Goal: Transaction & Acquisition: Purchase product/service

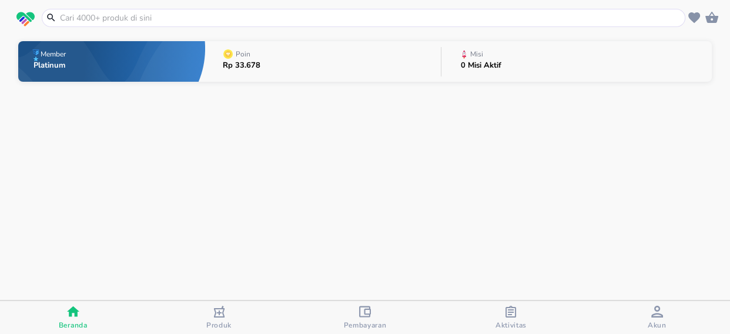
click at [76, 15] on input "text" at bounding box center [371, 18] width 624 height 12
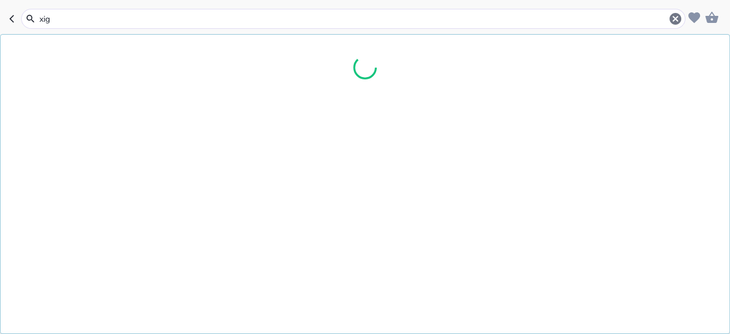
type input "xigd"
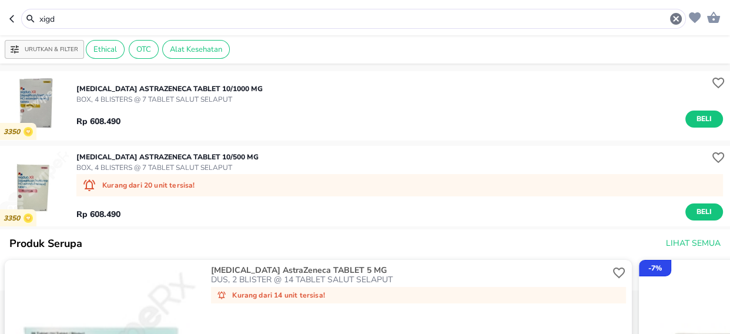
click at [161, 89] on p "[MEDICAL_DATA] AstraZeneca TABLET 10/1000 MG" at bounding box center [169, 88] width 186 height 11
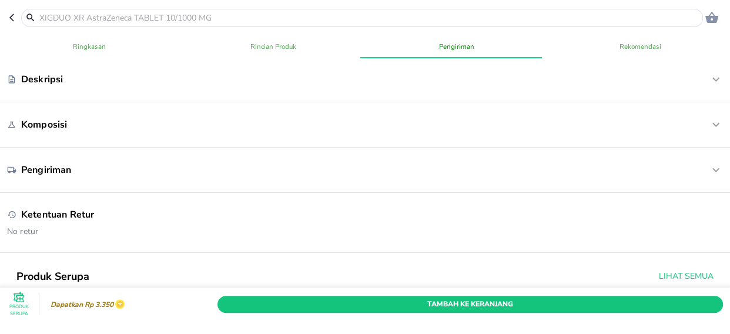
scroll to position [320, 0]
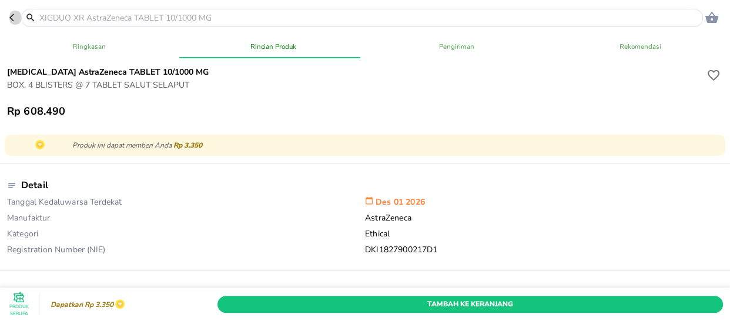
click at [12, 19] on icon "button" at bounding box center [11, 18] width 5 height 8
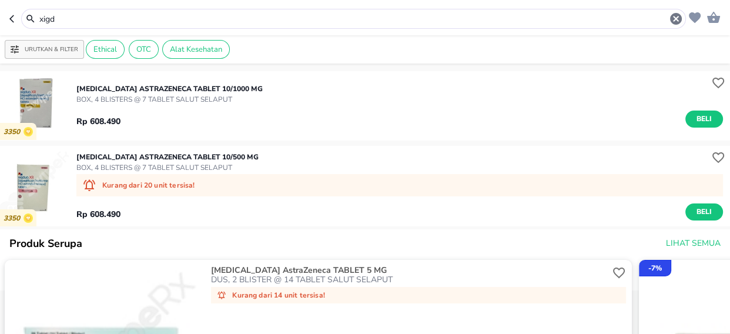
click at [135, 164] on p "BOX, 4 BLISTERS @ 7 TABLET SALUT SELAPUT" at bounding box center [167, 167] width 182 height 11
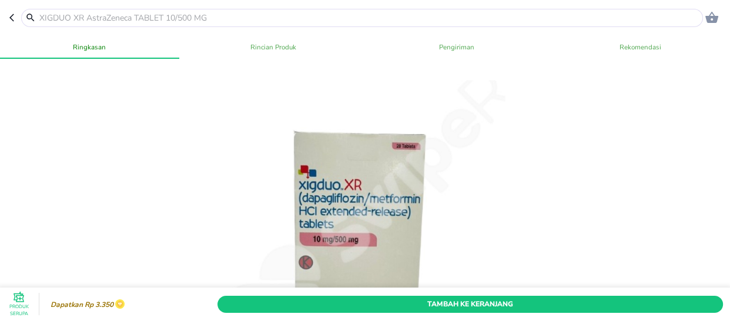
click at [50, 15] on input "text" at bounding box center [369, 18] width 662 height 12
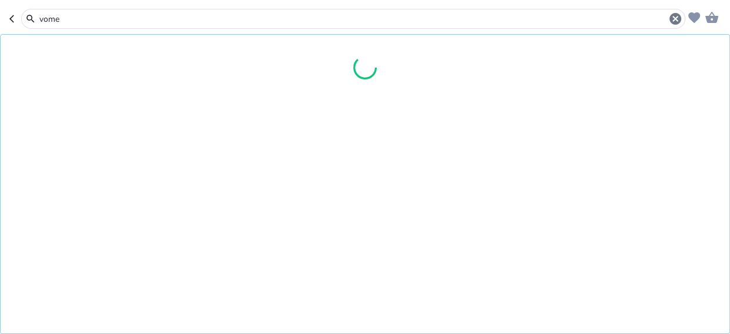
type input "vomet"
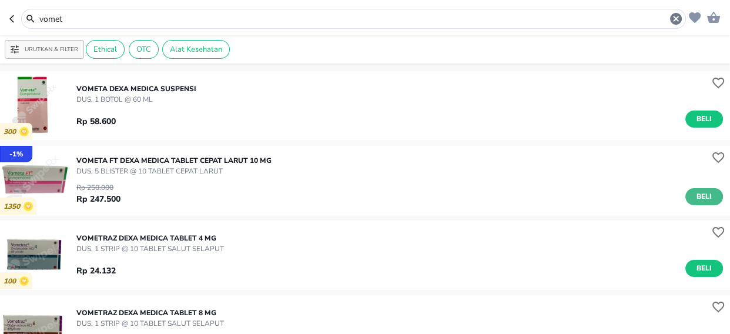
click at [703, 194] on span "Beli" at bounding box center [704, 196] width 20 height 12
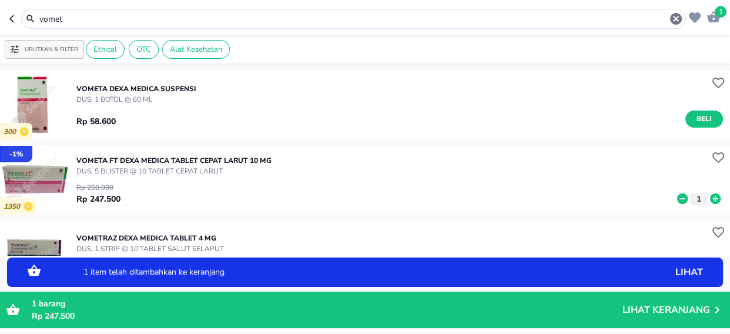
click at [91, 15] on input "vomet" at bounding box center [353, 19] width 631 height 12
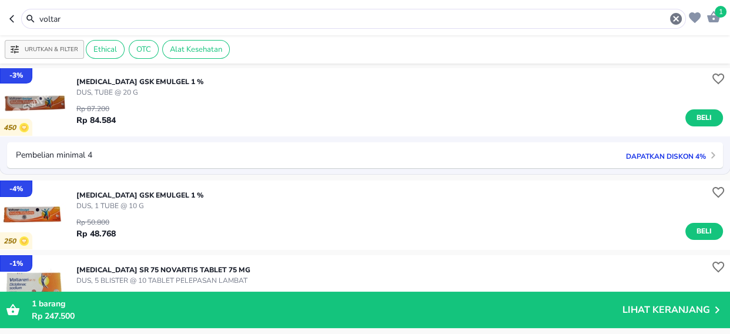
scroll to position [374, 0]
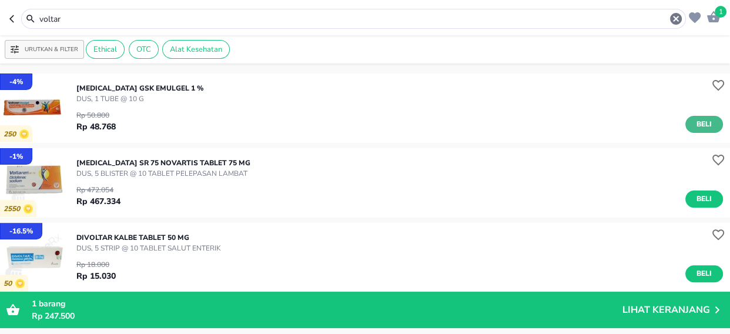
click at [697, 122] on span "Beli" at bounding box center [704, 124] width 20 height 12
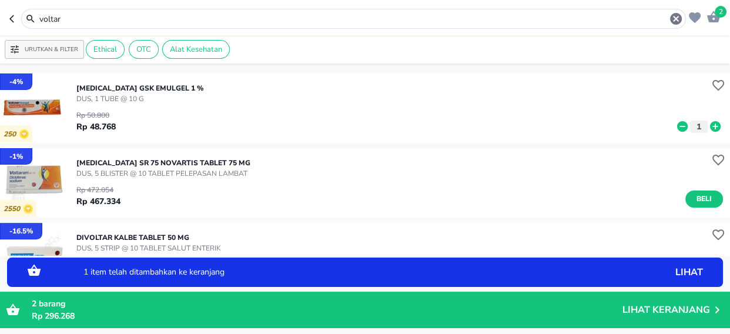
click at [710, 126] on icon at bounding box center [715, 126] width 11 height 11
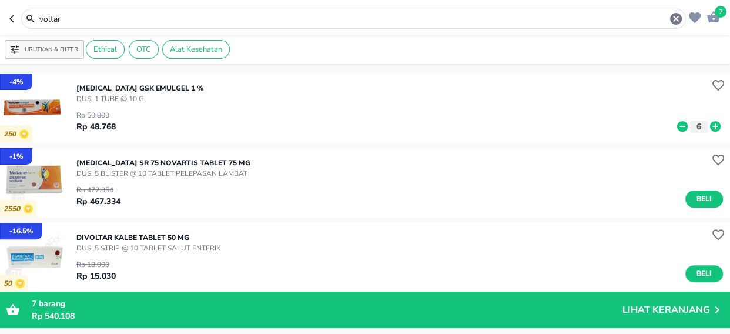
click at [80, 18] on input "voltar" at bounding box center [353, 19] width 631 height 12
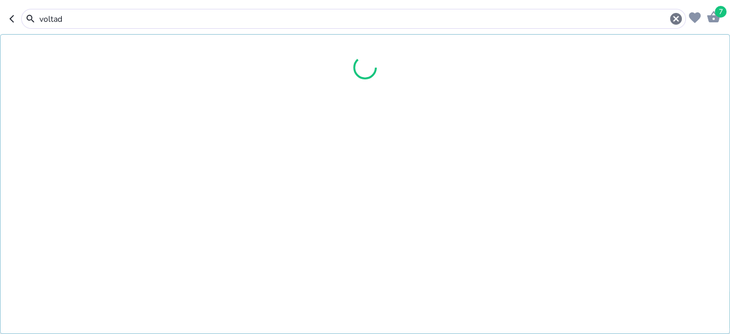
type input "voltad"
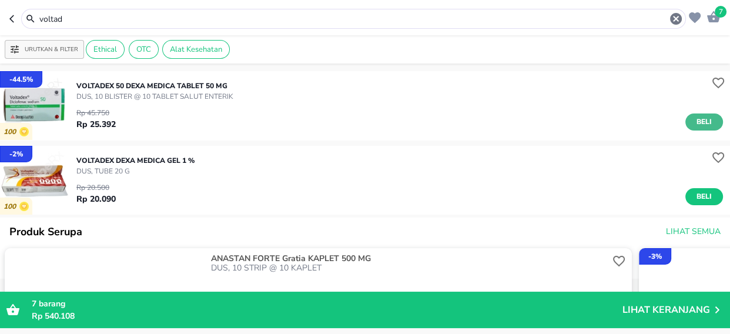
click at [696, 122] on span "Beli" at bounding box center [704, 122] width 20 height 12
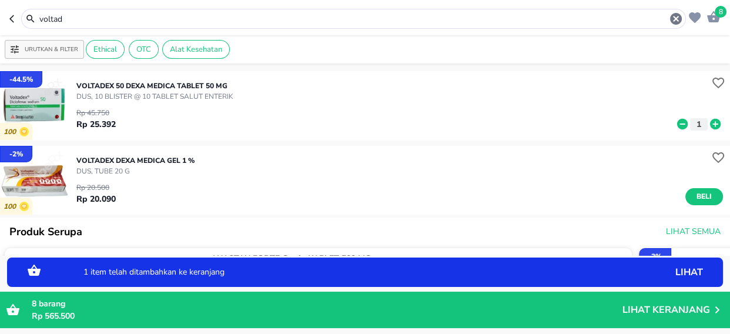
click at [695, 123] on button "1" at bounding box center [699, 124] width 18 height 12
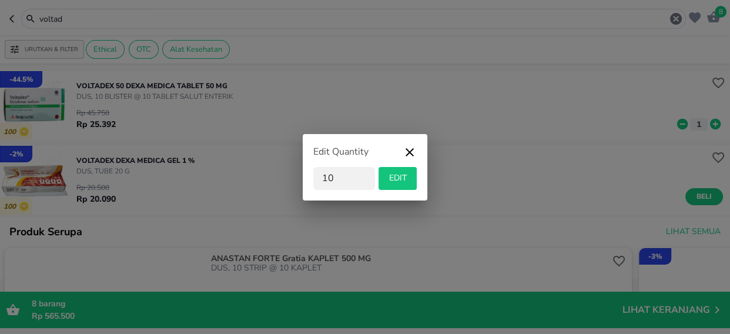
type input "10"
click at [406, 178] on span "EDIT" at bounding box center [397, 178] width 29 height 15
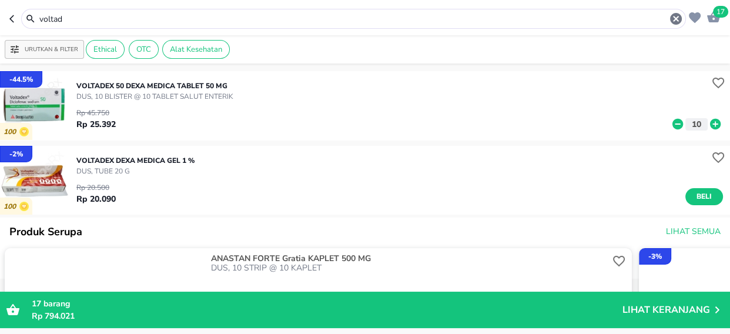
click at [68, 18] on input "voltad" at bounding box center [353, 19] width 631 height 12
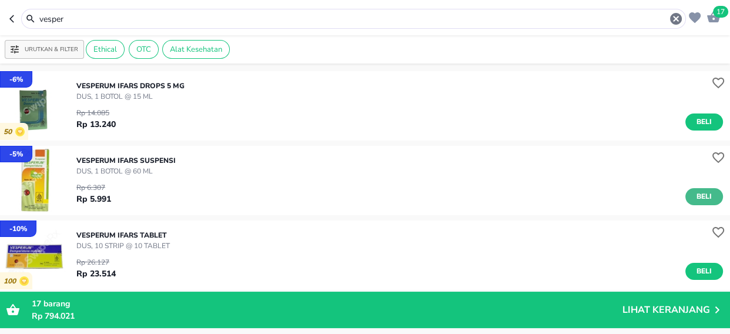
click at [698, 195] on span "Beli" at bounding box center [704, 196] width 20 height 12
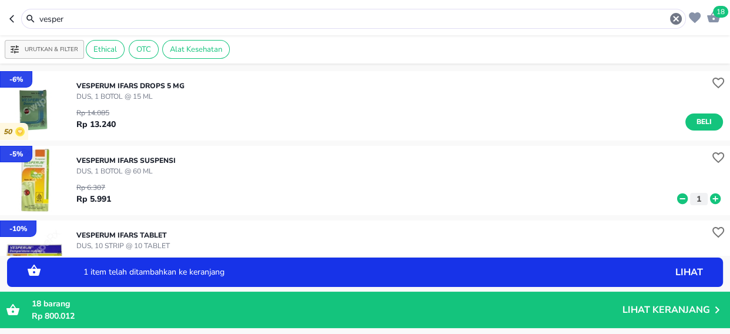
click at [708, 199] on icon at bounding box center [715, 198] width 15 height 13
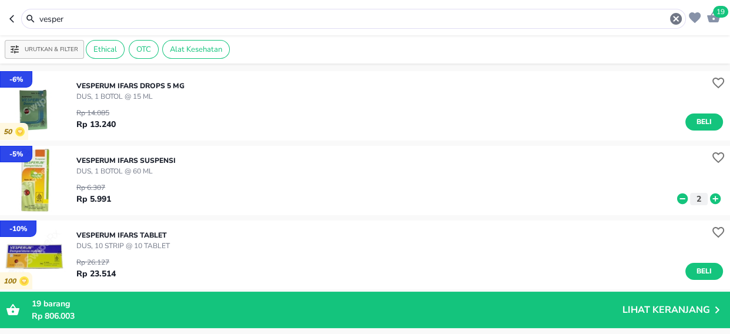
click at [77, 19] on input "vesper" at bounding box center [353, 19] width 631 height 12
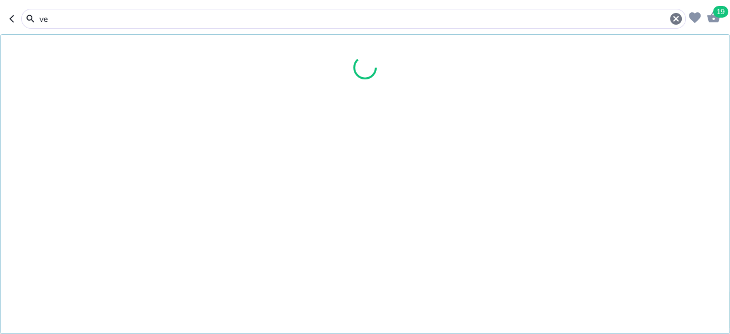
type input "v"
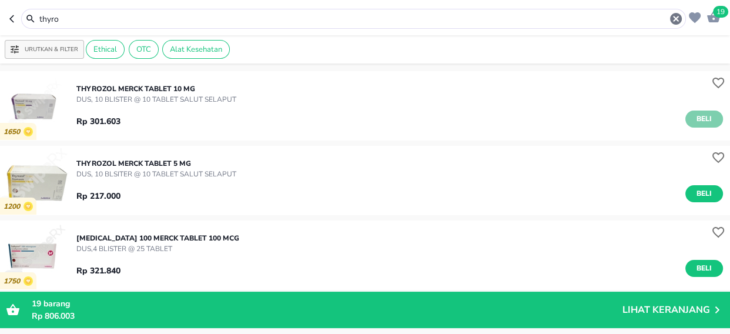
click at [697, 118] on span "Beli" at bounding box center [704, 119] width 20 height 12
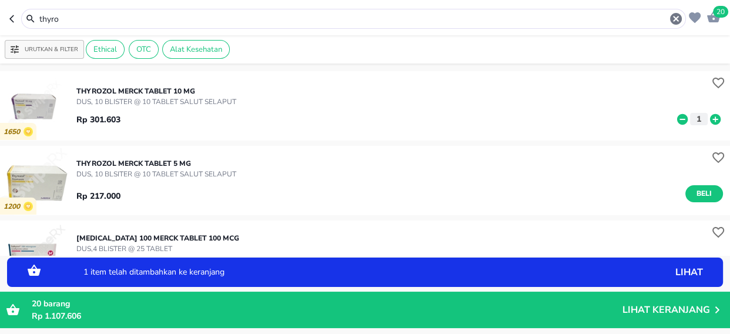
click at [67, 13] on input "thyro" at bounding box center [353, 19] width 631 height 12
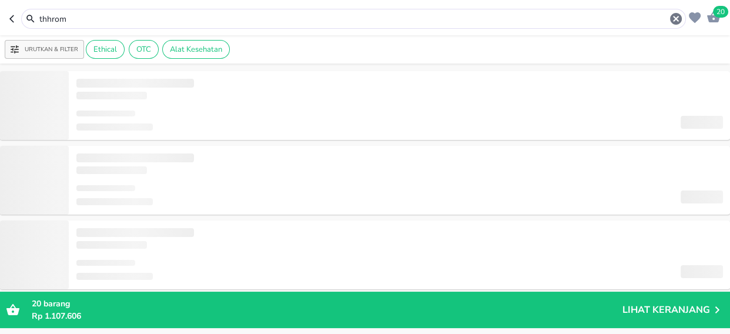
click at [80, 18] on input "thhrom" at bounding box center [353, 19] width 631 height 12
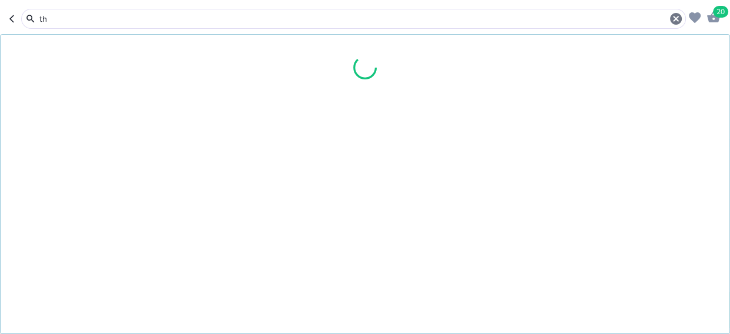
type input "t"
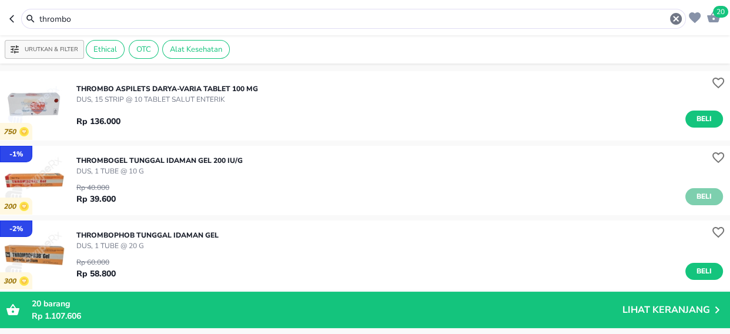
click at [704, 194] on span "Beli" at bounding box center [704, 196] width 20 height 12
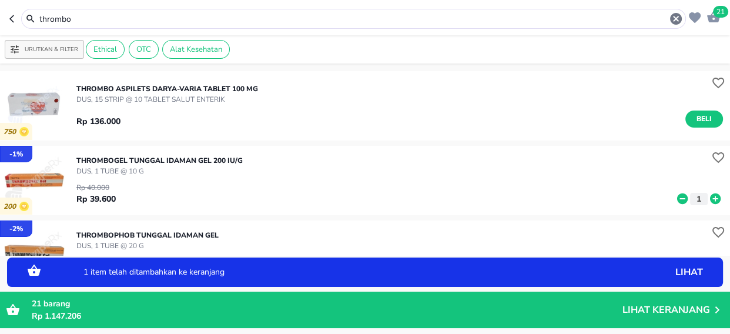
click at [710, 200] on icon at bounding box center [715, 198] width 11 height 11
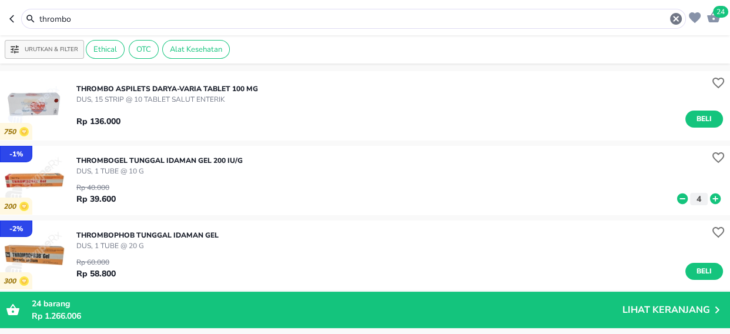
click at [84, 13] on input "thrombo" at bounding box center [353, 19] width 631 height 12
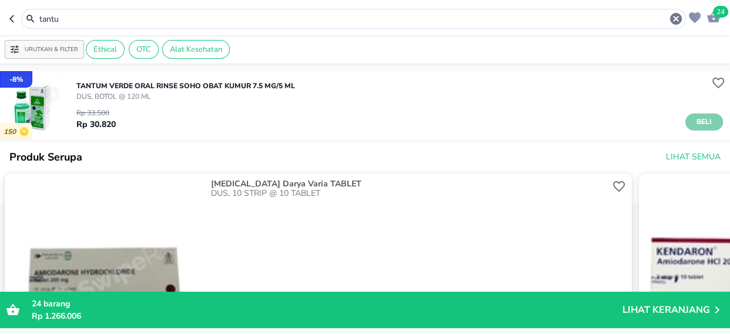
click at [697, 122] on span "Beli" at bounding box center [704, 122] width 20 height 12
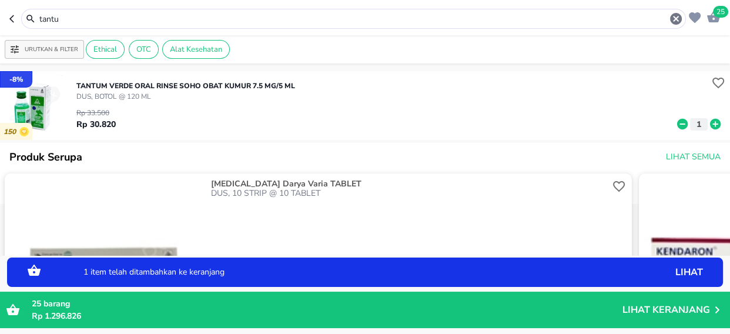
click at [710, 123] on icon at bounding box center [715, 124] width 11 height 11
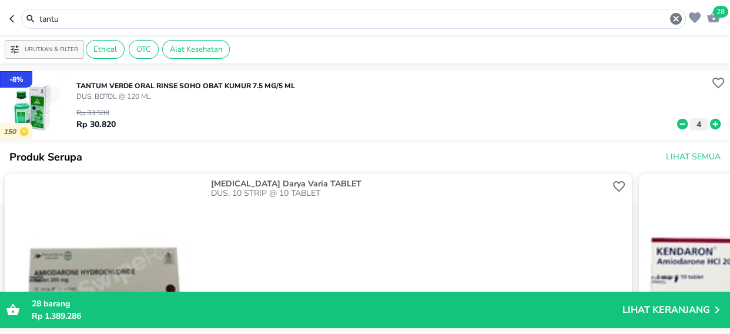
click at [72, 15] on input "tantu" at bounding box center [353, 19] width 631 height 12
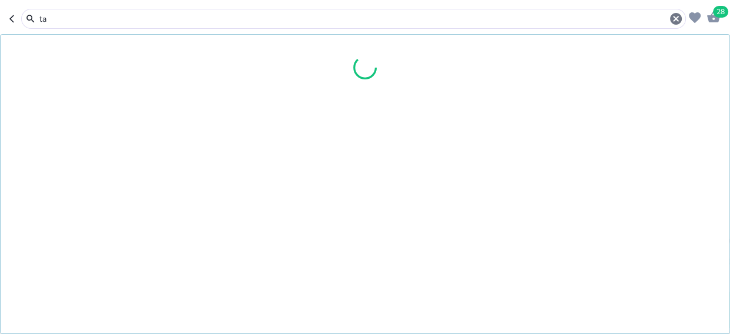
type input "t"
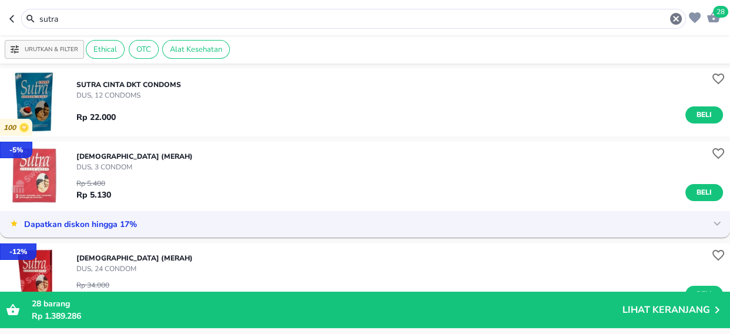
scroll to position [106, 0]
click at [695, 186] on span "Beli" at bounding box center [704, 192] width 20 height 12
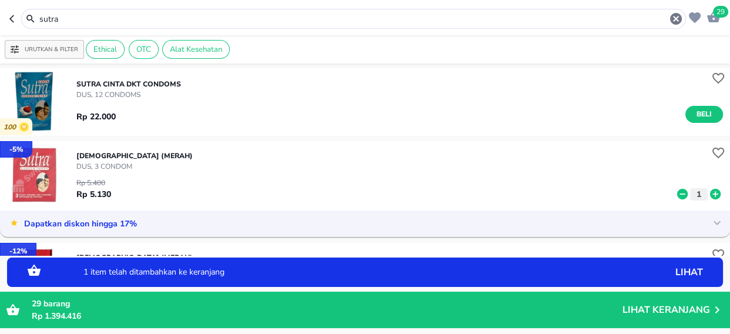
click at [710, 194] on icon at bounding box center [715, 194] width 11 height 11
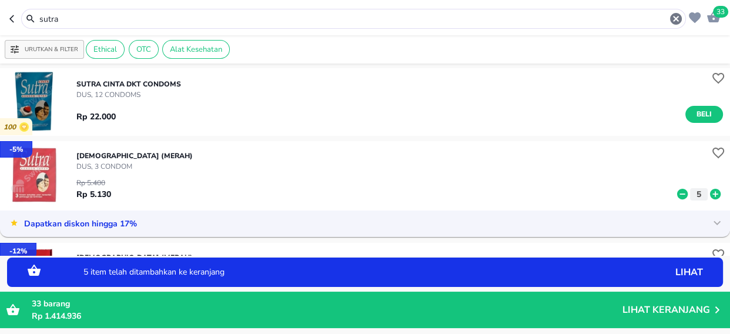
click at [710, 194] on icon at bounding box center [715, 194] width 11 height 11
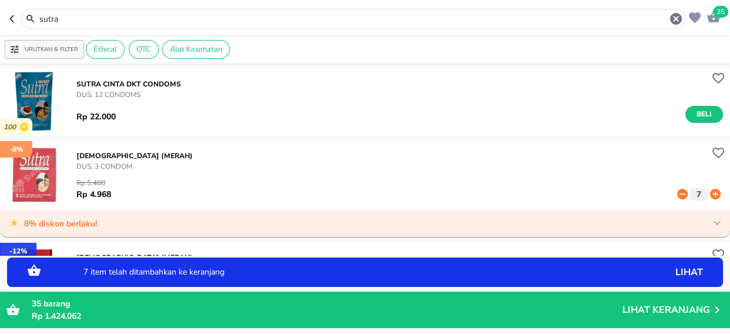
click at [710, 194] on icon at bounding box center [715, 194] width 11 height 11
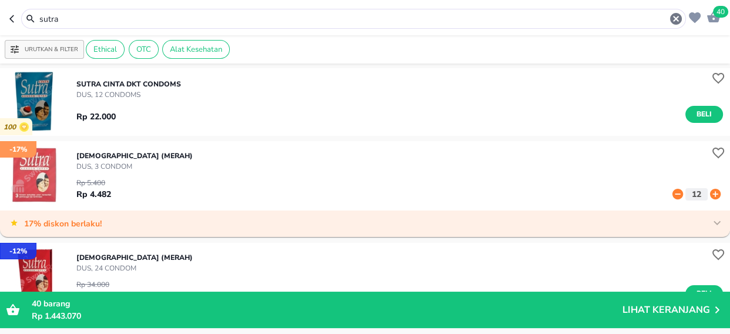
click at [68, 21] on input "sutra" at bounding box center [353, 19] width 631 height 12
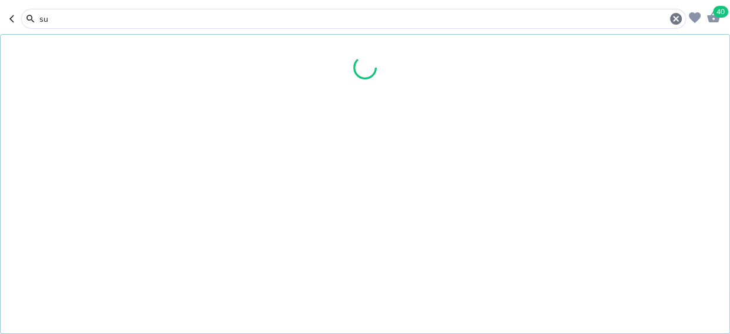
type input "s"
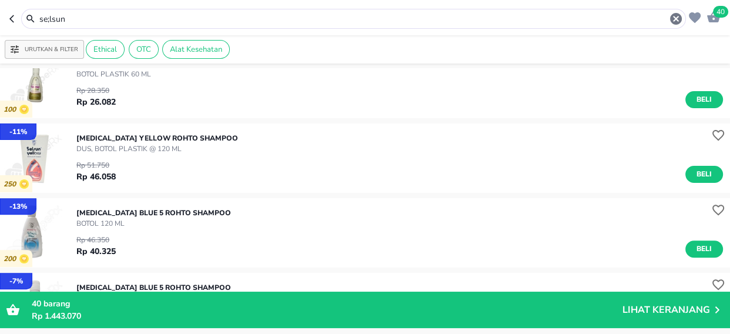
scroll to position [427, 0]
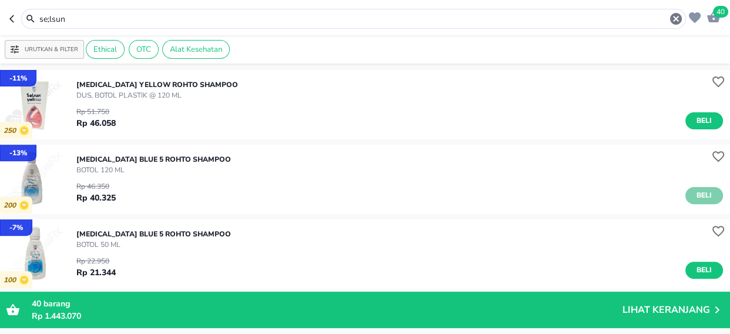
click at [697, 193] on span "Beli" at bounding box center [704, 195] width 20 height 12
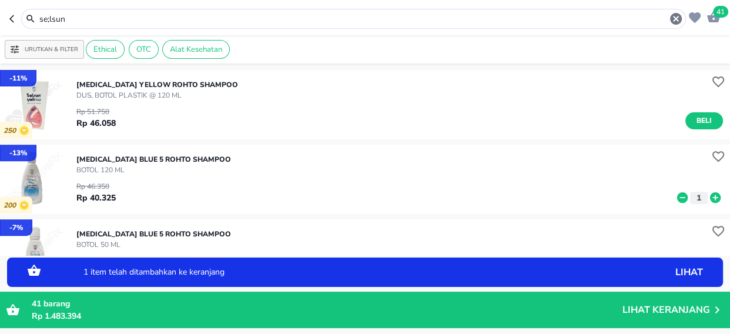
click at [708, 198] on icon at bounding box center [715, 197] width 15 height 13
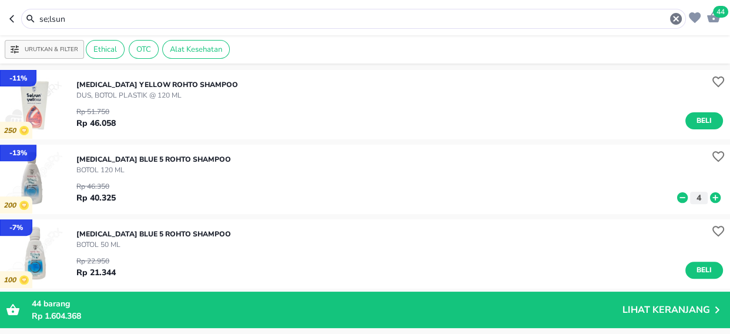
click at [70, 15] on input "se;lsun" at bounding box center [353, 19] width 631 height 12
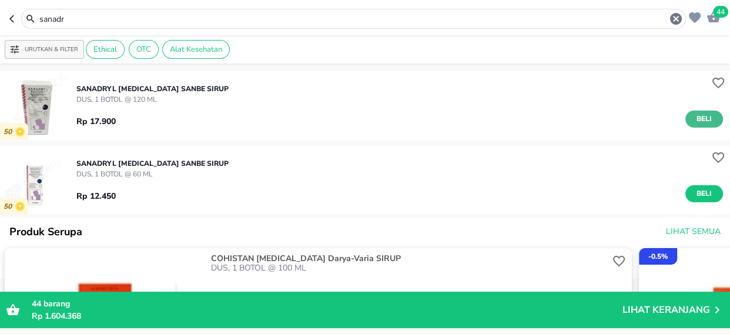
click at [696, 119] on span "Beli" at bounding box center [704, 119] width 20 height 12
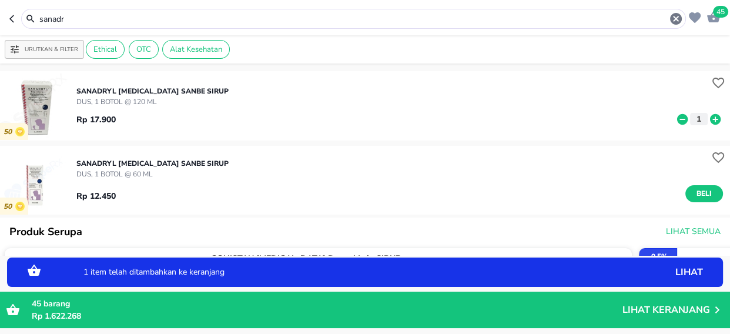
click at [708, 119] on icon at bounding box center [715, 119] width 15 height 13
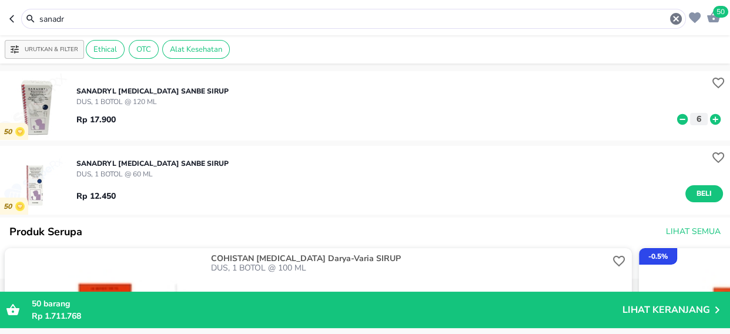
click at [77, 17] on input "sanadr" at bounding box center [353, 19] width 631 height 12
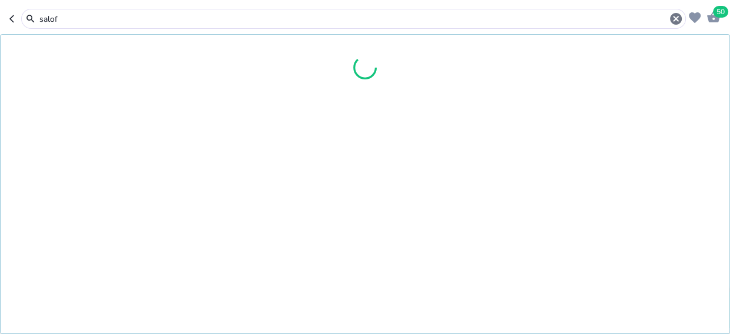
type input "salof"
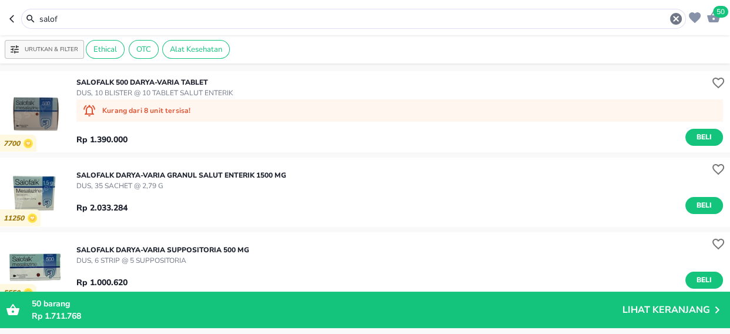
click at [121, 89] on p "DUS, 10 BLISTER @ 10 TABLET SALUT ENTERIK" at bounding box center [154, 93] width 157 height 11
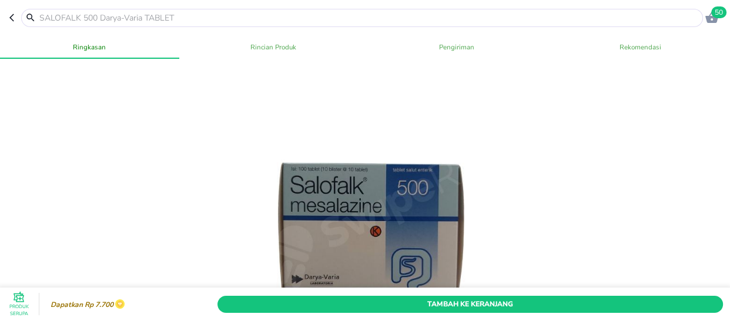
click at [107, 13] on input "text" at bounding box center [369, 18] width 662 height 12
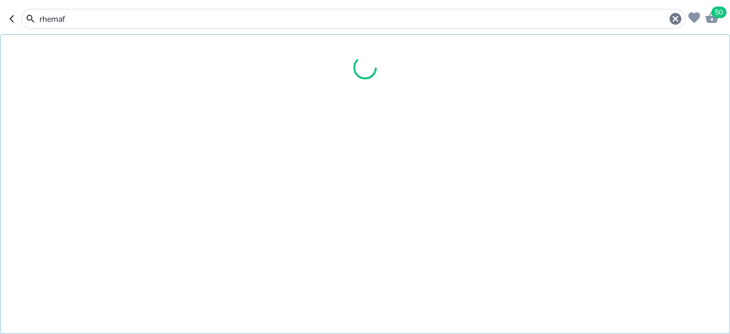
type input "rhemafa"
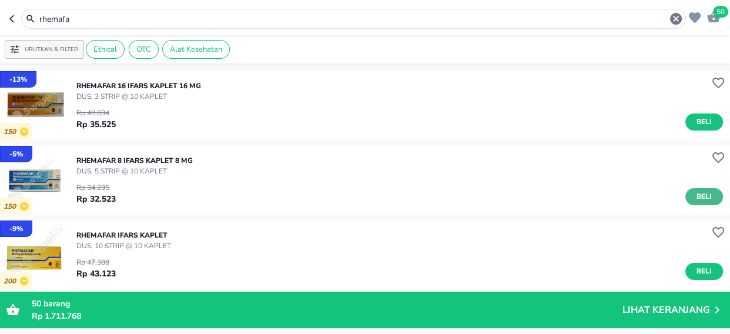
click at [694, 195] on span "Beli" at bounding box center [704, 196] width 20 height 12
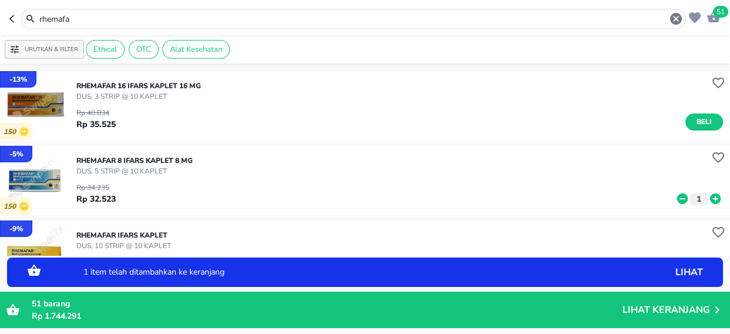
scroll to position [106, 0]
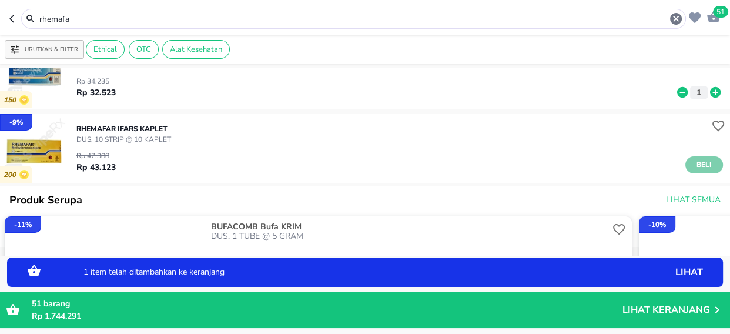
click at [699, 166] on span "Beli" at bounding box center [704, 165] width 20 height 12
click at [710, 170] on icon at bounding box center [715, 167] width 11 height 11
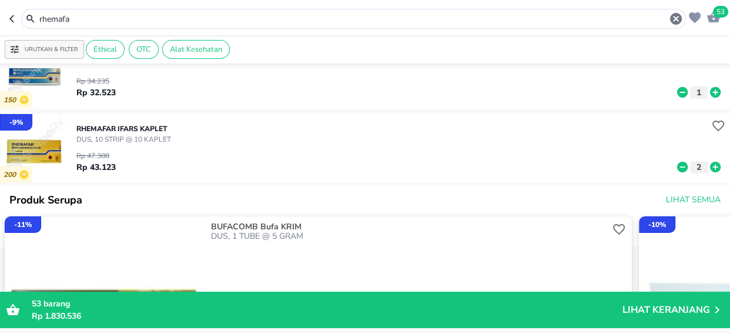
click at [86, 18] on input "rhemafa" at bounding box center [353, 19] width 631 height 12
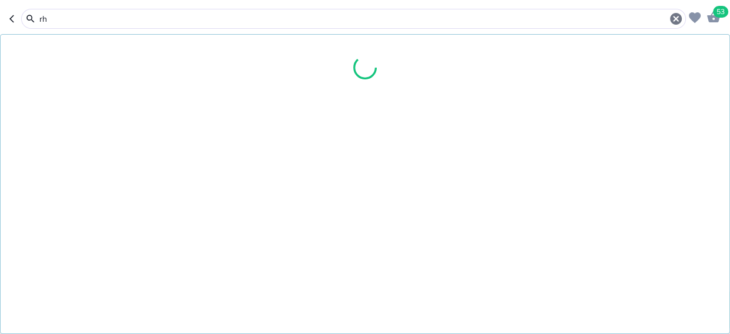
type input "r"
type input "nephris"
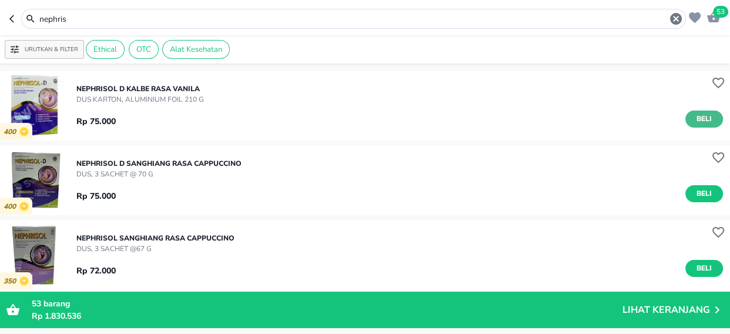
click at [694, 115] on span "Beli" at bounding box center [704, 119] width 20 height 12
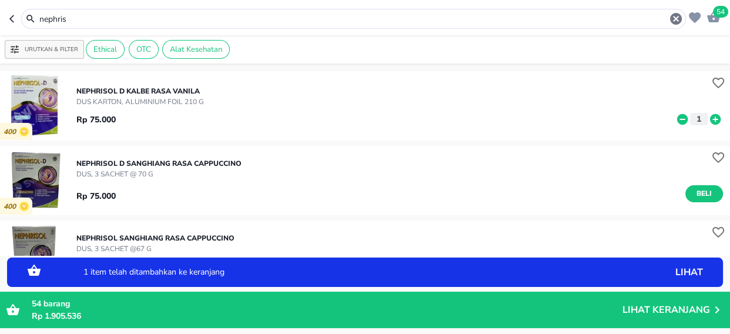
click at [140, 96] on p "DUS KARTON, ALUMINIUM FOIL 210 g" at bounding box center [140, 101] width 128 height 11
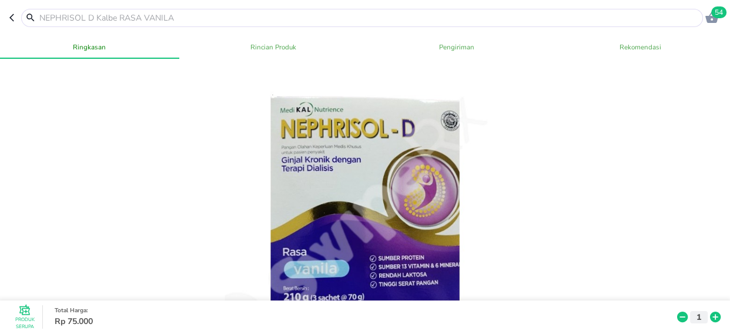
click at [82, 14] on input "text" at bounding box center [369, 18] width 662 height 12
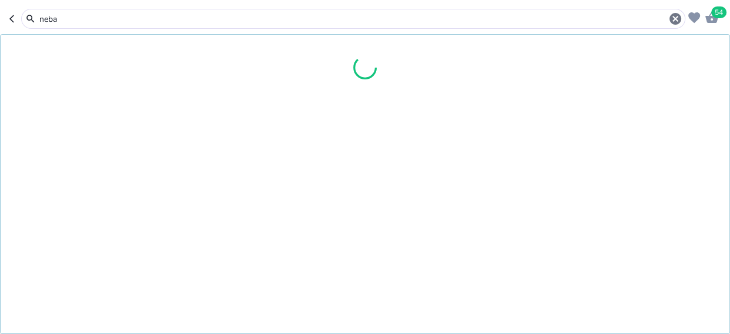
type input "nebac"
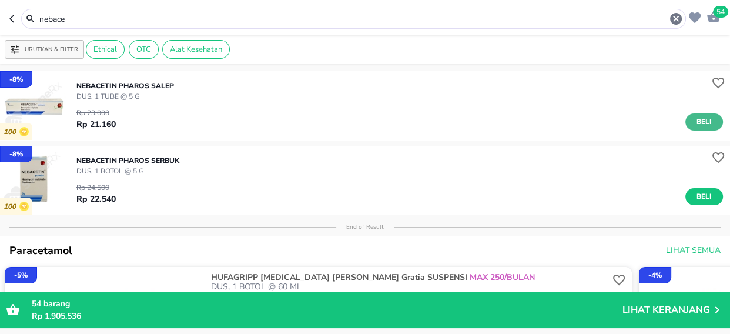
click at [701, 123] on span "Beli" at bounding box center [704, 122] width 20 height 12
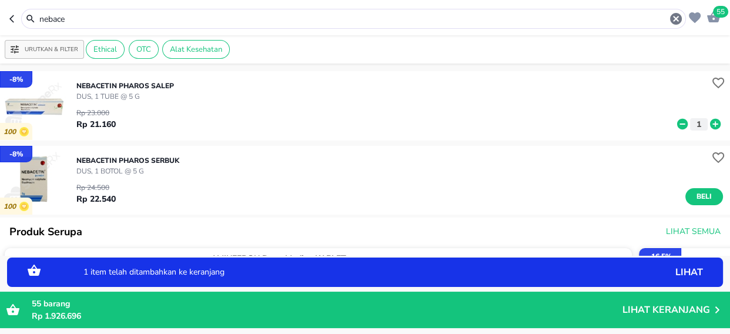
click at [708, 124] on icon at bounding box center [715, 124] width 15 height 13
click at [701, 195] on span "Beli" at bounding box center [704, 196] width 20 height 12
click at [710, 202] on icon at bounding box center [715, 198] width 11 height 11
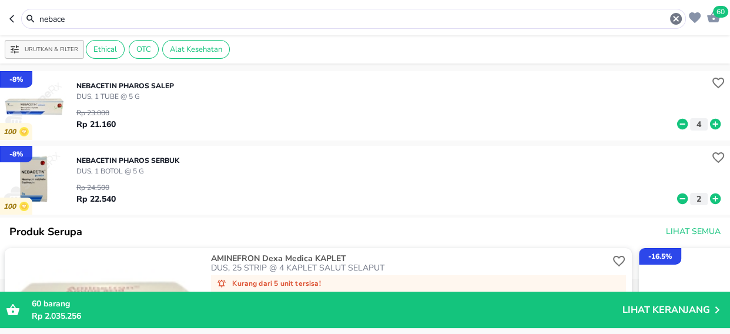
click at [93, 16] on input "nebace" at bounding box center [353, 19] width 631 height 12
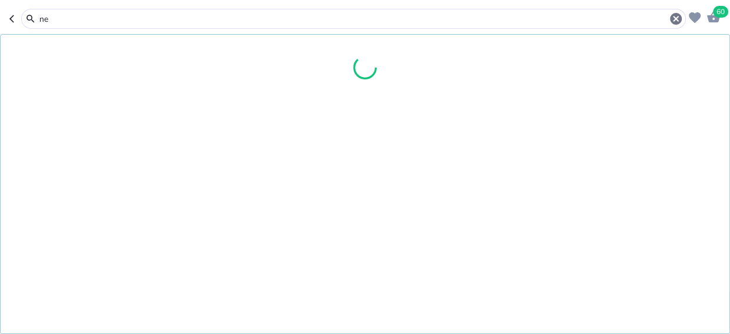
type input "n"
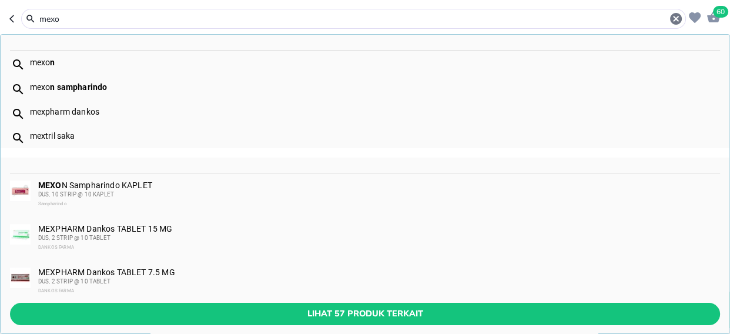
type input "mexo"
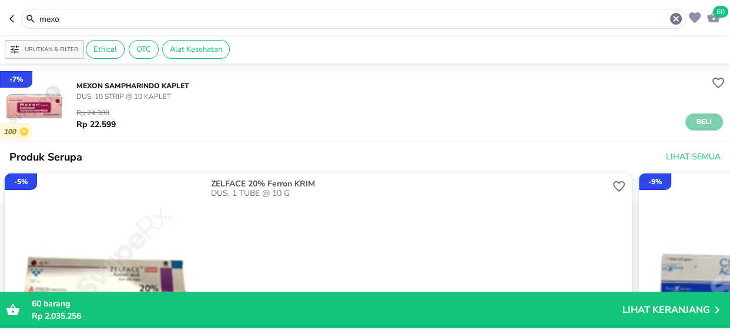
click at [694, 119] on span "Beli" at bounding box center [704, 122] width 20 height 12
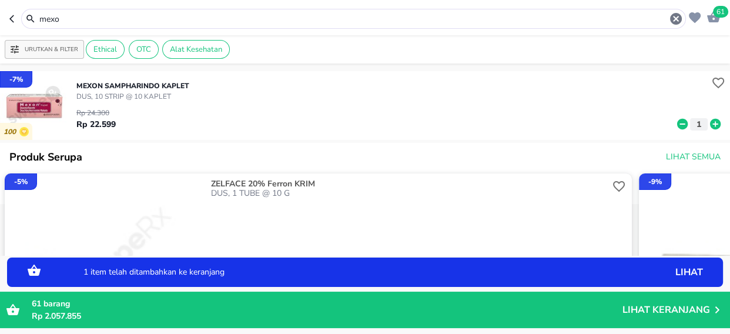
click at [710, 125] on icon at bounding box center [715, 124] width 11 height 11
click at [719, 12] on span "62" at bounding box center [720, 12] width 15 height 12
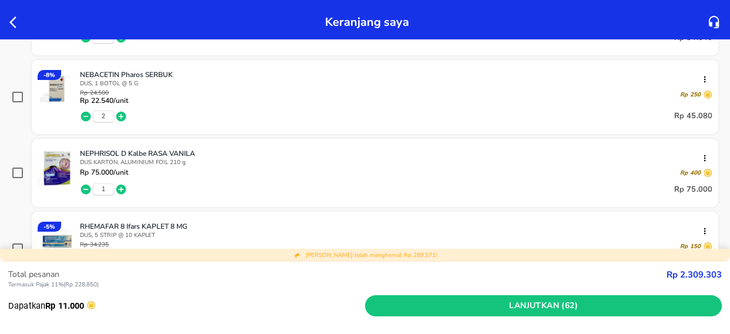
scroll to position [320, 0]
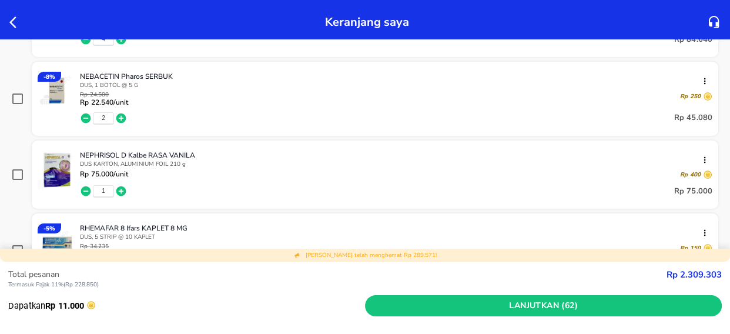
click at [119, 189] on icon "button" at bounding box center [121, 191] width 10 height 10
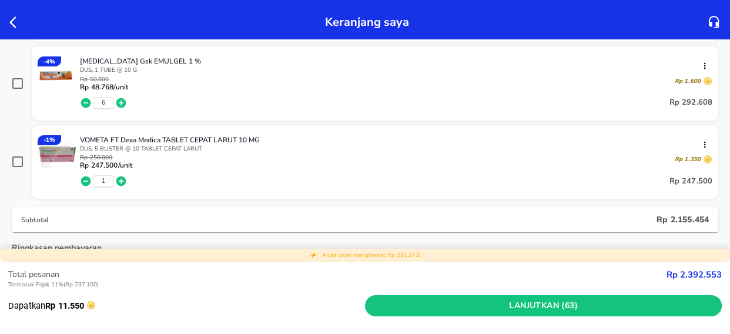
scroll to position [1282, 0]
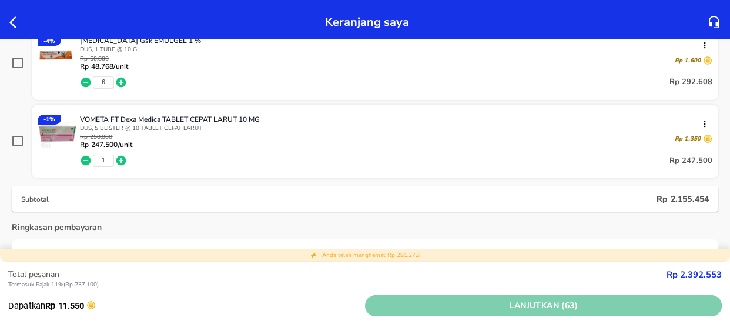
click at [535, 306] on span "Lanjutkan (63)" at bounding box center [543, 306] width 347 height 15
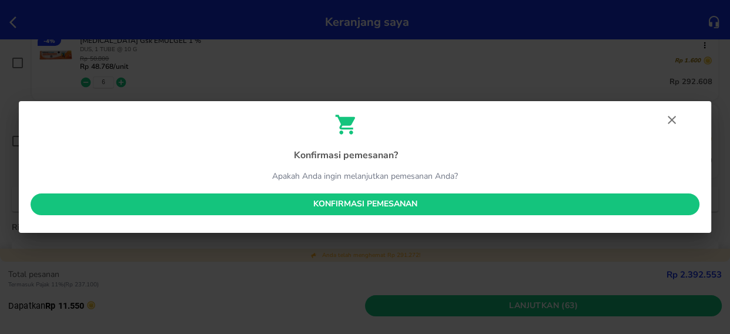
click at [343, 200] on span "Konfirmasi pemesanan" at bounding box center [365, 204] width 650 height 15
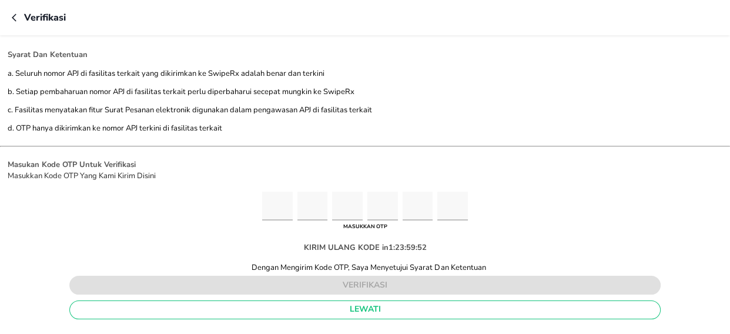
click at [282, 201] on input "Please enter OTP character 1" at bounding box center [277, 206] width 31 height 29
type input "8"
type input "3"
type input "9"
type input "1"
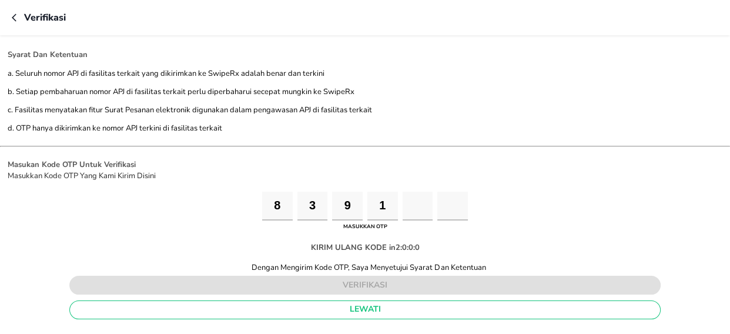
type input "7"
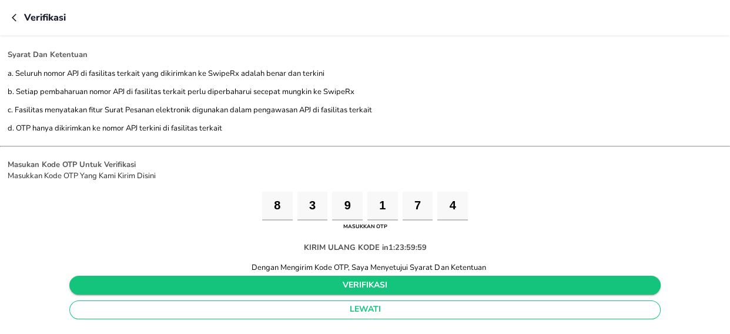
type input "4"
click at [318, 283] on span "verifikasi" at bounding box center [365, 285] width 573 height 15
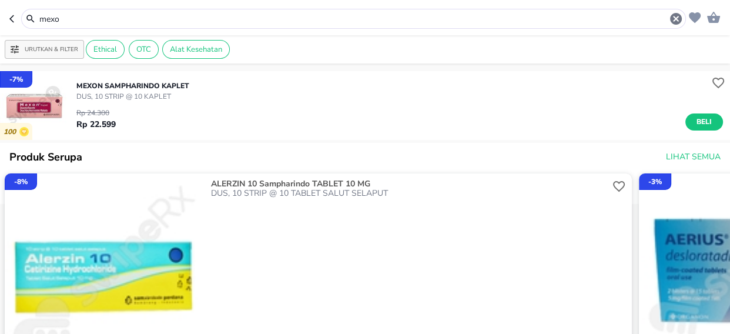
click at [75, 17] on input "mexo" at bounding box center [353, 19] width 631 height 12
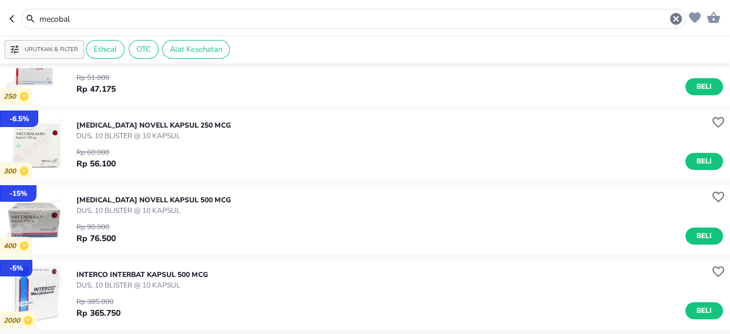
scroll to position [53, 0]
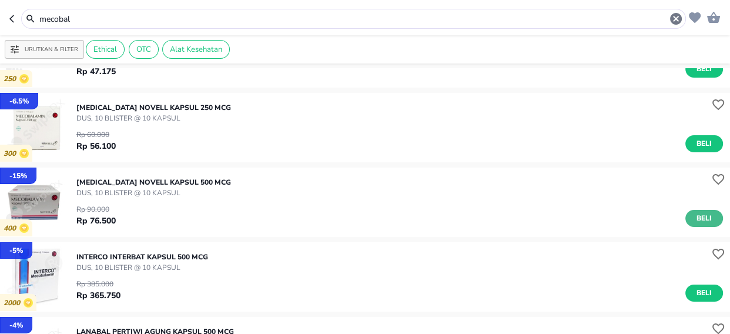
click at [696, 215] on span "Beli" at bounding box center [704, 218] width 20 height 12
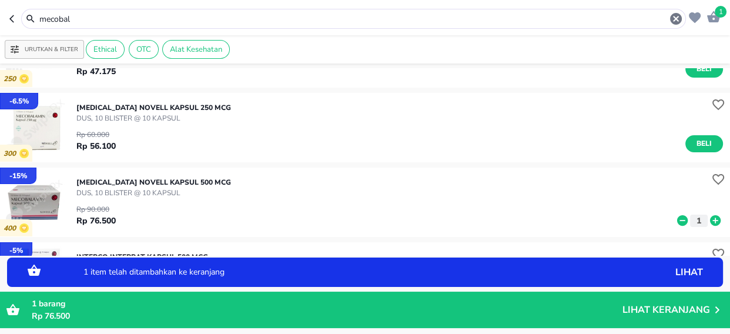
click at [708, 219] on icon at bounding box center [715, 220] width 15 height 13
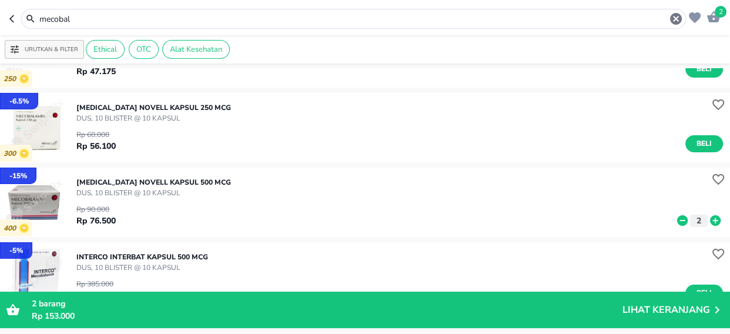
click at [96, 19] on input "mecobal" at bounding box center [353, 19] width 631 height 12
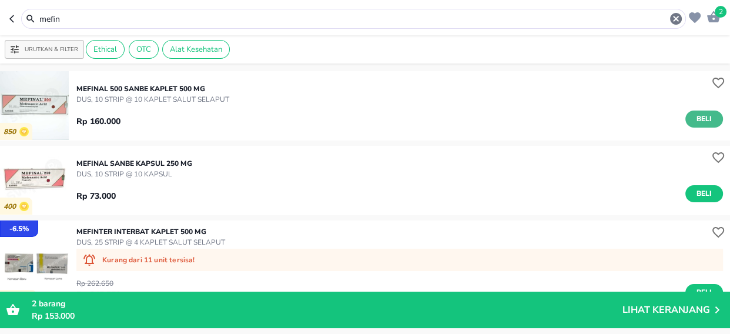
click at [694, 118] on span "Beli" at bounding box center [704, 119] width 20 height 12
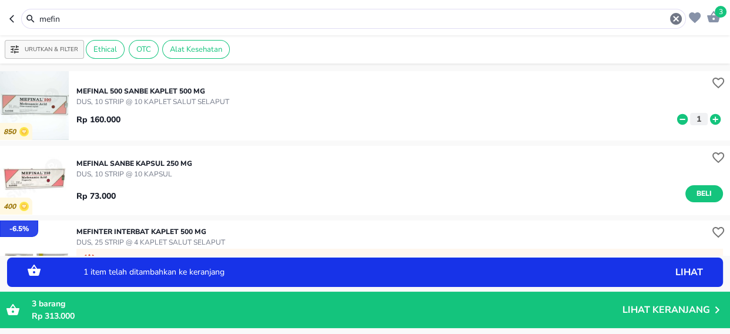
click at [708, 119] on icon at bounding box center [715, 119] width 15 height 13
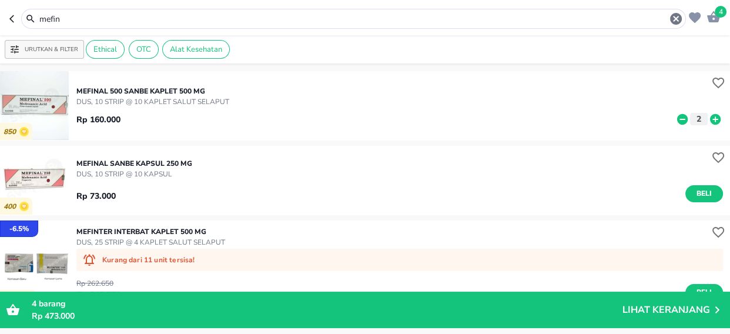
click at [76, 16] on input "mefin" at bounding box center [353, 19] width 631 height 12
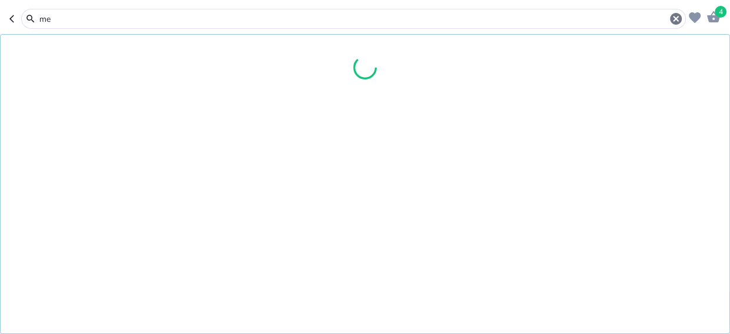
type input "m"
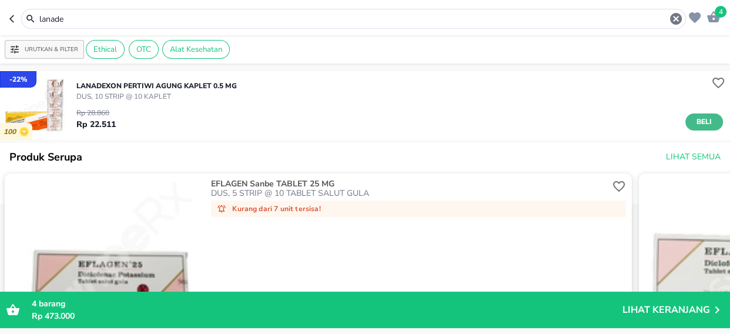
click at [700, 119] on span "Beli" at bounding box center [704, 122] width 20 height 12
click at [72, 18] on input "lanade" at bounding box center [353, 19] width 631 height 12
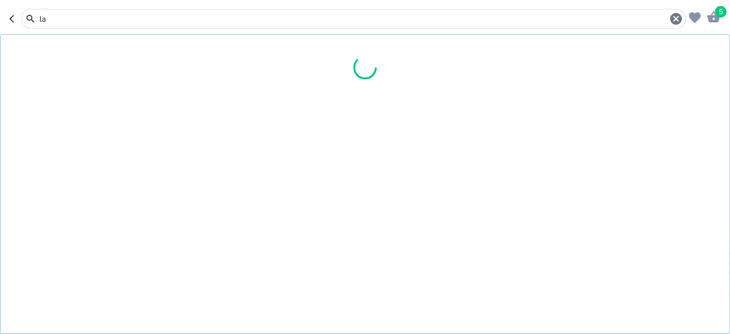
type input "l"
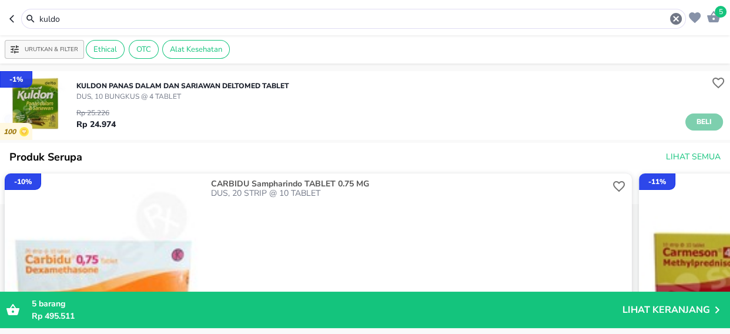
click at [697, 123] on span "Beli" at bounding box center [704, 122] width 20 height 12
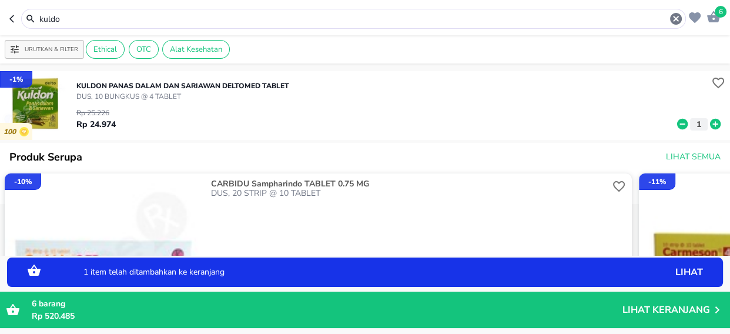
click at [710, 122] on icon at bounding box center [715, 124] width 11 height 11
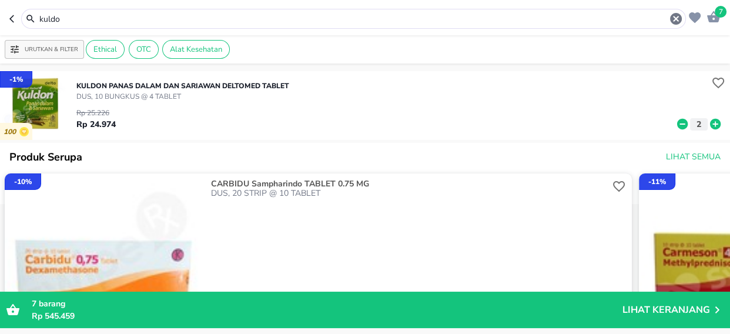
click at [76, 18] on input "kuldo" at bounding box center [353, 19] width 631 height 12
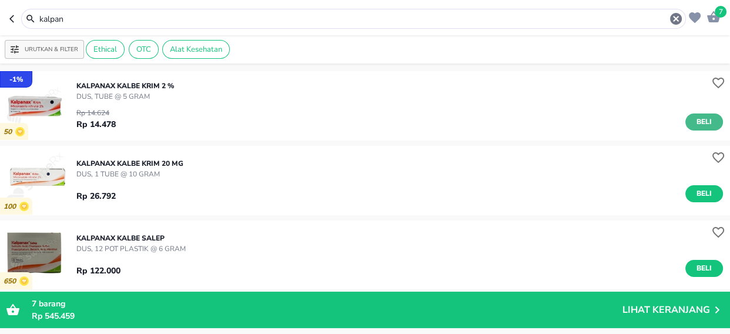
click at [703, 119] on span "Beli" at bounding box center [704, 122] width 20 height 12
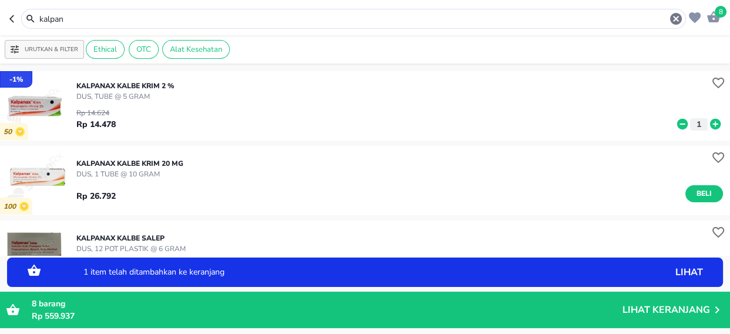
click at [708, 124] on icon at bounding box center [715, 124] width 15 height 13
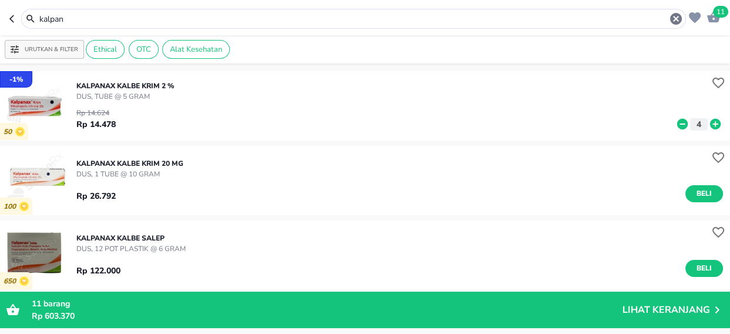
click at [75, 16] on input "kalpan" at bounding box center [353, 19] width 631 height 12
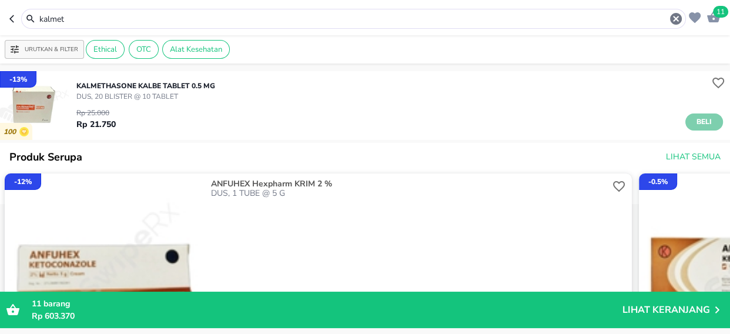
click at [696, 122] on span "Beli" at bounding box center [704, 122] width 20 height 12
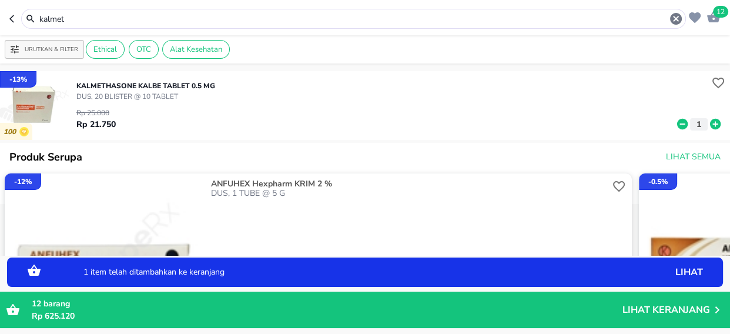
click at [74, 18] on input "kalmet" at bounding box center [353, 19] width 631 height 12
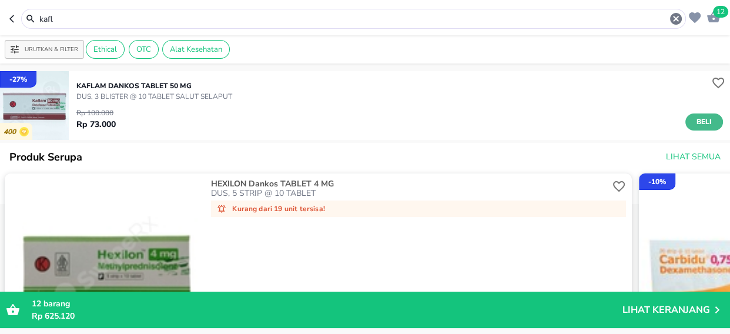
click at [696, 117] on span "Beli" at bounding box center [704, 122] width 20 height 12
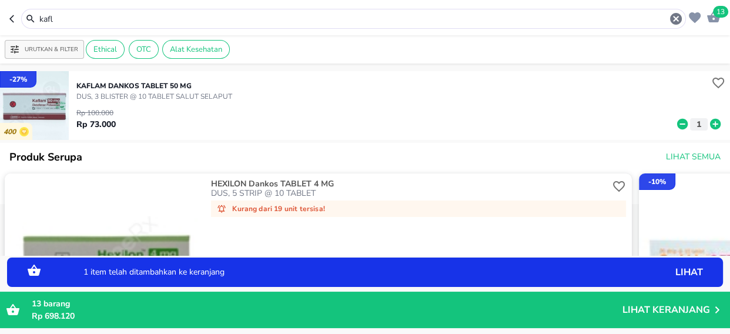
click at [708, 123] on icon at bounding box center [715, 124] width 15 height 13
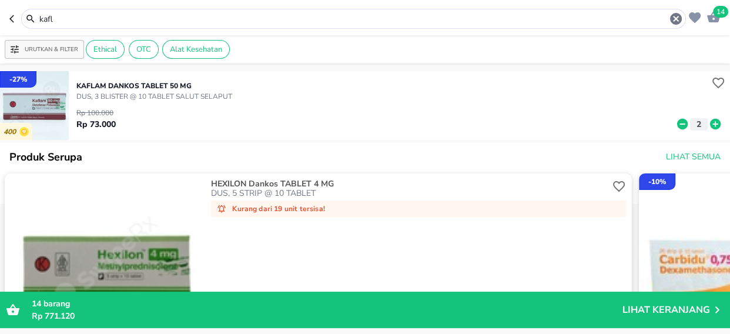
click at [73, 16] on input "kafl" at bounding box center [353, 19] width 631 height 12
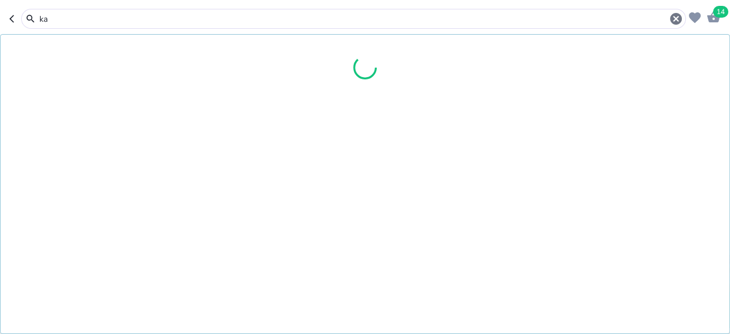
type input "k"
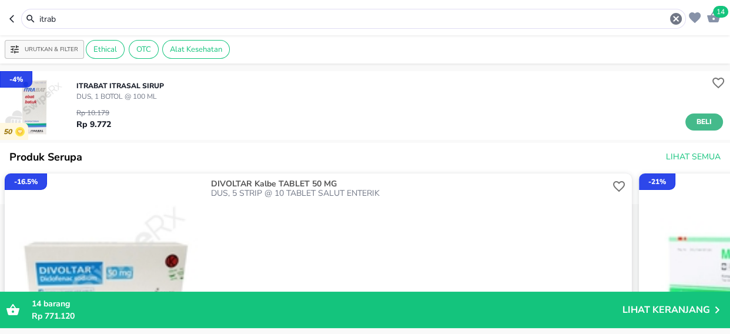
click at [700, 122] on span "Beli" at bounding box center [704, 122] width 20 height 12
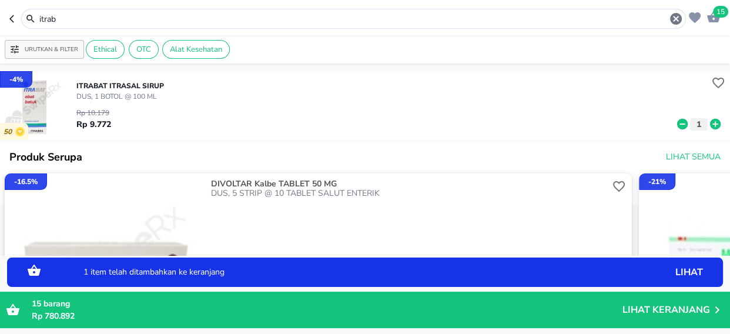
click at [708, 123] on icon at bounding box center [715, 124] width 15 height 13
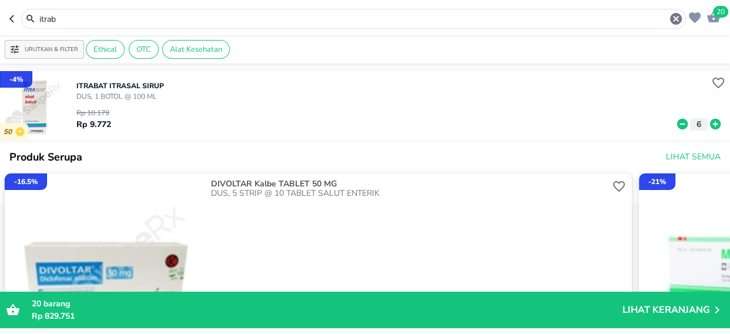
click at [76, 17] on input "itrab" at bounding box center [353, 19] width 631 height 12
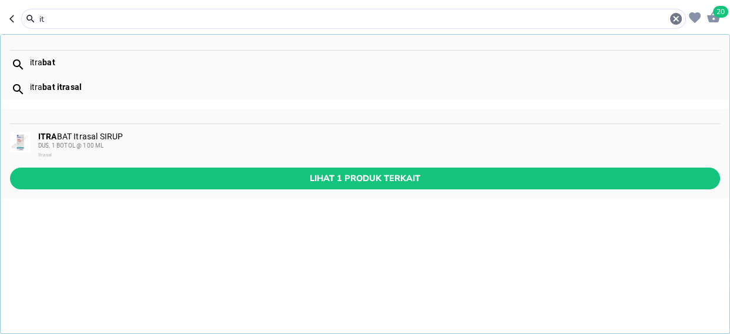
type input "i"
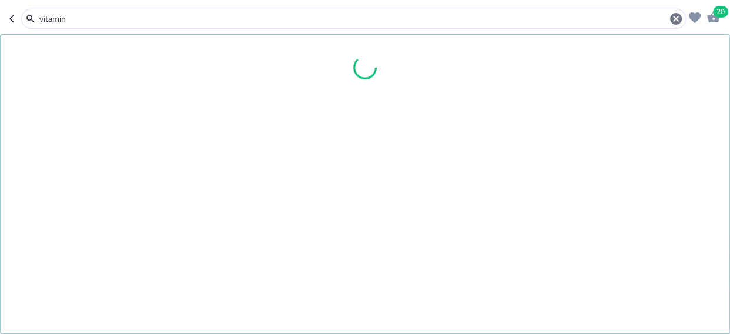
type input "vitamin"
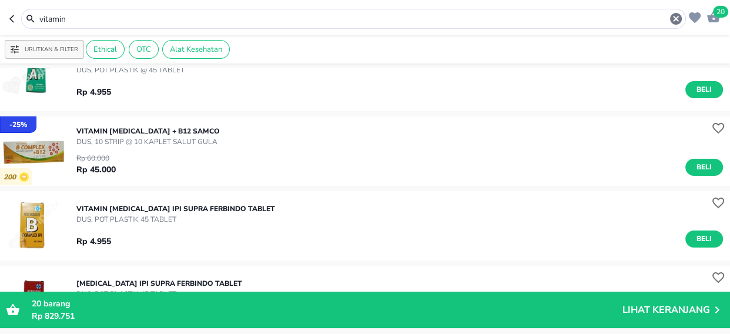
scroll to position [53, 0]
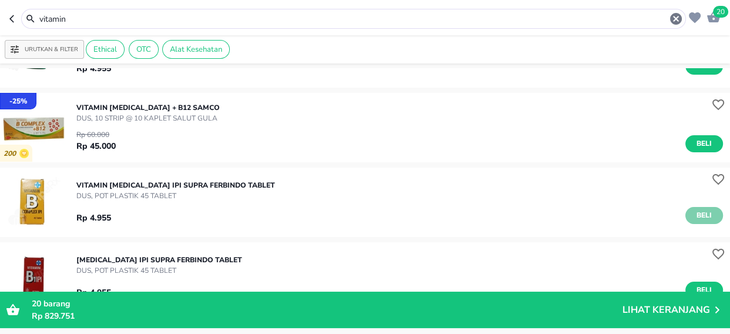
click at [694, 215] on span "Beli" at bounding box center [704, 215] width 20 height 12
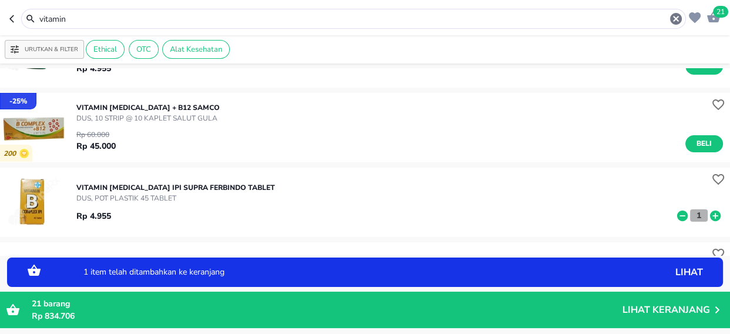
click at [694, 216] on p "1" at bounding box center [699, 215] width 11 height 12
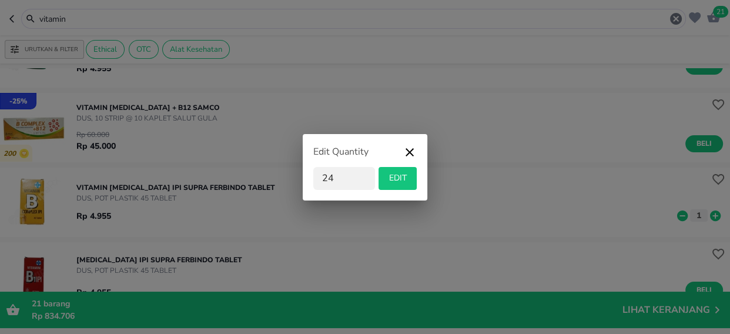
type input "24"
click at [400, 179] on span "EDIT" at bounding box center [397, 178] width 29 height 15
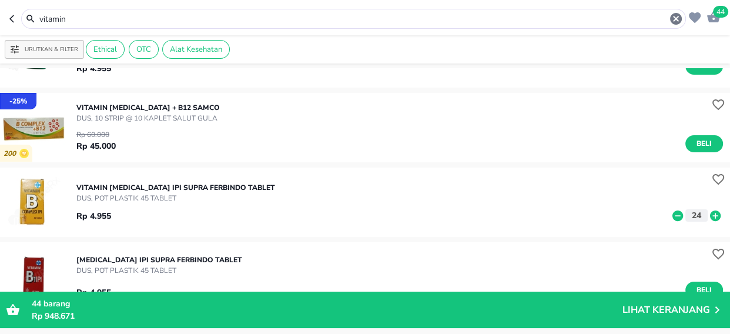
click at [73, 18] on input "vitamin" at bounding box center [353, 19] width 631 height 12
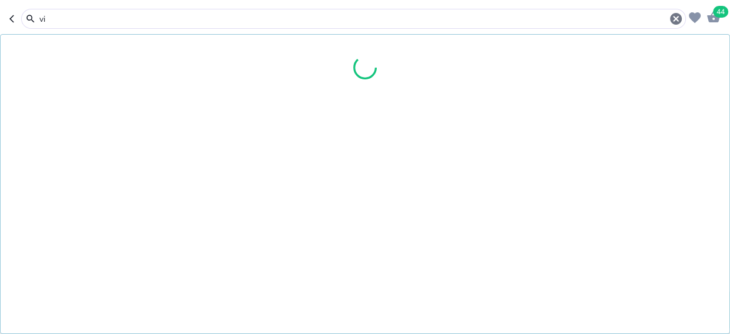
type input "v"
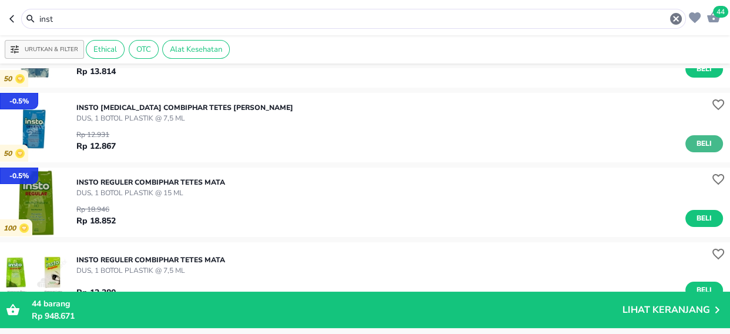
click at [697, 143] on span "Beli" at bounding box center [704, 144] width 20 height 12
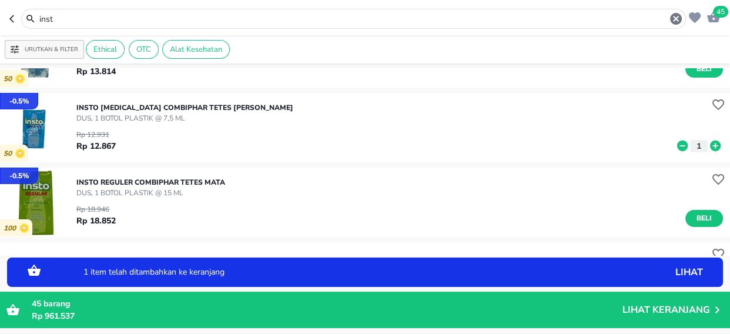
click at [710, 143] on icon at bounding box center [715, 146] width 11 height 11
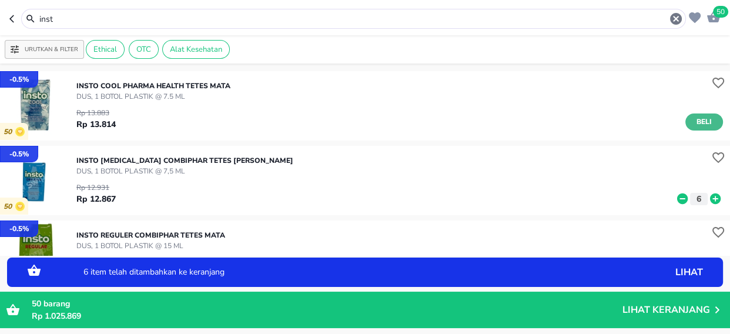
click at [698, 118] on span "Beli" at bounding box center [704, 122] width 20 height 12
click at [708, 123] on icon at bounding box center [715, 124] width 15 height 13
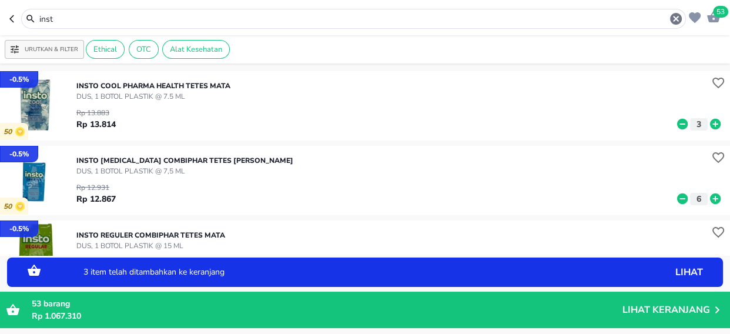
click at [708, 123] on icon at bounding box center [715, 124] width 15 height 13
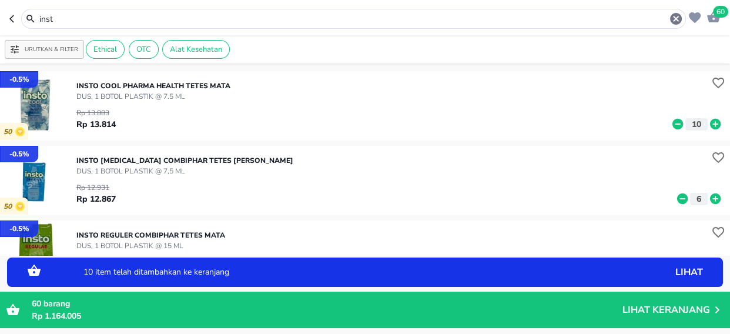
click at [708, 123] on icon at bounding box center [715, 124] width 15 height 13
click at [61, 16] on input "inst" at bounding box center [353, 19] width 631 height 12
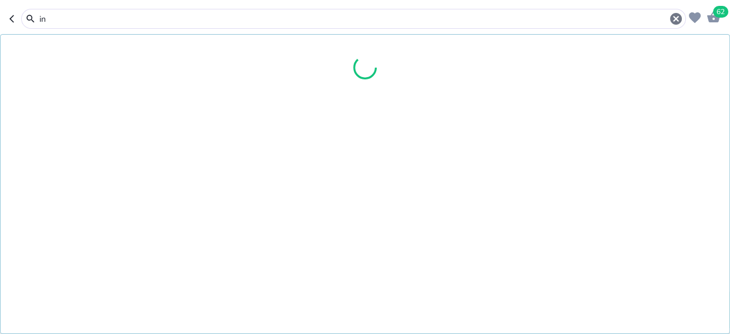
type input "i"
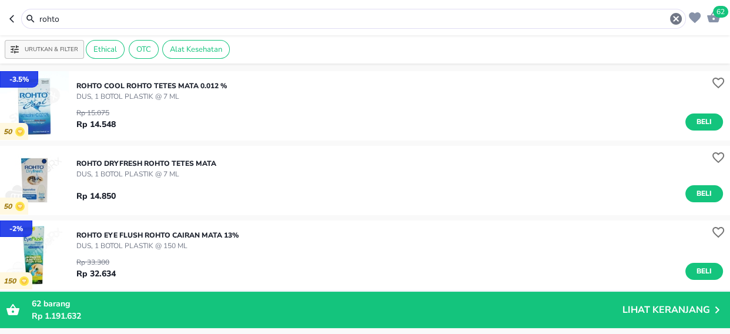
drag, startPoint x: 700, startPoint y: 121, endPoint x: 716, endPoint y: 129, distance: 17.6
click at [700, 121] on span "Beli" at bounding box center [704, 122] width 20 height 12
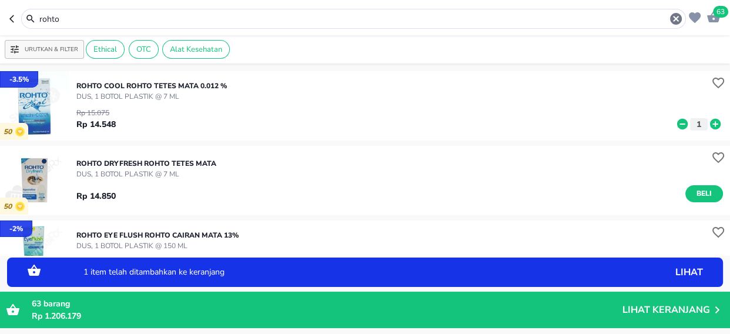
click at [710, 126] on icon at bounding box center [715, 124] width 11 height 11
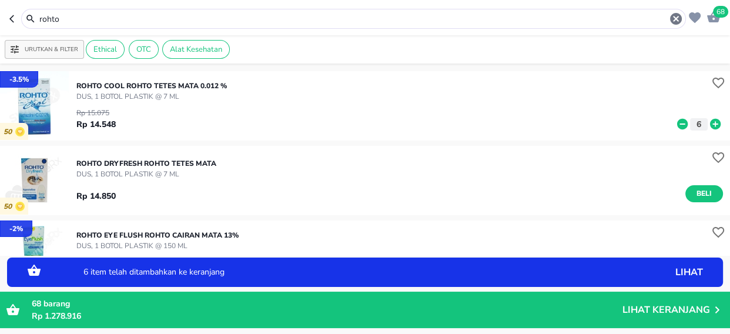
click at [710, 126] on icon at bounding box center [715, 124] width 11 height 11
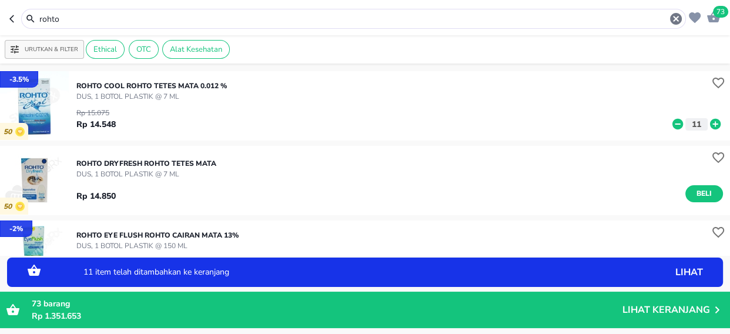
click at [710, 126] on icon at bounding box center [715, 124] width 11 height 11
click at [66, 18] on input "rohto" at bounding box center [353, 19] width 631 height 12
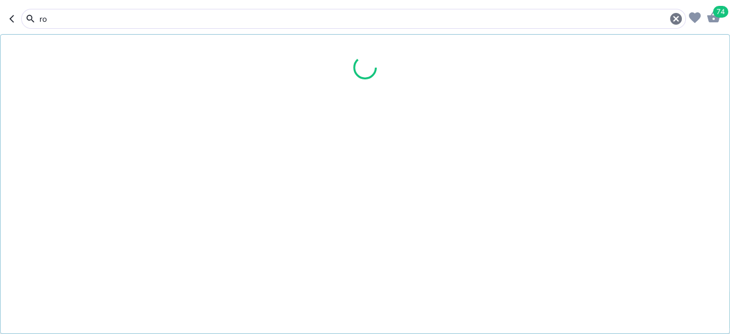
type input "r"
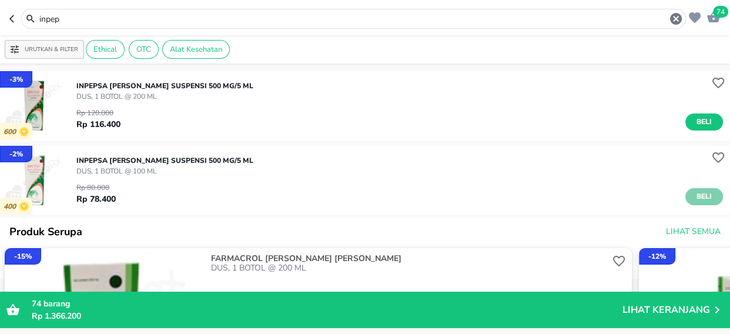
click at [694, 200] on span "Beli" at bounding box center [704, 196] width 20 height 12
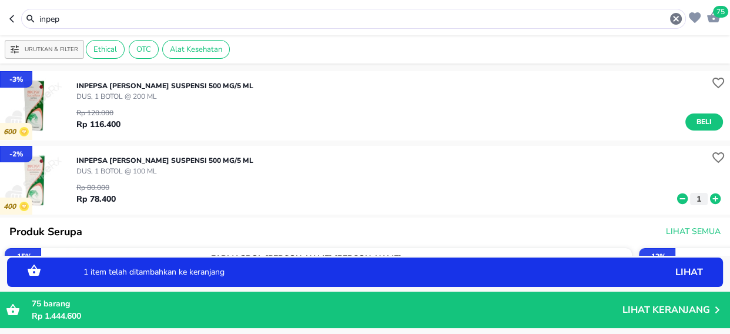
click at [710, 198] on icon at bounding box center [715, 198] width 11 height 11
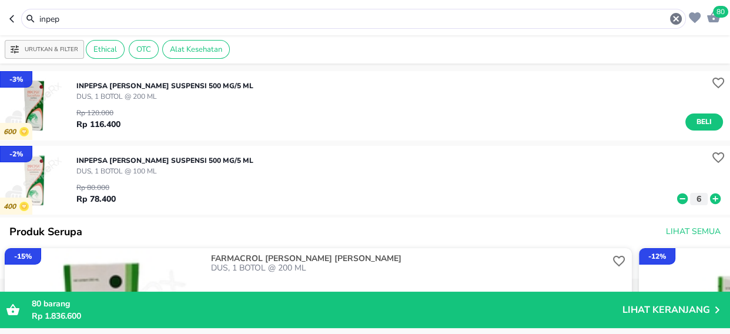
click at [72, 19] on input "inpep" at bounding box center [353, 19] width 631 height 12
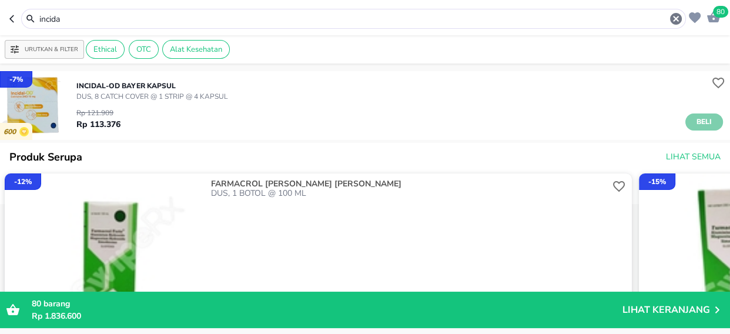
click at [694, 118] on span "Beli" at bounding box center [704, 122] width 20 height 12
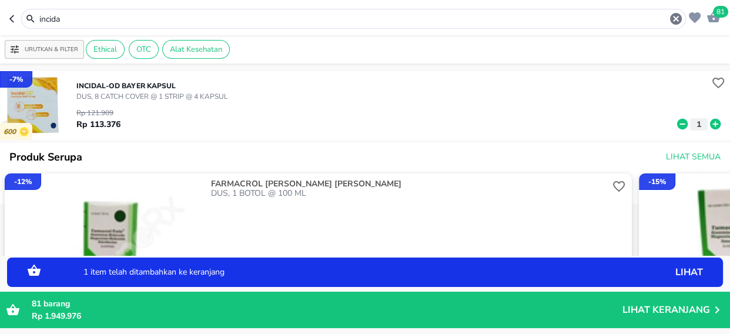
click at [708, 124] on icon at bounding box center [715, 124] width 15 height 13
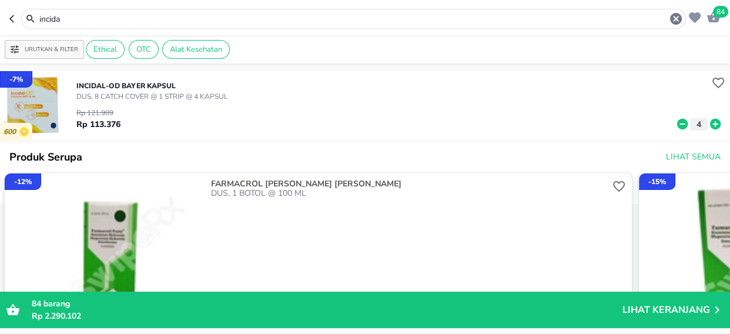
click at [66, 22] on input "incida" at bounding box center [353, 19] width 631 height 12
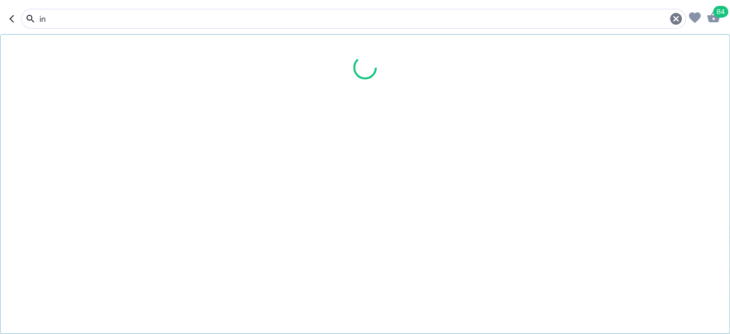
type input "i"
type input "gastru"
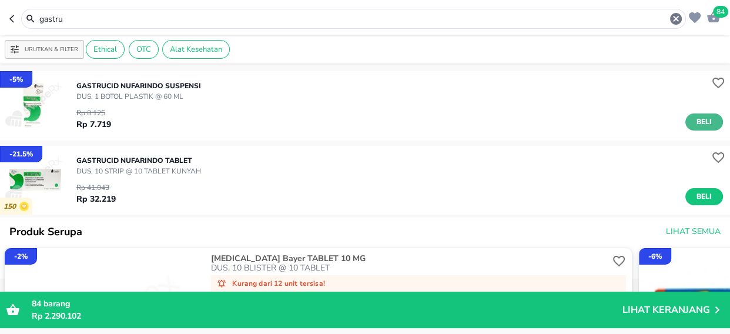
click at [694, 123] on span "Beli" at bounding box center [704, 122] width 20 height 12
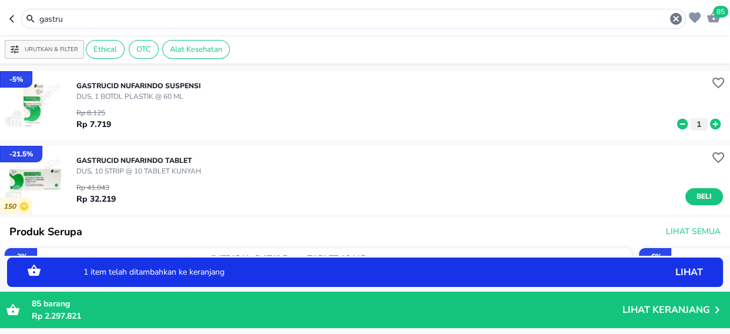
click at [710, 125] on icon at bounding box center [715, 124] width 11 height 11
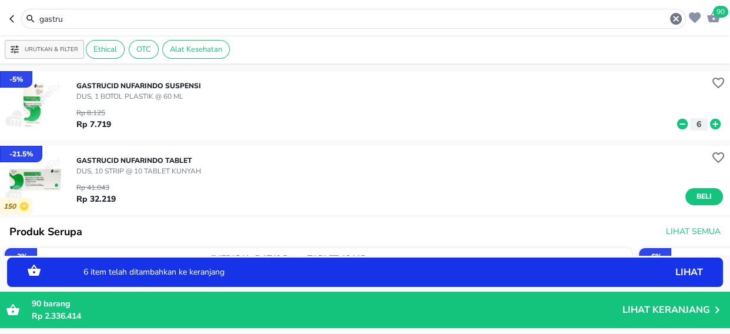
click at [710, 125] on icon at bounding box center [715, 124] width 11 height 11
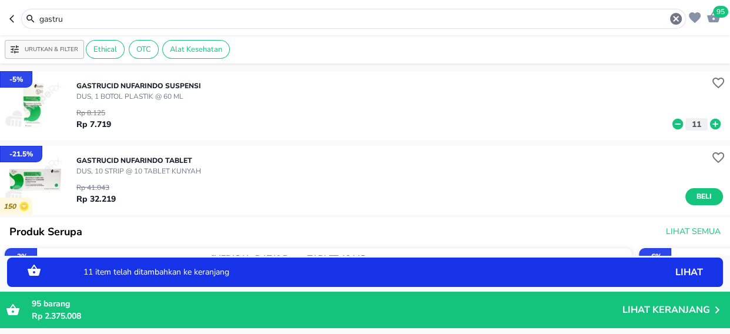
click at [710, 125] on icon at bounding box center [715, 124] width 11 height 11
click at [721, 12] on span "96" at bounding box center [720, 12] width 15 height 12
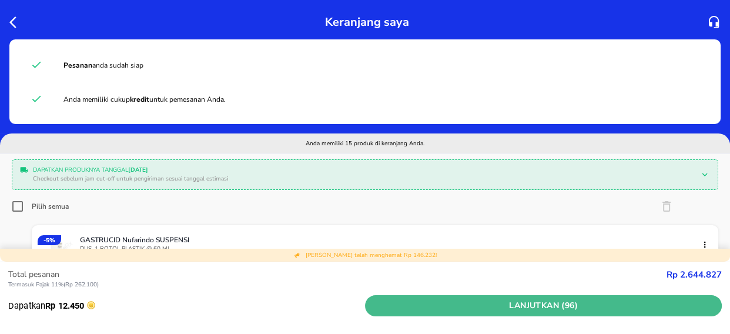
click at [496, 306] on span "Lanjutkan (96)" at bounding box center [543, 306] width 347 height 15
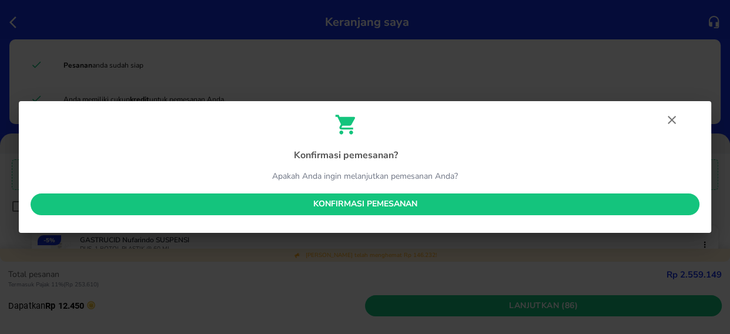
click at [345, 205] on span "Konfirmasi pemesanan" at bounding box center [365, 204] width 650 height 15
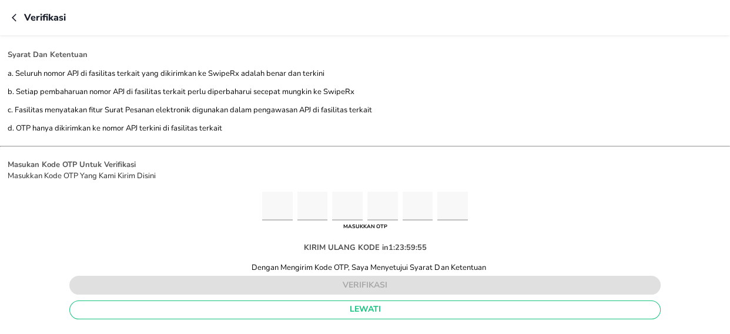
click at [270, 200] on input "Please enter OTP character 1" at bounding box center [277, 206] width 31 height 29
type input "5"
type input "0"
type input "6"
type input "7"
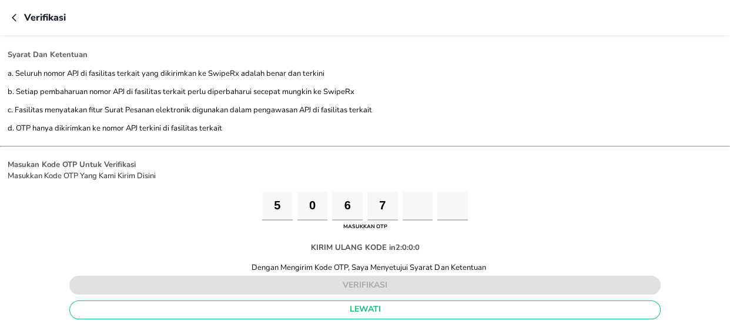
type input "1"
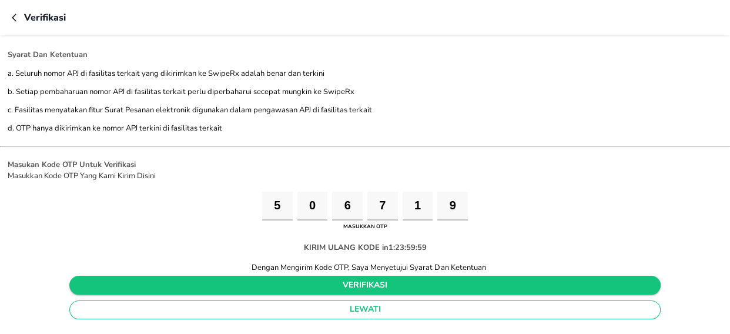
type input "9"
click at [362, 284] on span "verifikasi" at bounding box center [365, 285] width 573 height 15
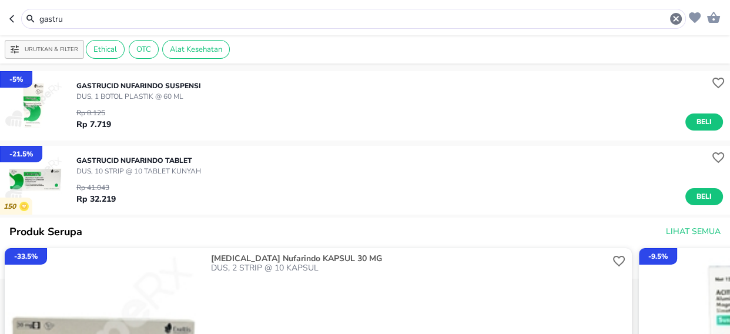
click at [78, 25] on div "gastru" at bounding box center [360, 19] width 645 height 14
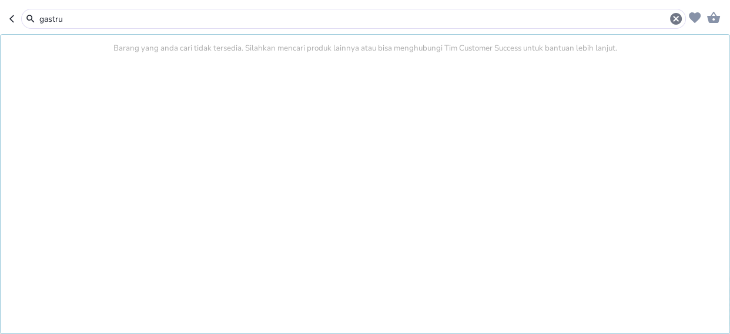
click at [77, 19] on input "gastru" at bounding box center [353, 19] width 631 height 12
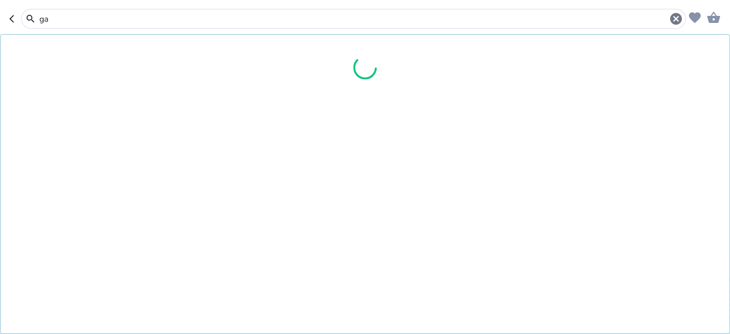
type input "g"
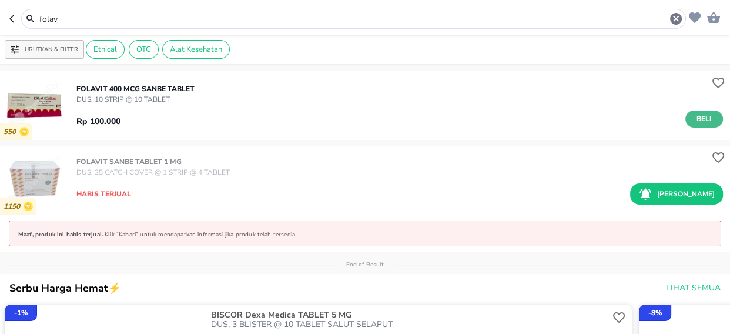
click at [696, 116] on span "Beli" at bounding box center [704, 119] width 20 height 12
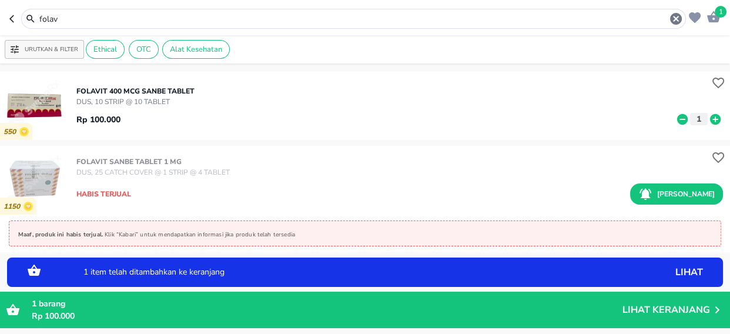
click at [710, 119] on icon at bounding box center [715, 118] width 11 height 11
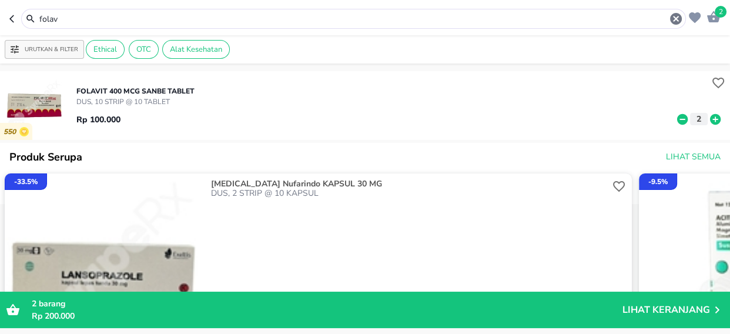
click at [68, 16] on input "folav" at bounding box center [353, 19] width 631 height 12
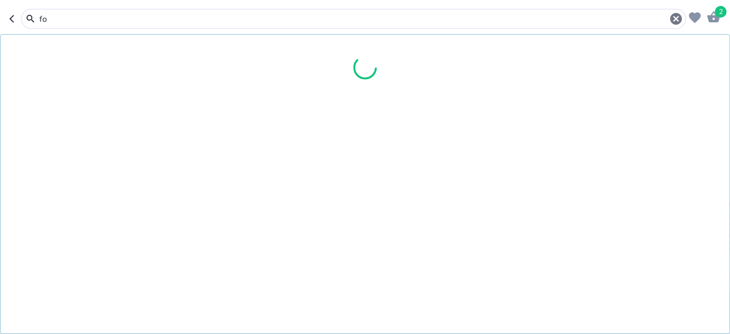
type input "f"
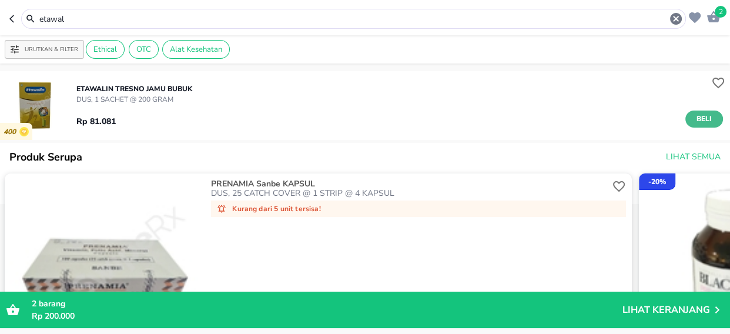
click at [696, 115] on span "Beli" at bounding box center [704, 119] width 20 height 12
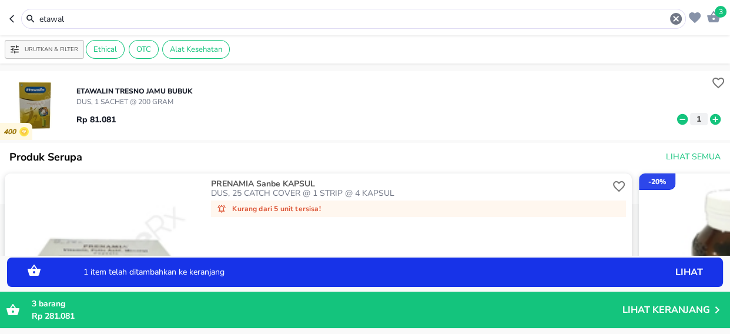
click at [708, 118] on icon at bounding box center [715, 119] width 15 height 13
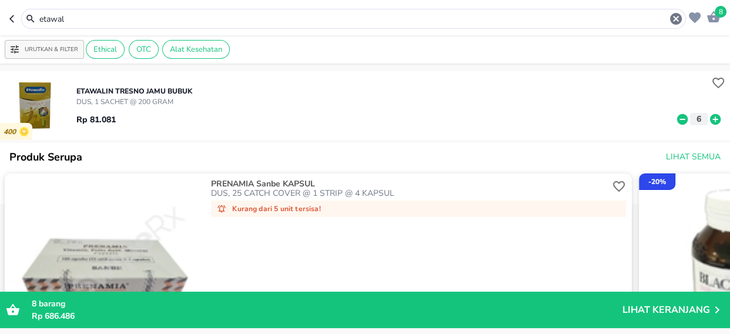
click at [78, 17] on input "etawal" at bounding box center [353, 19] width 631 height 12
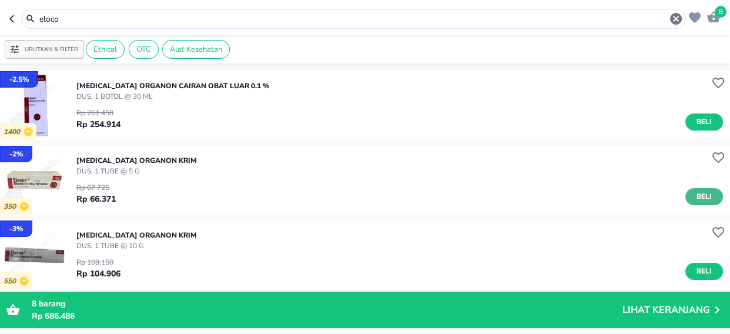
click at [700, 192] on span "Beli" at bounding box center [704, 196] width 20 height 12
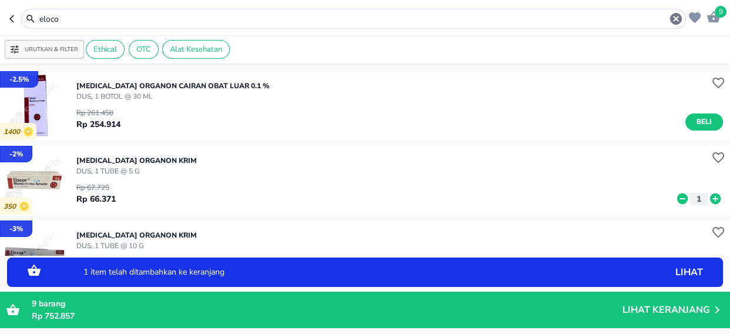
click at [710, 199] on icon at bounding box center [715, 198] width 11 height 11
click at [708, 199] on icon at bounding box center [715, 198] width 15 height 13
click at [69, 20] on input "eloco" at bounding box center [353, 19] width 631 height 12
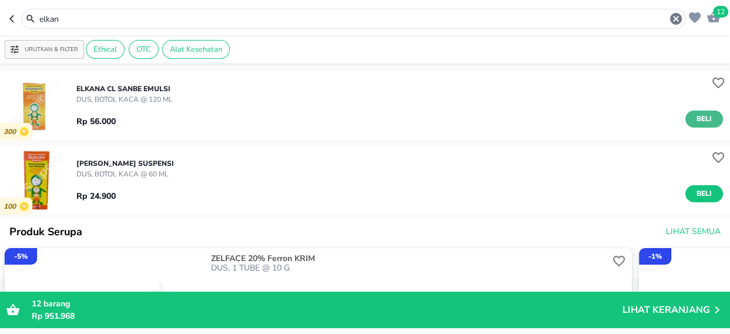
click at [694, 115] on span "Beli" at bounding box center [704, 119] width 20 height 12
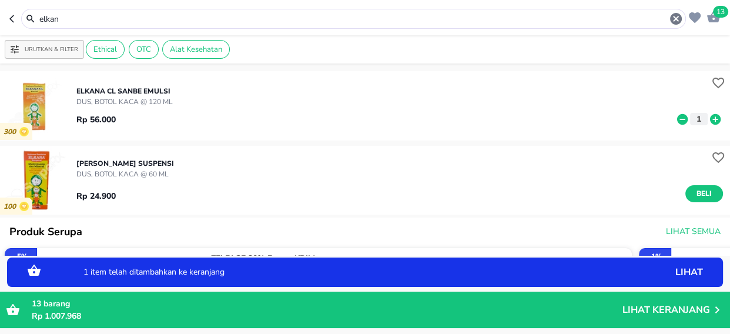
click at [710, 121] on icon at bounding box center [715, 118] width 11 height 11
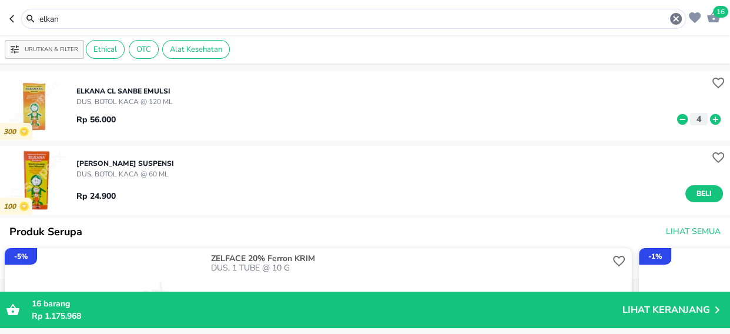
click at [77, 16] on input "elkan" at bounding box center [353, 19] width 631 height 12
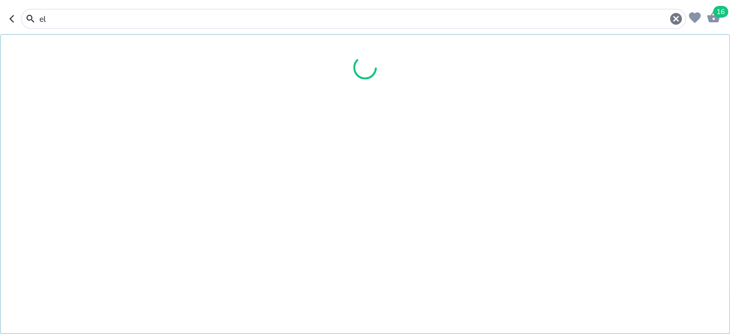
type input "e"
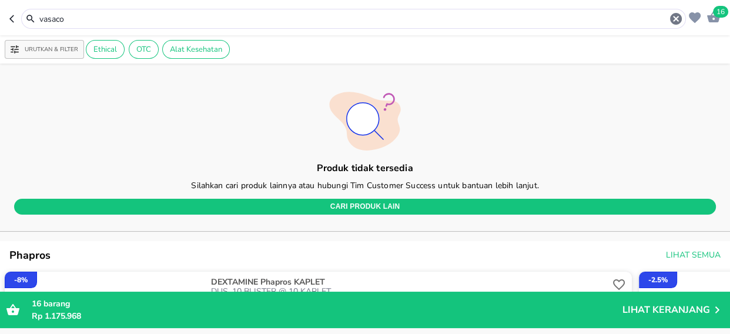
click at [81, 16] on input "vasaco" at bounding box center [353, 19] width 631 height 12
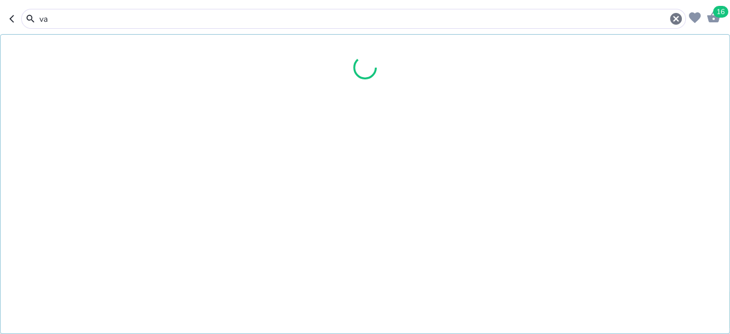
type input "v"
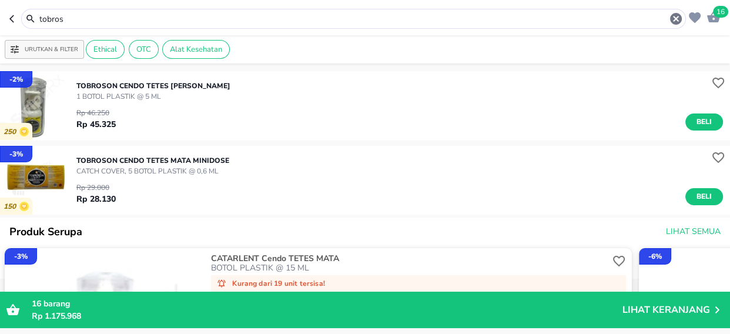
click at [698, 193] on span "Beli" at bounding box center [704, 196] width 20 height 12
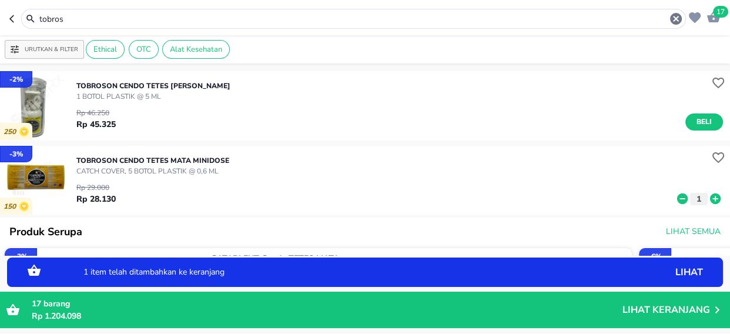
click at [708, 199] on icon at bounding box center [715, 198] width 15 height 13
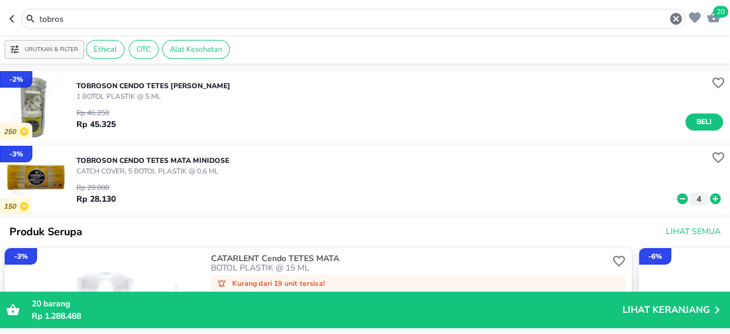
click at [69, 19] on input "tobros" at bounding box center [353, 19] width 631 height 12
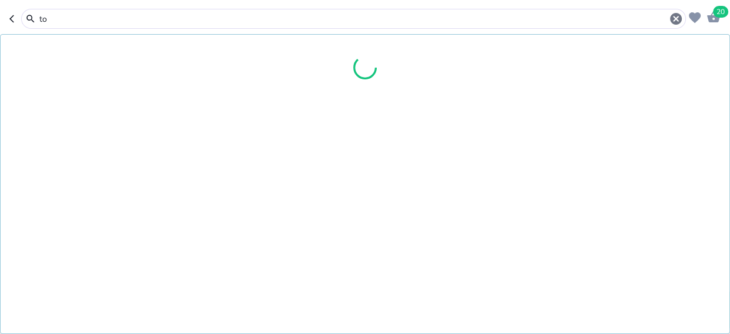
type input "t"
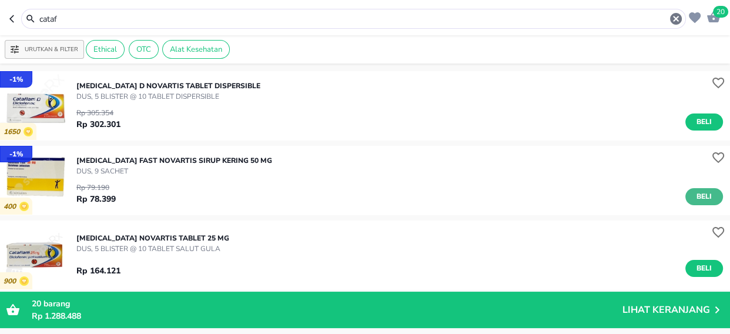
click at [694, 194] on span "Beli" at bounding box center [704, 196] width 20 height 12
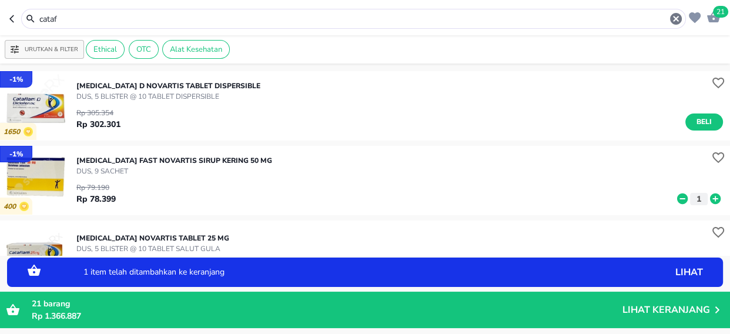
scroll to position [53, 0]
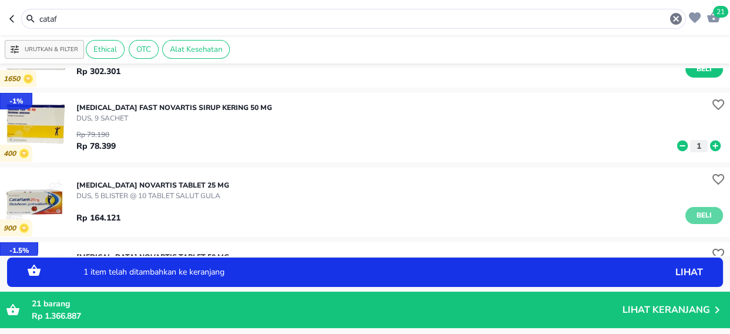
drag, startPoint x: 696, startPoint y: 215, endPoint x: 408, endPoint y: 123, distance: 302.3
click at [696, 216] on span "Beli" at bounding box center [704, 215] width 20 height 12
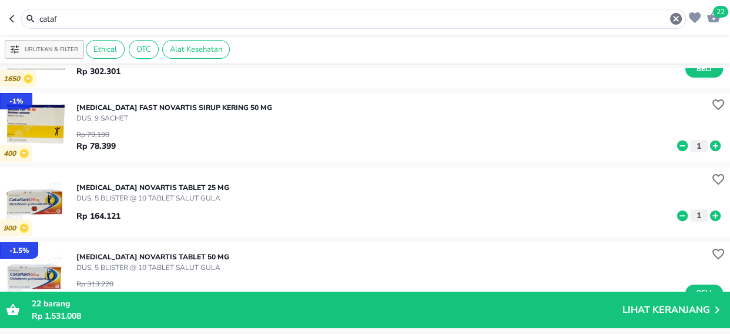
click at [64, 17] on input "cataf" at bounding box center [353, 19] width 631 height 12
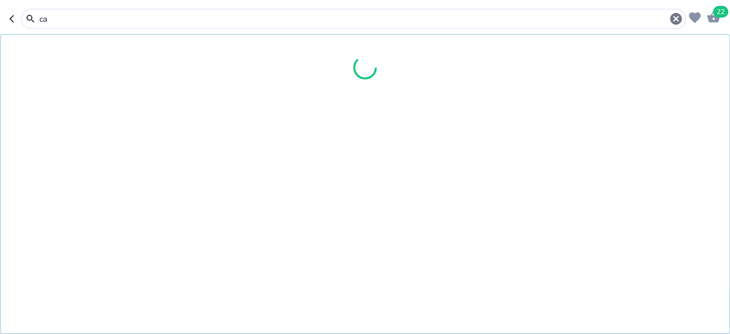
type input "c"
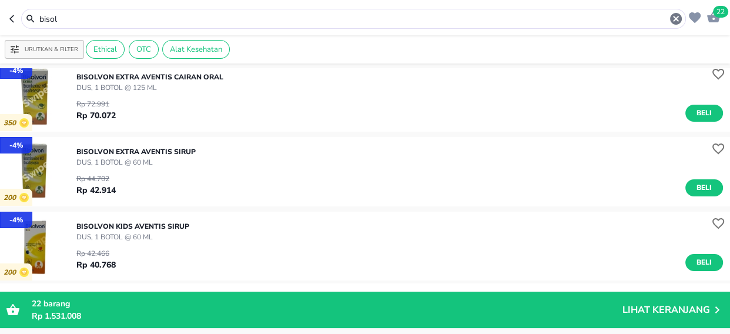
scroll to position [213, 0]
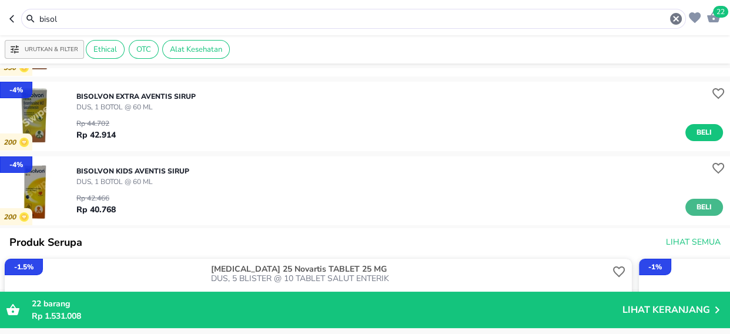
click at [701, 205] on span "Beli" at bounding box center [704, 207] width 20 height 12
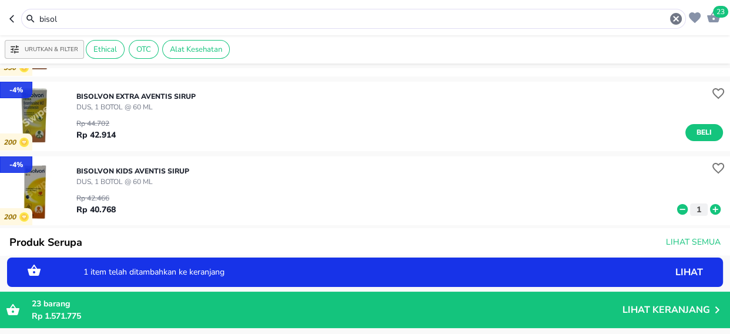
click at [708, 210] on icon at bounding box center [715, 209] width 15 height 13
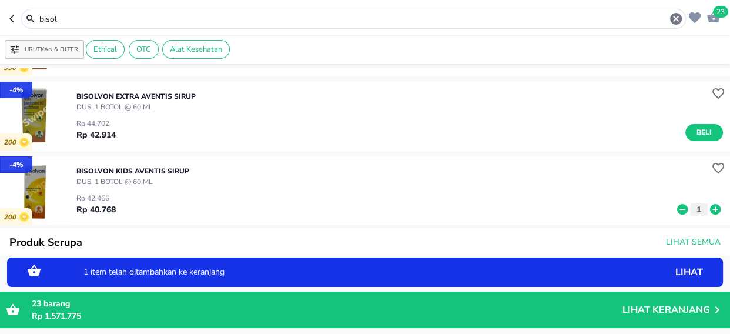
click at [708, 210] on icon at bounding box center [715, 209] width 15 height 13
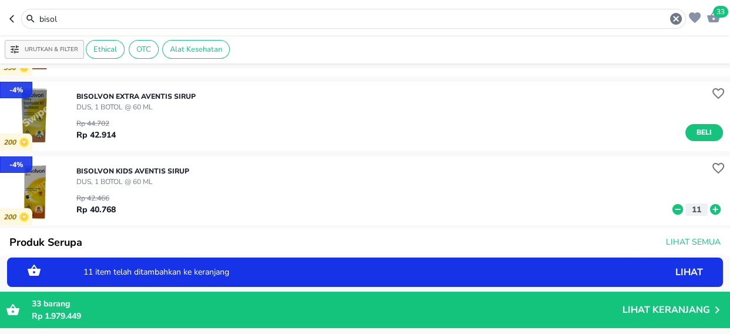
click at [708, 210] on icon at bounding box center [715, 209] width 15 height 13
click at [69, 17] on input "bisol" at bounding box center [353, 19] width 631 height 12
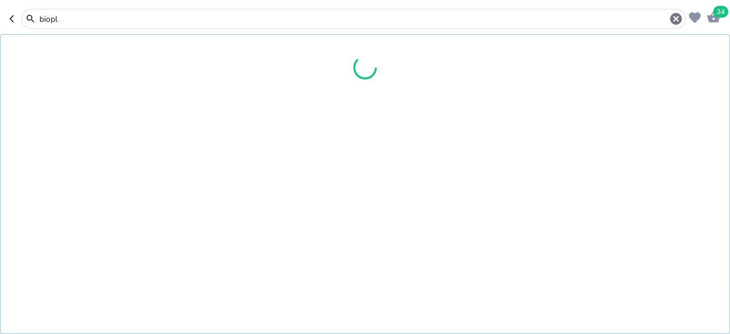
type input "biopl"
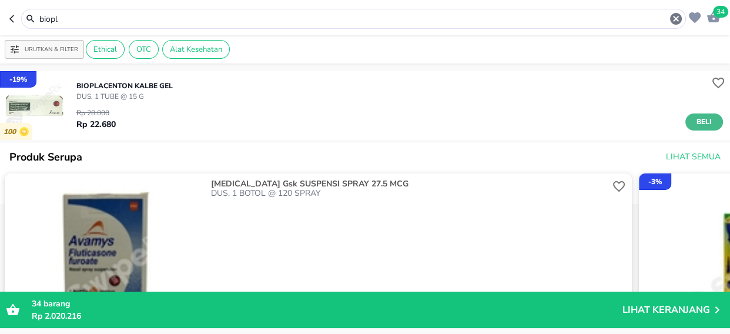
click at [696, 123] on span "Beli" at bounding box center [704, 122] width 20 height 12
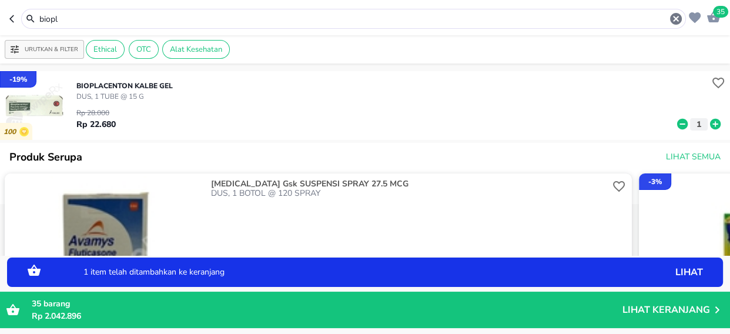
click at [708, 123] on icon at bounding box center [715, 124] width 15 height 13
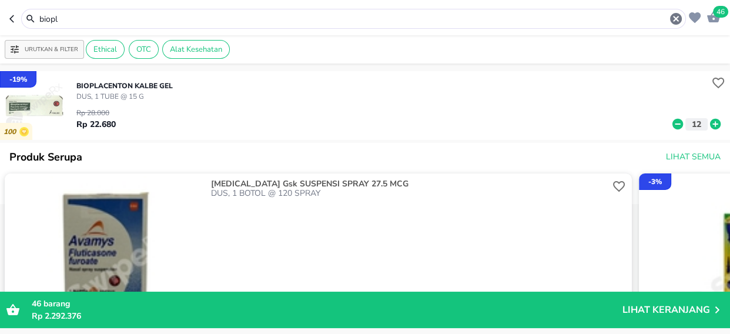
click at [79, 19] on input "biopl" at bounding box center [353, 19] width 631 height 12
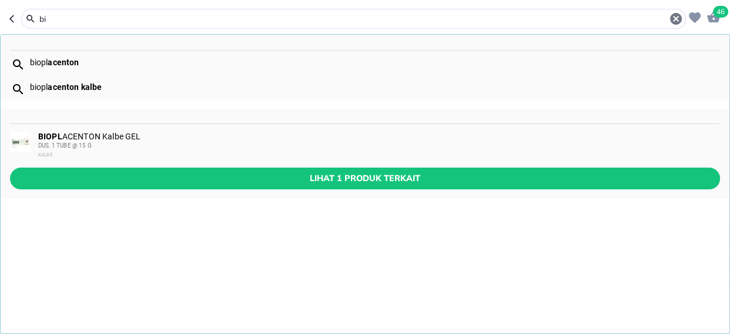
type input "b"
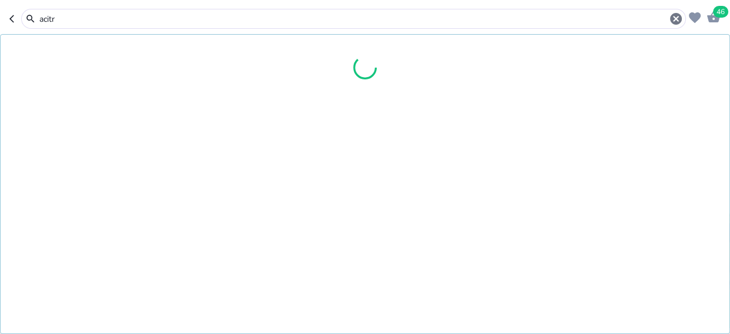
type input "acitr"
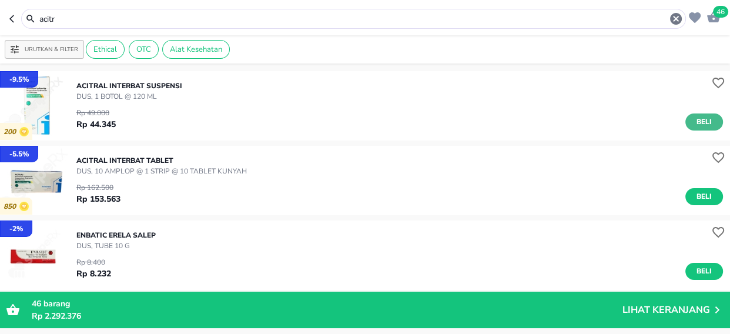
click at [699, 124] on span "Beli" at bounding box center [704, 122] width 20 height 12
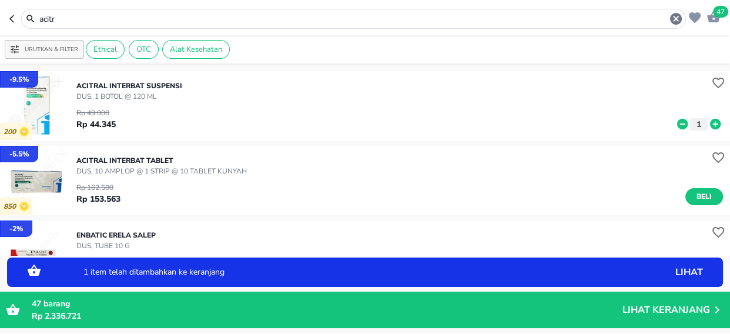
click at [710, 125] on icon at bounding box center [715, 124] width 11 height 11
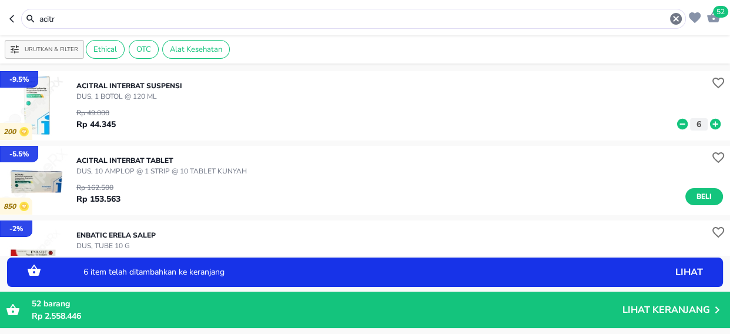
click at [719, 11] on span "52" at bounding box center [720, 12] width 15 height 12
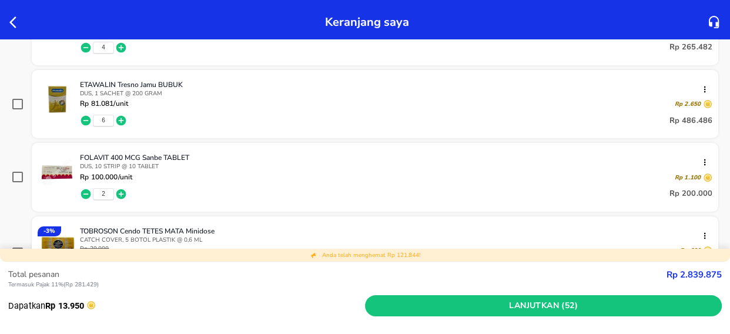
scroll to position [801, 0]
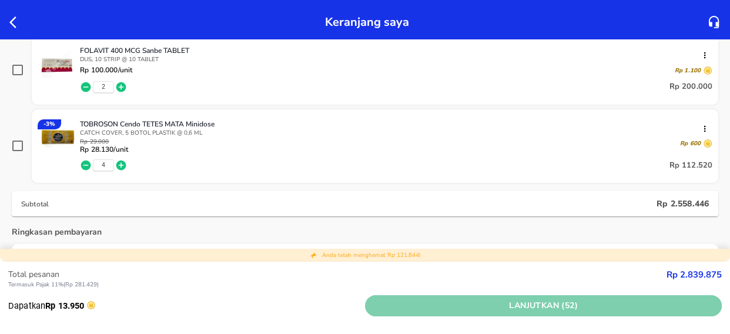
click at [541, 305] on span "Lanjutkan (52)" at bounding box center [543, 306] width 347 height 15
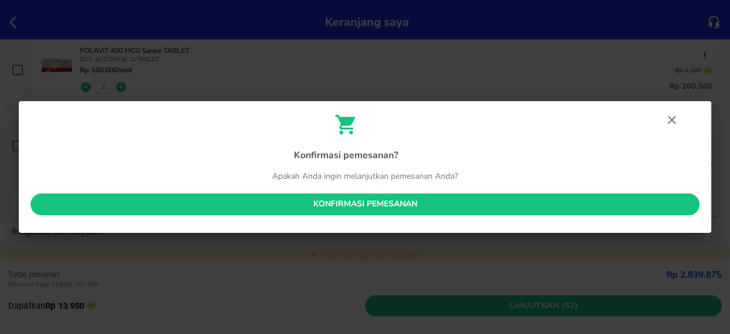
click at [349, 205] on span "Konfirmasi pemesanan" at bounding box center [365, 204] width 650 height 15
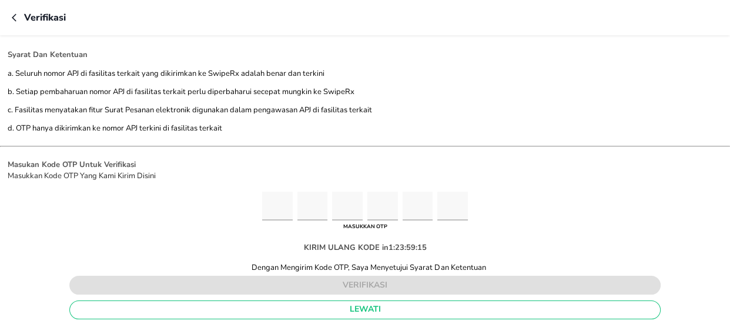
click at [275, 202] on input "Please enter OTP character 1" at bounding box center [277, 206] width 31 height 29
type input "1"
type input "8"
type input "2"
type input "3"
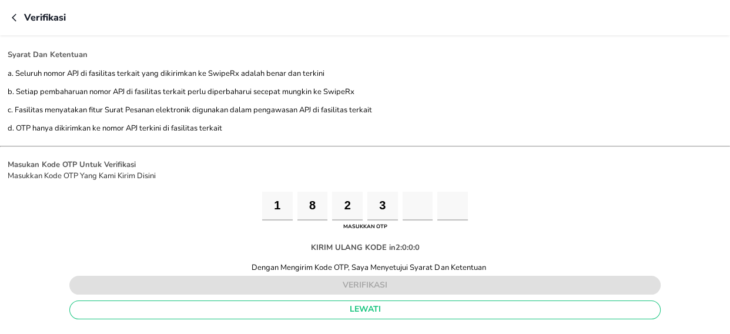
type input "9"
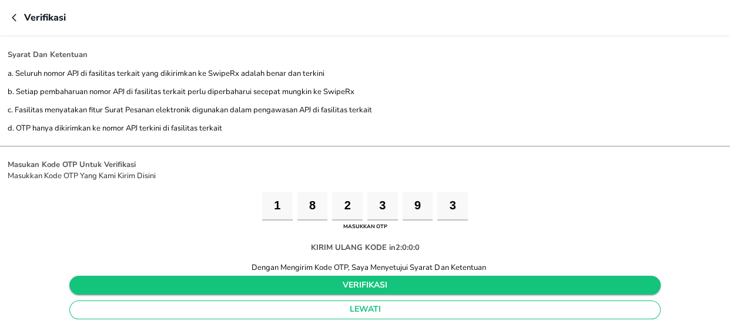
type input "3"
click at [357, 278] on span "verifikasi" at bounding box center [365, 285] width 573 height 15
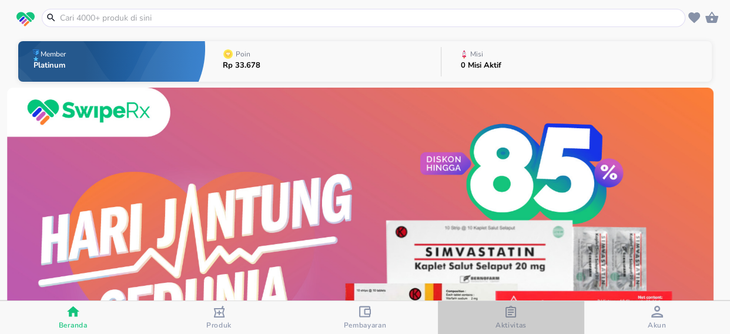
click at [513, 310] on icon "button" at bounding box center [511, 312] width 12 height 12
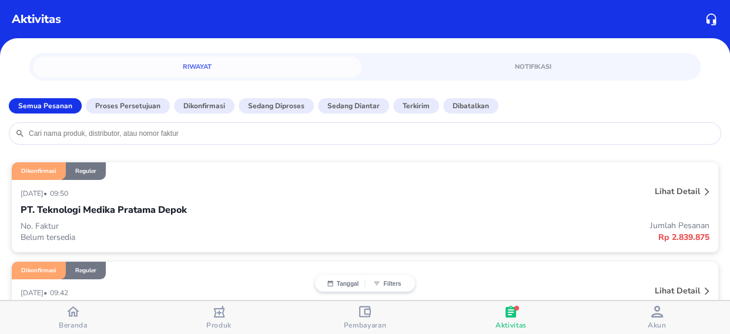
click at [360, 309] on icon "button" at bounding box center [365, 312] width 12 height 12
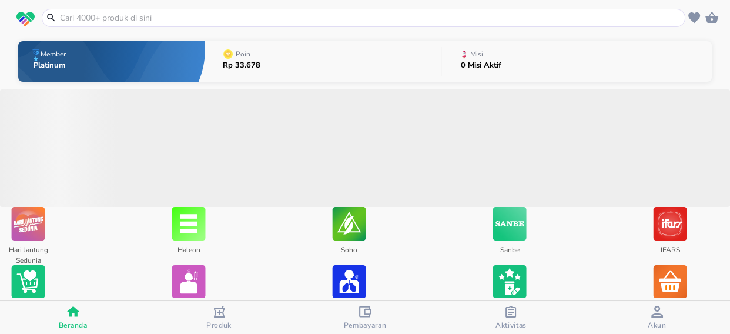
click at [108, 21] on input "text" at bounding box center [371, 18] width 624 height 12
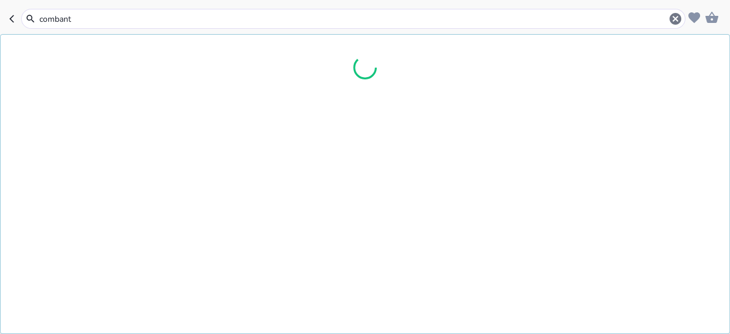
type input "combantr"
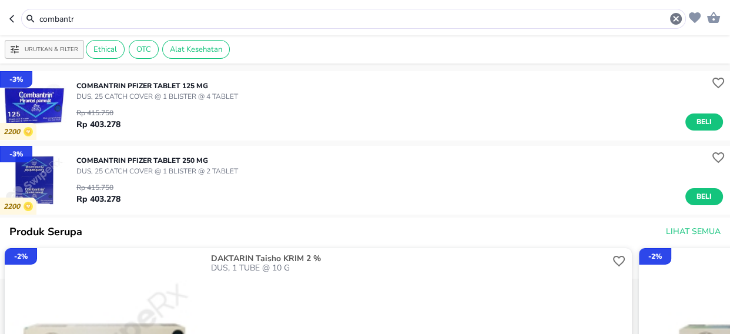
click at [96, 18] on input "combantr" at bounding box center [353, 19] width 631 height 12
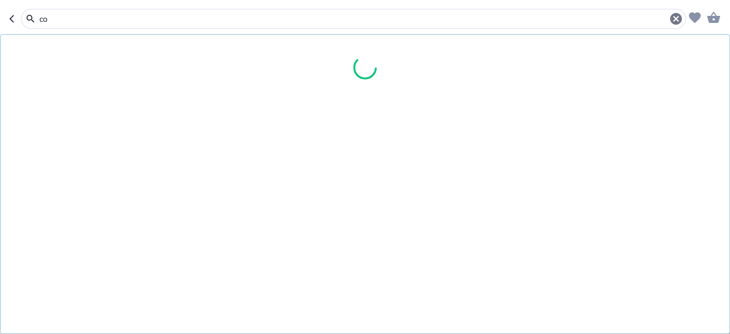
type input "c"
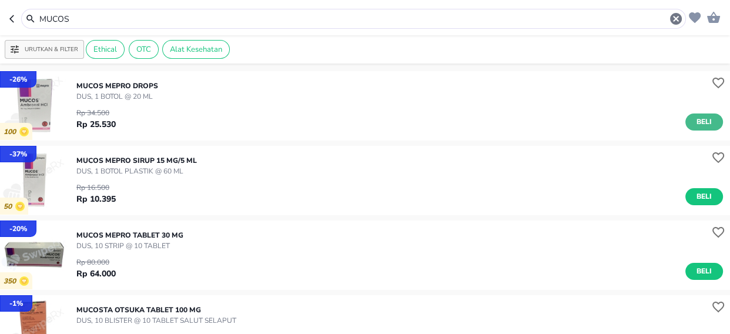
click at [703, 119] on span "Beli" at bounding box center [704, 122] width 20 height 12
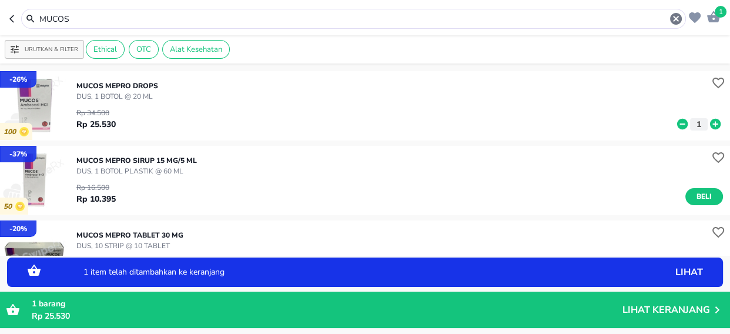
click at [710, 123] on icon at bounding box center [715, 124] width 11 height 11
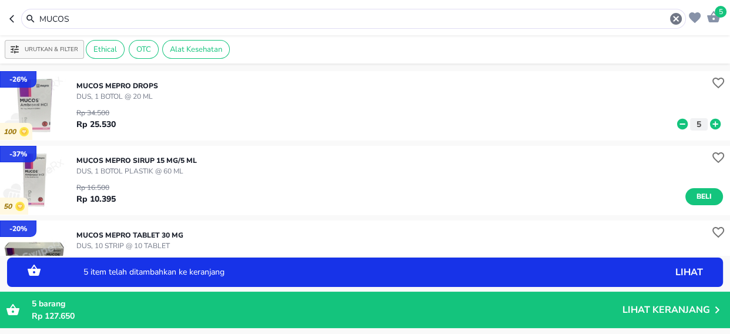
click at [710, 123] on icon at bounding box center [715, 124] width 11 height 11
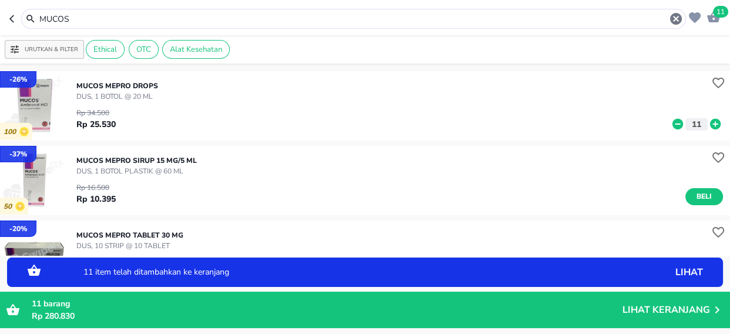
click at [710, 123] on icon at bounding box center [715, 124] width 11 height 11
click at [696, 195] on span "Beli" at bounding box center [704, 196] width 20 height 12
click at [710, 197] on icon at bounding box center [715, 198] width 11 height 11
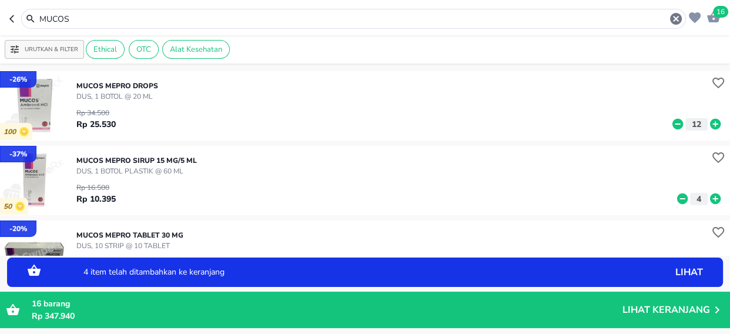
click at [710, 197] on icon at bounding box center [715, 198] width 11 height 11
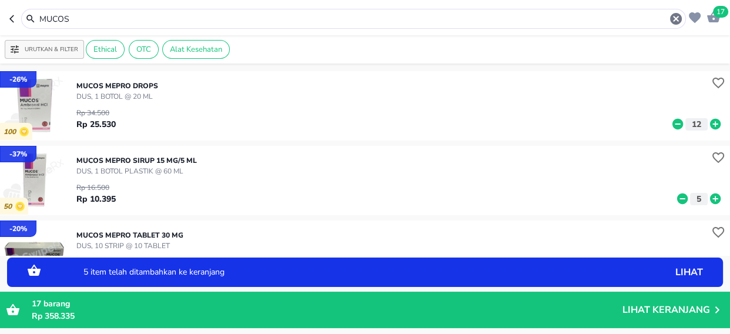
click at [710, 197] on icon at bounding box center [715, 198] width 11 height 11
click at [670, 198] on icon at bounding box center [677, 198] width 15 height 13
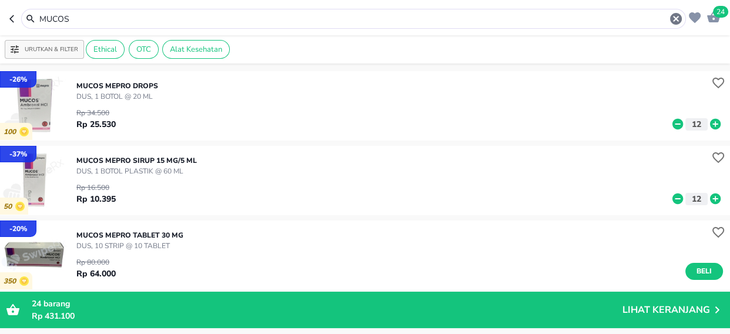
click at [92, 20] on input "MUCOS" at bounding box center [353, 19] width 631 height 12
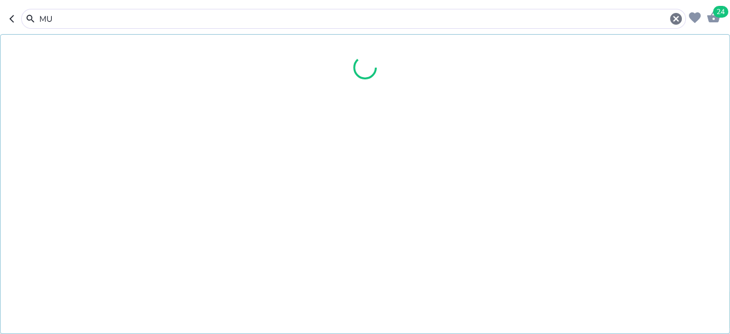
type input "M"
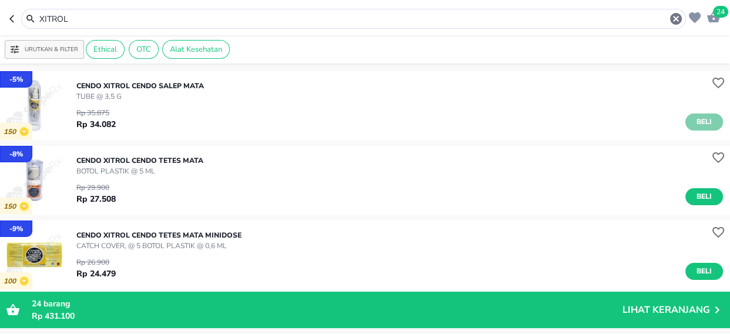
click at [694, 123] on span "Beli" at bounding box center [704, 122] width 20 height 12
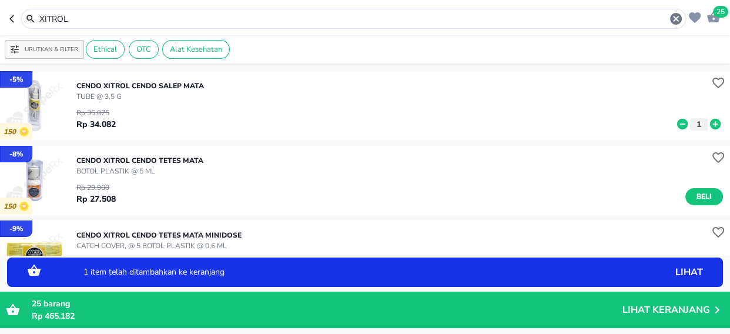
click at [708, 125] on icon at bounding box center [715, 124] width 15 height 13
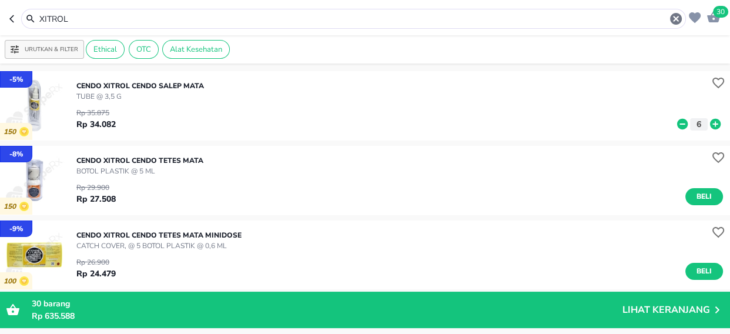
click at [85, 17] on input "XITROL" at bounding box center [353, 19] width 631 height 12
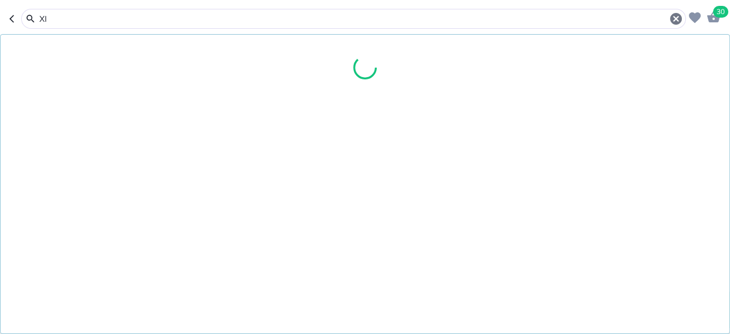
type input "X"
type input "MILO"
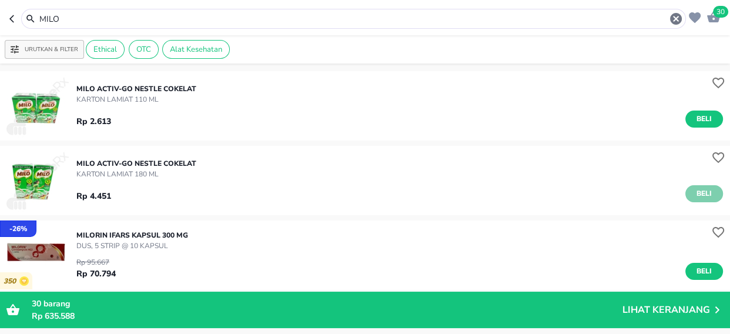
click at [694, 198] on span "Beli" at bounding box center [704, 194] width 20 height 12
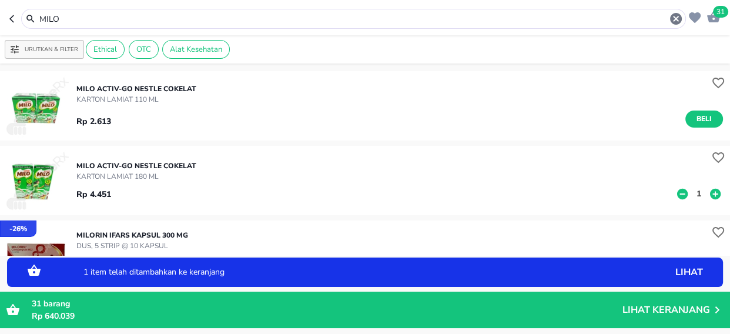
click at [694, 196] on p "1" at bounding box center [699, 194] width 11 height 12
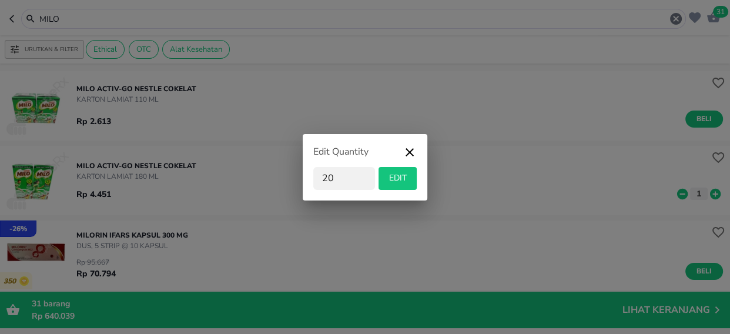
type input "20"
click at [402, 179] on span "EDIT" at bounding box center [397, 178] width 29 height 15
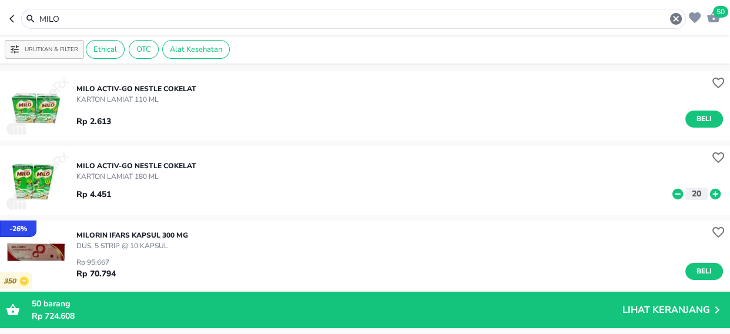
click at [71, 19] on input "MILO" at bounding box center [353, 19] width 631 height 12
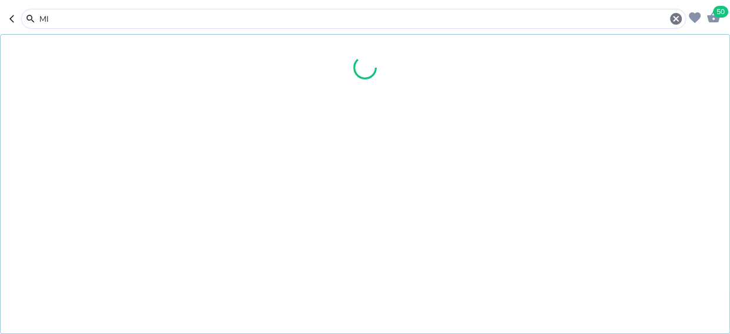
type input "M"
type input "IBU DAN"
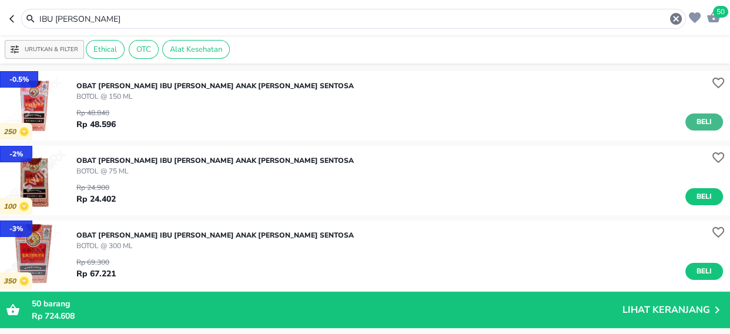
click at [694, 120] on span "Beli" at bounding box center [704, 122] width 20 height 12
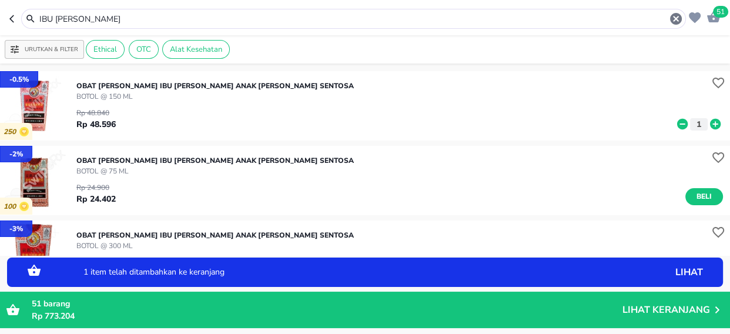
click at [710, 123] on icon at bounding box center [715, 124] width 11 height 11
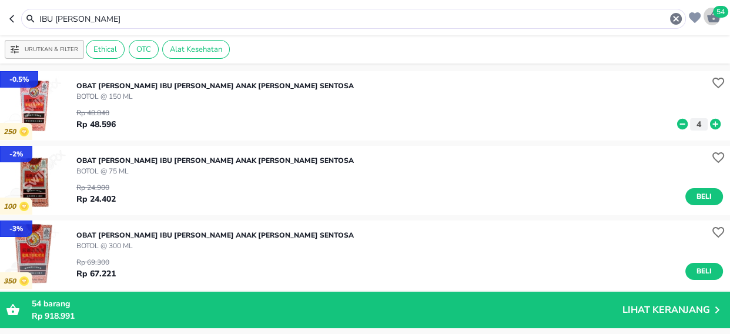
click at [718, 11] on span "54" at bounding box center [720, 12] width 15 height 12
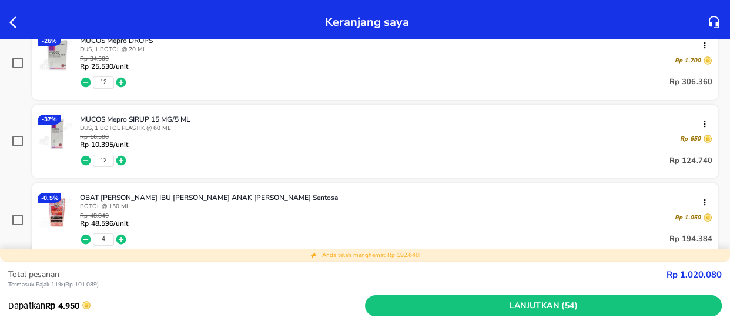
scroll to position [427, 0]
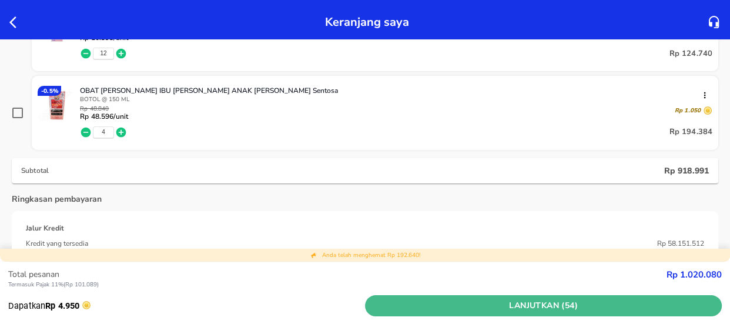
click at [508, 306] on span "Lanjutkan (54)" at bounding box center [543, 306] width 347 height 15
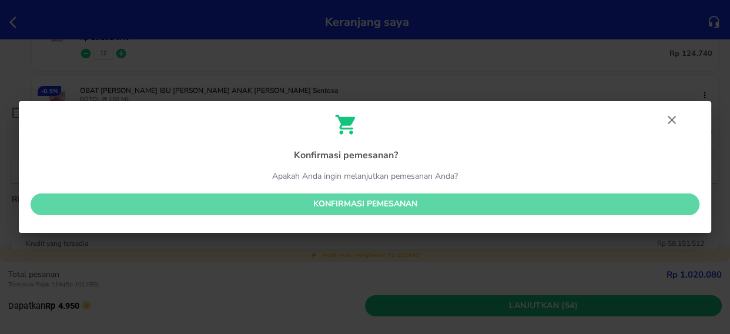
click at [339, 203] on span "Konfirmasi pemesanan" at bounding box center [365, 204] width 650 height 15
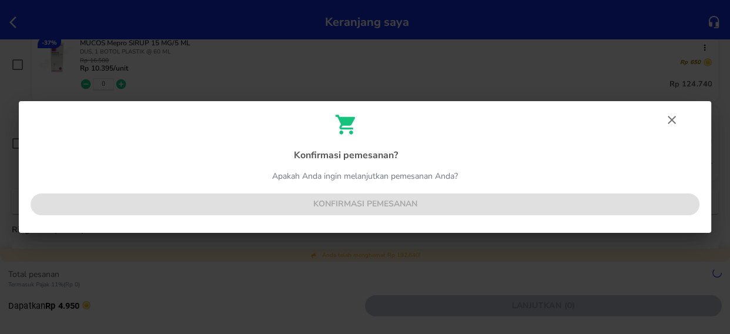
scroll to position [458, 0]
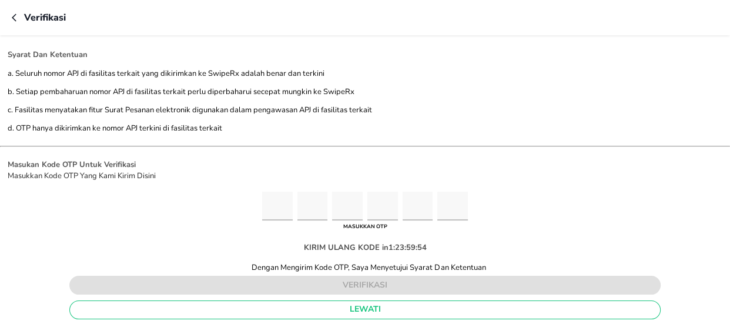
click at [266, 205] on input "Please enter OTP character 1" at bounding box center [277, 206] width 31 height 29
type input "1"
type input "7"
type input "4"
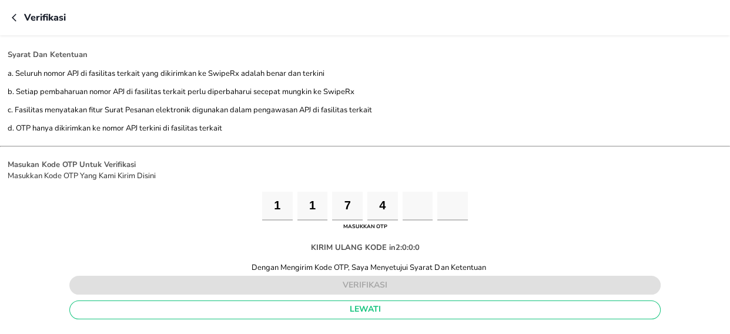
type input "9"
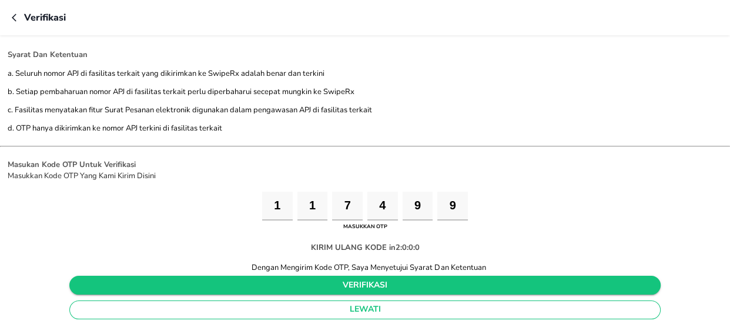
type input "9"
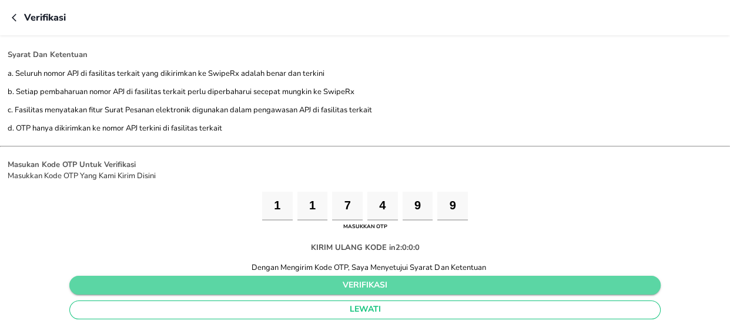
click at [355, 282] on span "verifikasi" at bounding box center [365, 285] width 573 height 15
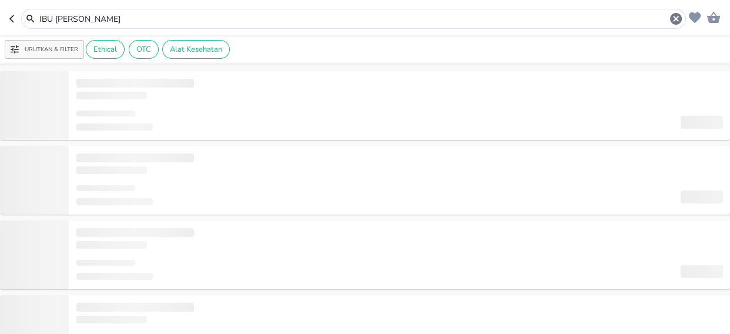
click at [78, 16] on input "IBU DAN" at bounding box center [353, 19] width 631 height 12
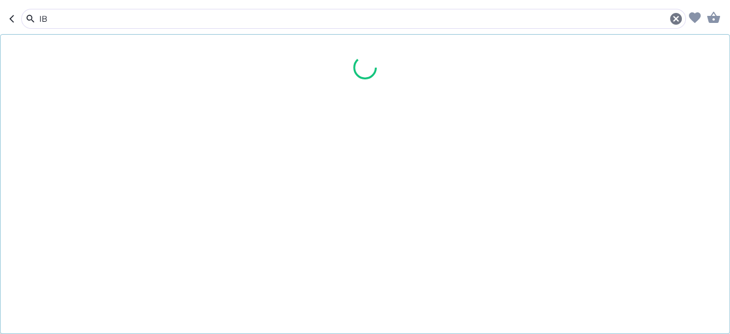
type input "I"
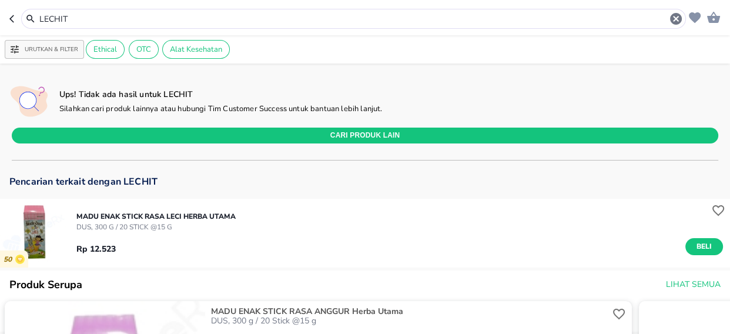
click at [75, 18] on input "LECHIT" at bounding box center [353, 19] width 631 height 12
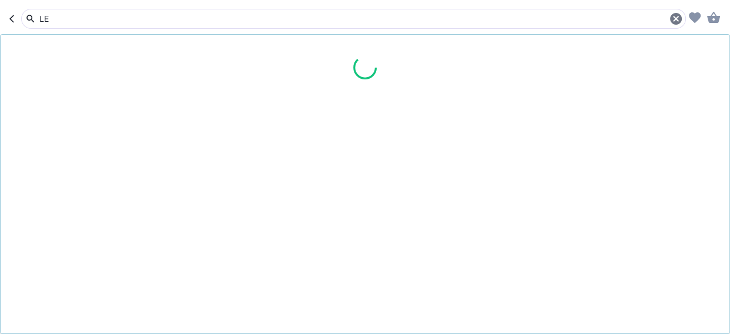
type input "L"
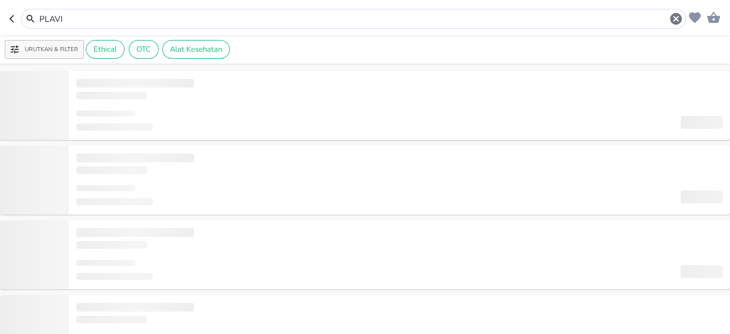
click at [69, 18] on input "PLAVI" at bounding box center [353, 19] width 631 height 12
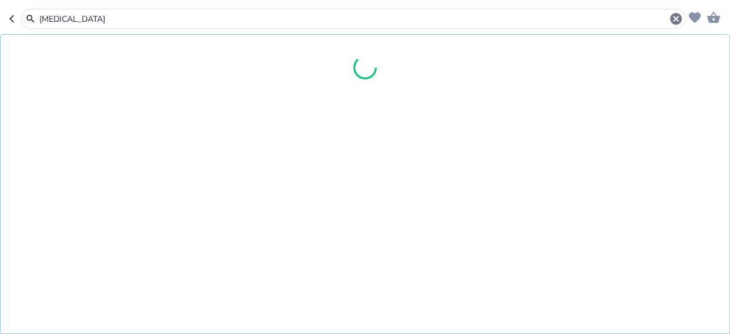
type input "[MEDICAL_DATA]"
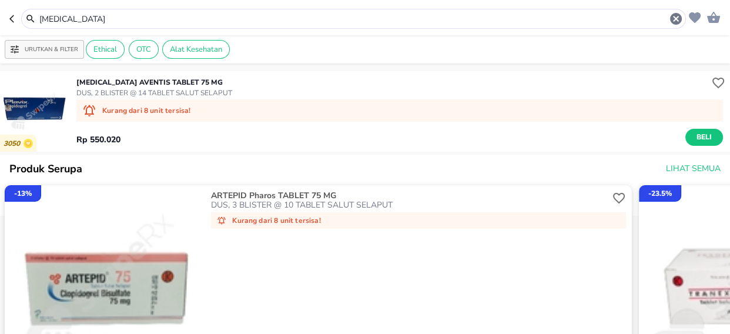
click at [111, 85] on p "PLAVIX Aventis TABLET 75 MG" at bounding box center [154, 82] width 156 height 11
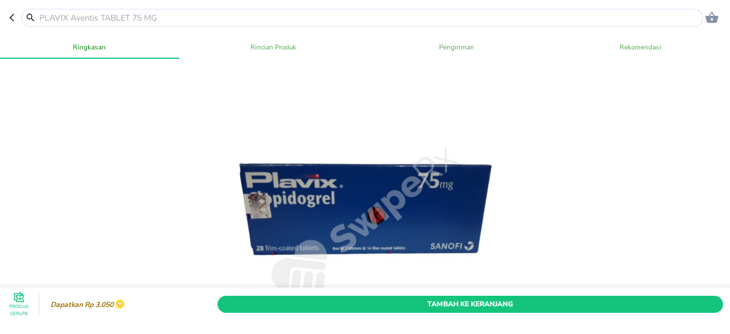
scroll to position [320, 0]
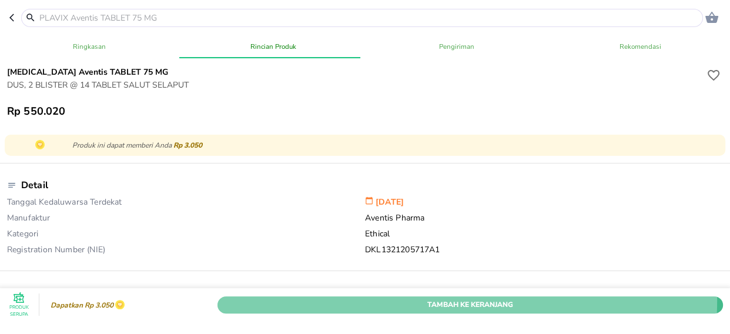
click at [457, 298] on span "Tambah Ke Keranjang" at bounding box center [470, 304] width 488 height 12
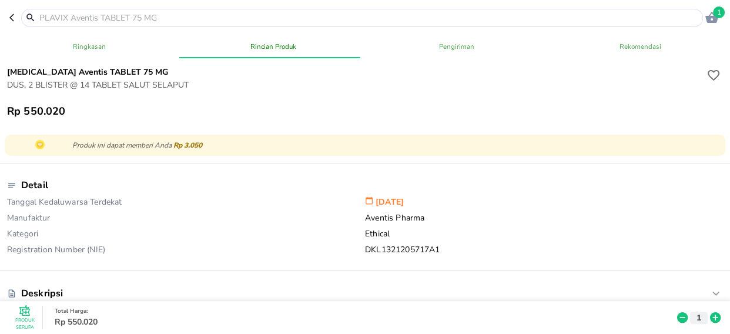
click at [118, 15] on input "text" at bounding box center [369, 18] width 662 height 12
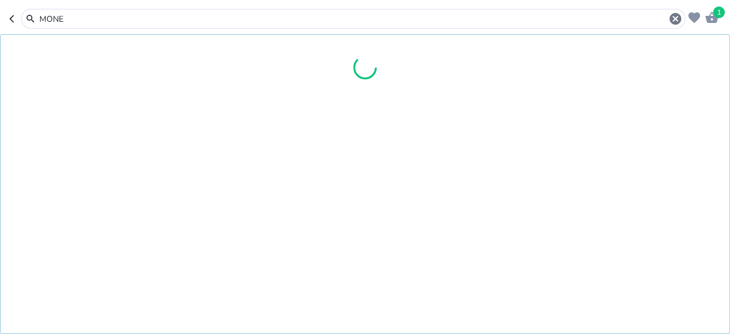
type input "MONEC"
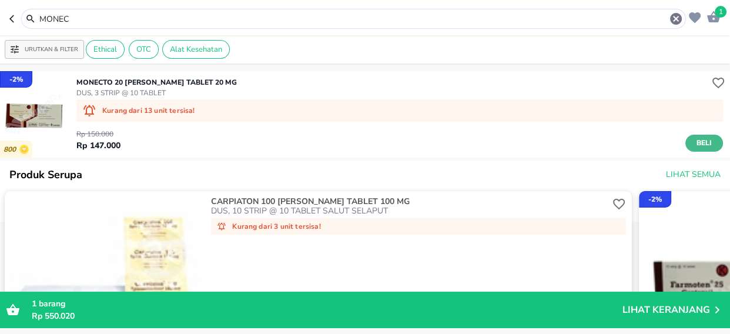
click at [694, 142] on span "Beli" at bounding box center [704, 143] width 20 height 12
click at [96, 17] on input "MONEC" at bounding box center [353, 19] width 631 height 12
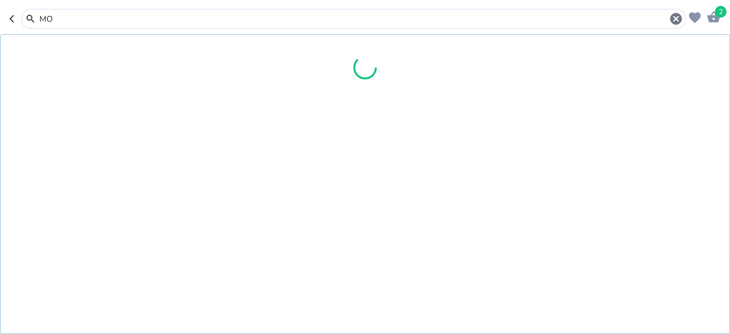
type input "M"
type input "LASI"
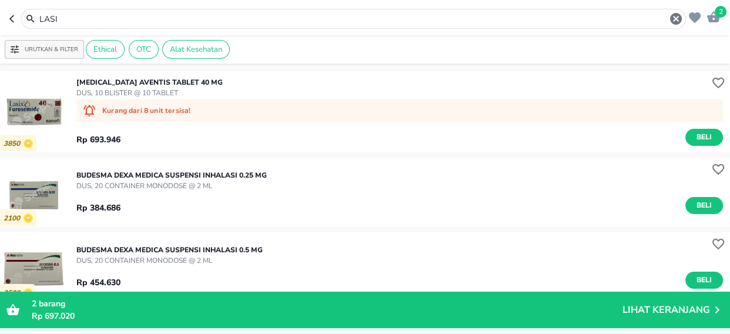
click at [126, 88] on p "DUS, 10 BLISTER @ 10 TABLET" at bounding box center [149, 93] width 146 height 11
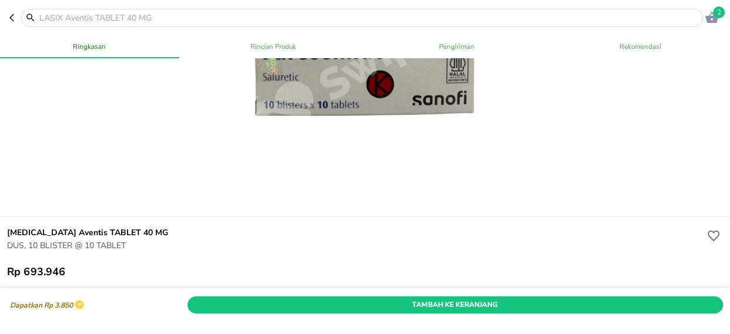
scroll to position [267, 0]
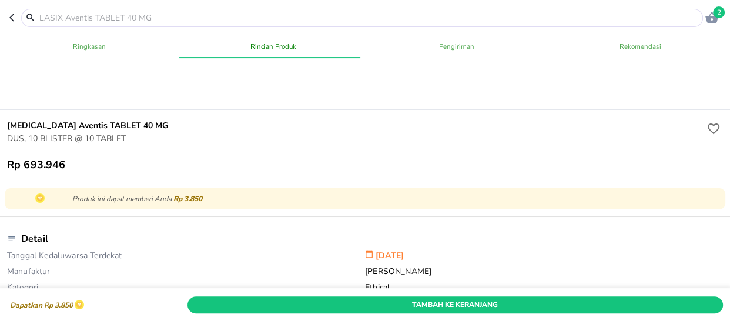
click at [460, 298] on span "Tambah Ke Keranjang" at bounding box center [455, 304] width 519 height 12
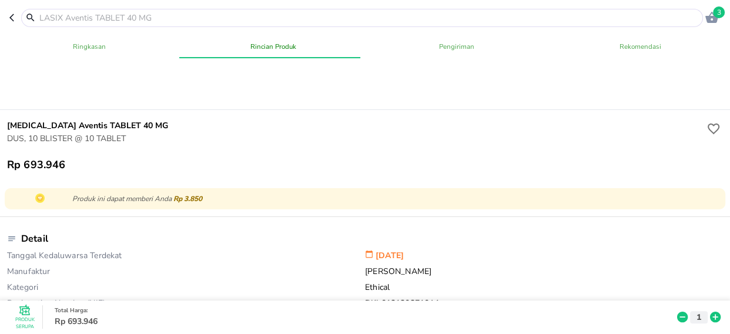
click at [77, 16] on input "text" at bounding box center [369, 18] width 662 height 12
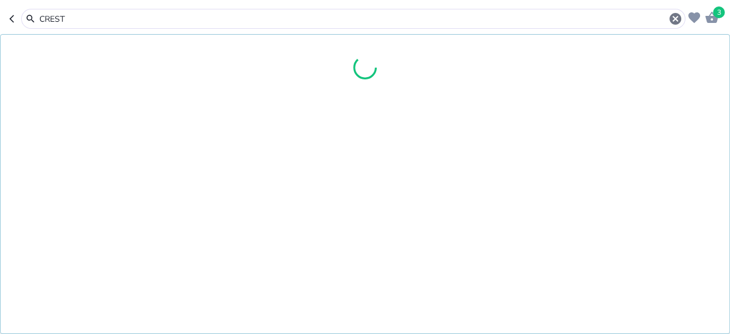
type input "[PERSON_NAME]"
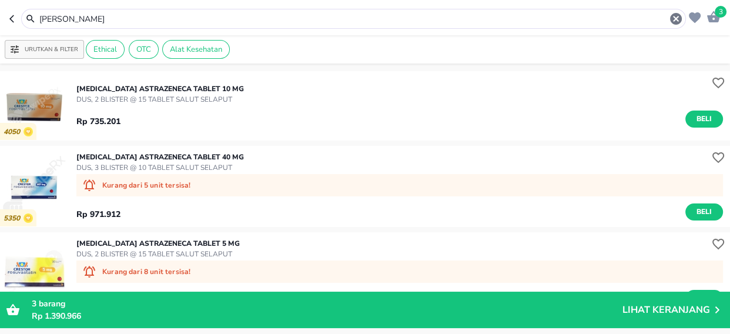
click at [197, 89] on p "[MEDICAL_DATA] AstraZeneca TABLET 10 MG" at bounding box center [160, 88] width 168 height 11
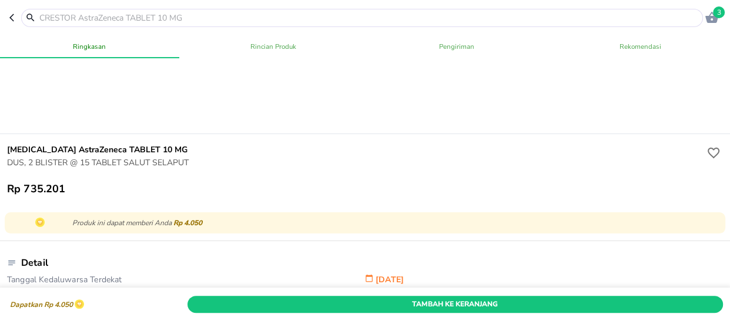
scroll to position [320, 0]
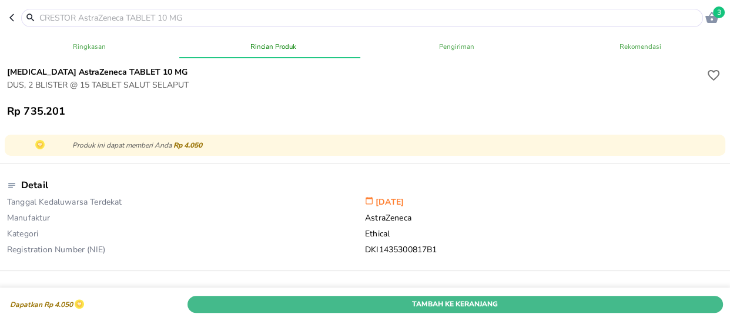
click at [467, 298] on span "Tambah Ke Keranjang" at bounding box center [455, 304] width 519 height 12
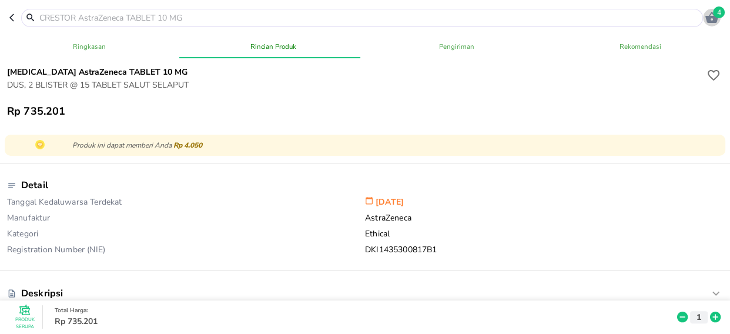
click at [718, 11] on span "4" at bounding box center [719, 12] width 12 height 12
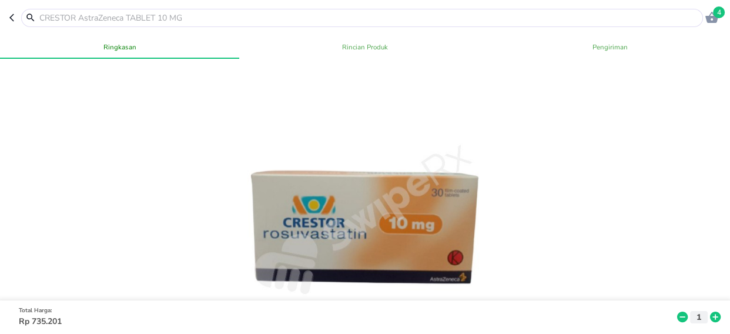
click at [88, 17] on input "text" at bounding box center [369, 18] width 662 height 12
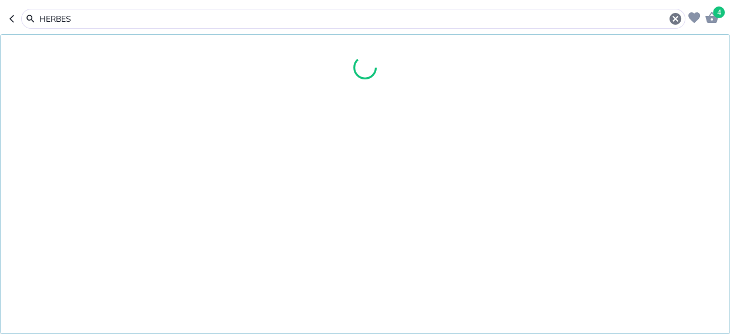
type input "HERBESS"
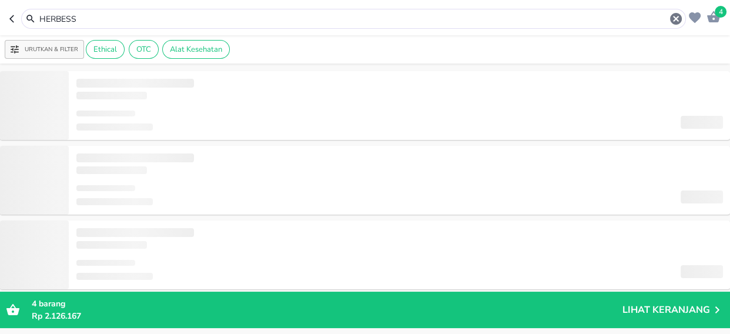
type input "HERBESS"
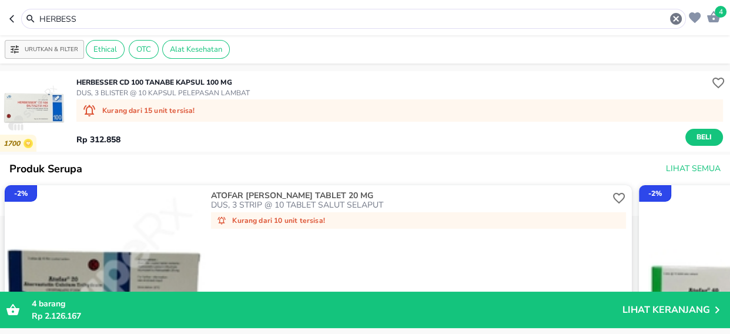
click at [196, 79] on p "HERBESSER CD 100 Tanabe KAPSUL 100 MG" at bounding box center [162, 82] width 173 height 11
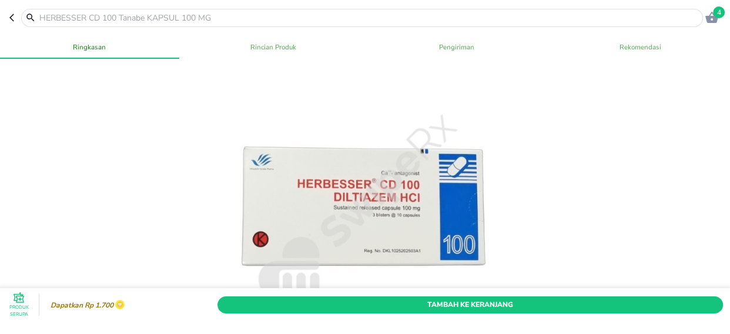
scroll to position [374, 0]
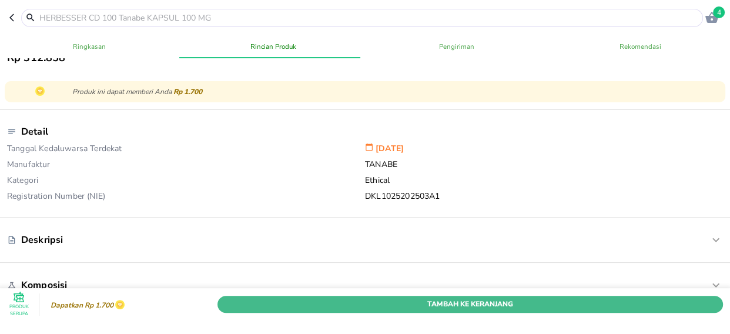
click at [459, 298] on span "Tambah Ke Keranjang" at bounding box center [470, 304] width 488 height 12
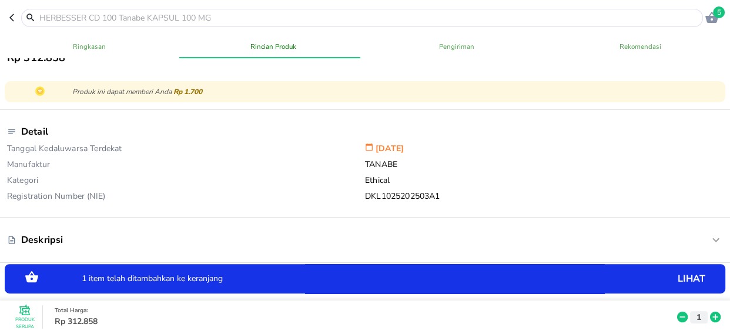
click at [718, 11] on span "5" at bounding box center [719, 12] width 12 height 12
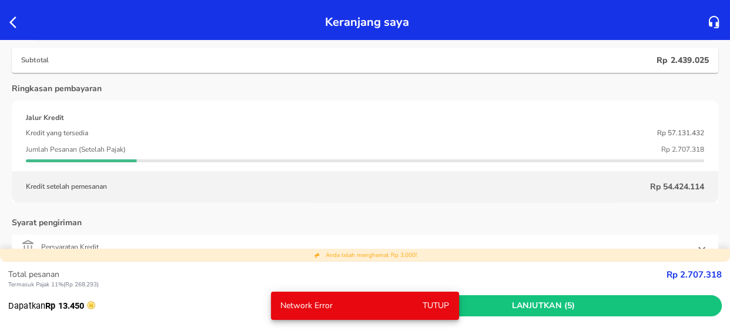
scroll to position [671, 0]
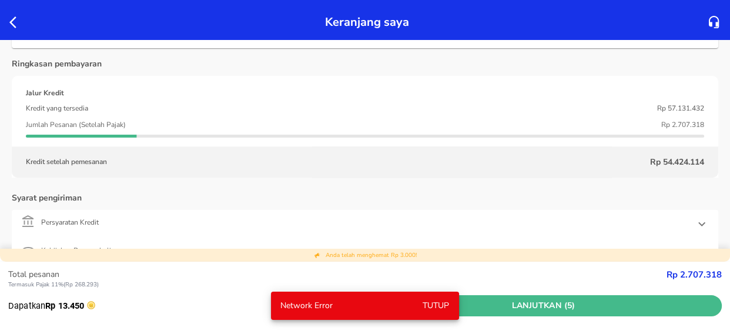
click at [524, 303] on span "Lanjutkan (5)" at bounding box center [543, 306] width 347 height 15
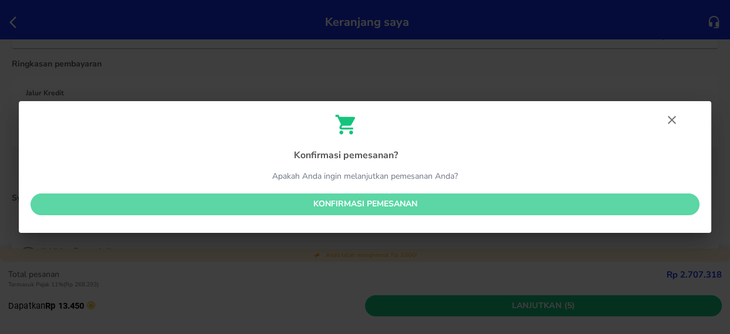
click at [266, 204] on span "Konfirmasi pemesanan" at bounding box center [365, 204] width 650 height 15
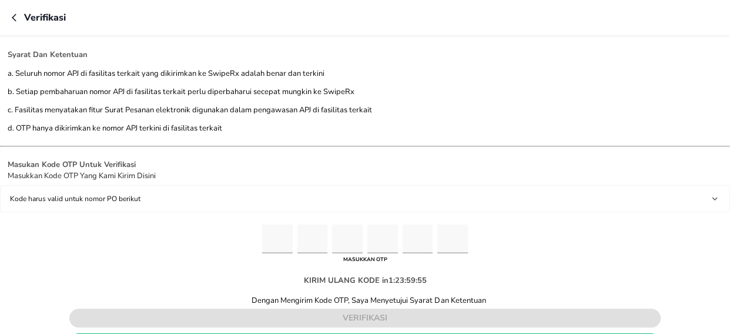
click at [278, 230] on input "Please enter OTP character 1" at bounding box center [277, 239] width 31 height 29
type input "9"
type input "2"
type input "7"
type input "9"
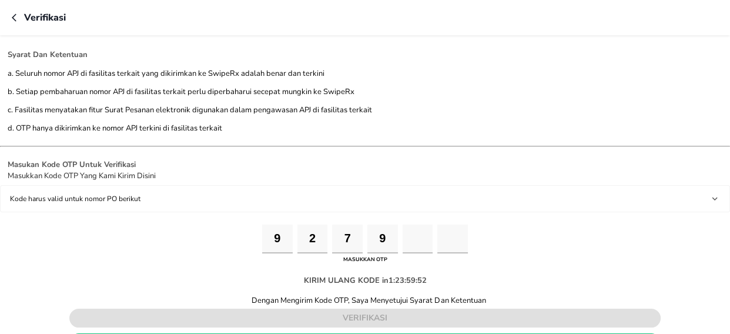
type input "0"
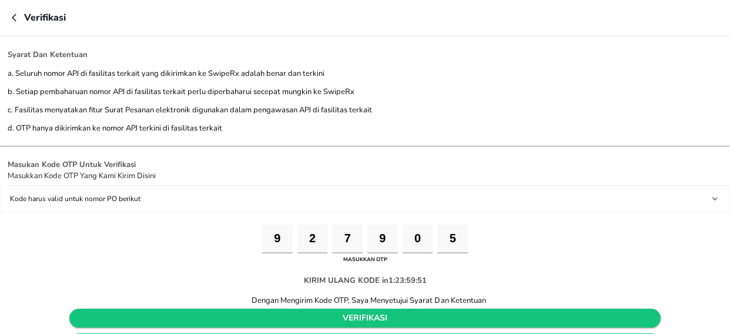
type input "5"
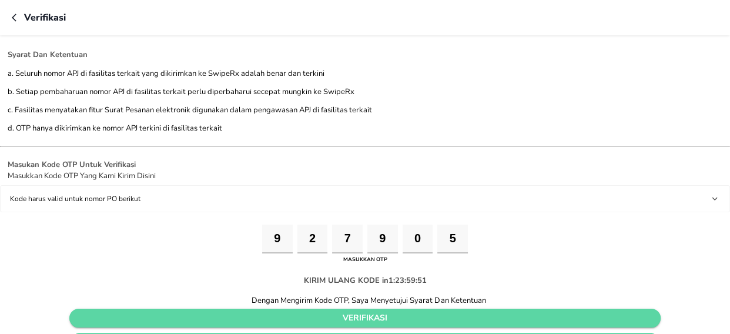
click at [364, 317] on span "verifikasi" at bounding box center [365, 318] width 573 height 15
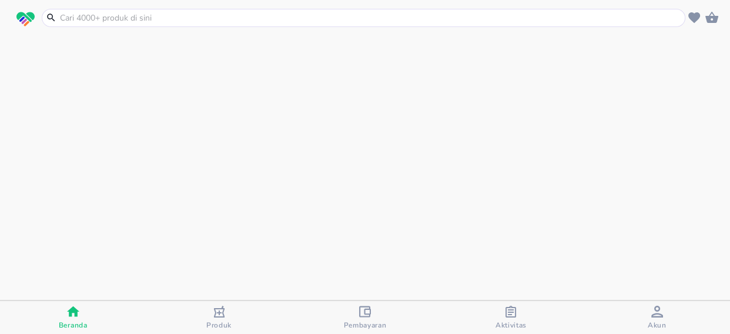
click at [367, 311] on icon "button" at bounding box center [365, 312] width 12 height 12
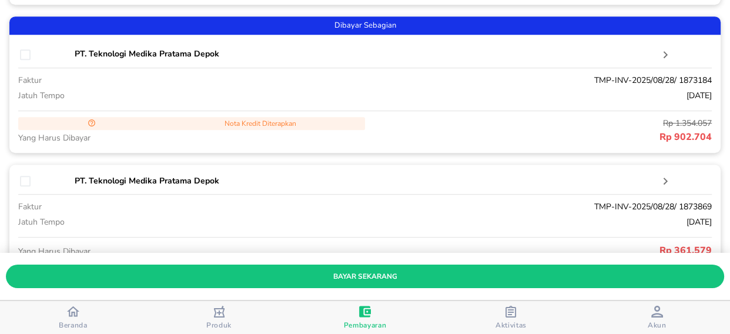
scroll to position [694, 0]
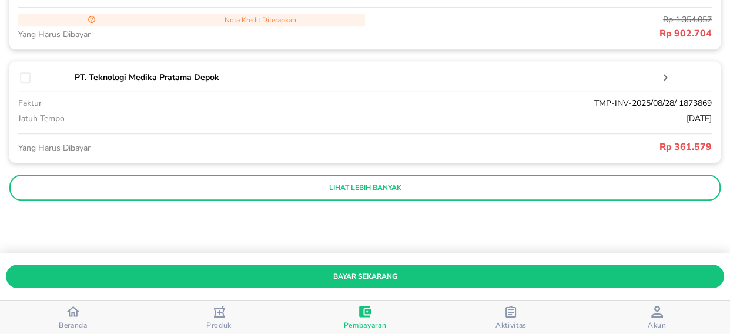
click at [354, 186] on p "lihat lebih banyak" at bounding box center [365, 187] width 695 height 9
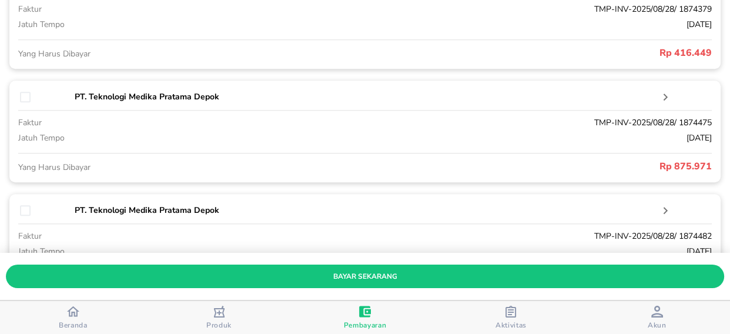
scroll to position [1262, 0]
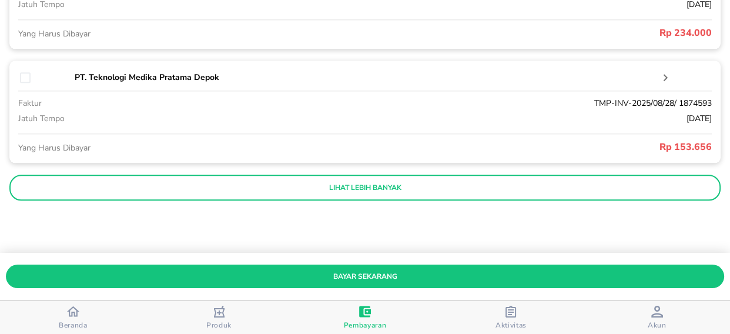
click at [359, 188] on p "lihat lebih banyak" at bounding box center [365, 187] width 695 height 9
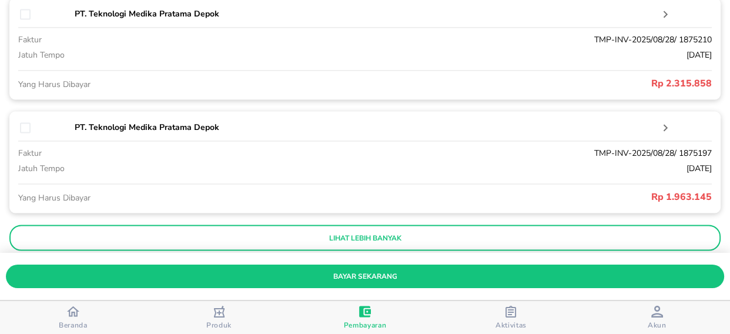
scroll to position [1830, 0]
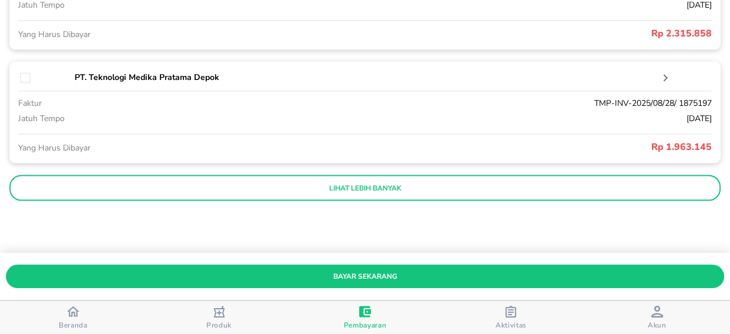
click at [389, 188] on p "lihat lebih banyak" at bounding box center [365, 187] width 695 height 9
click at [383, 185] on p "lihat lebih banyak" at bounding box center [365, 187] width 695 height 9
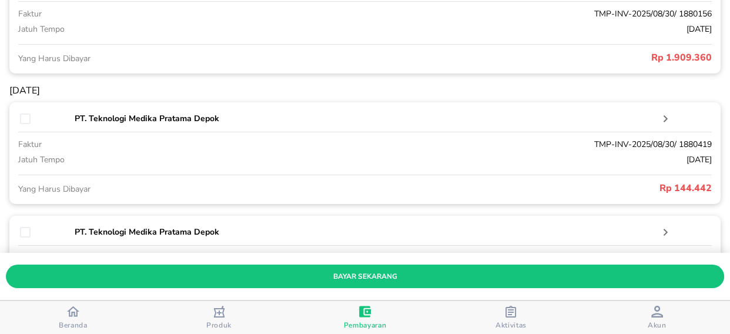
scroll to position [2984, 0]
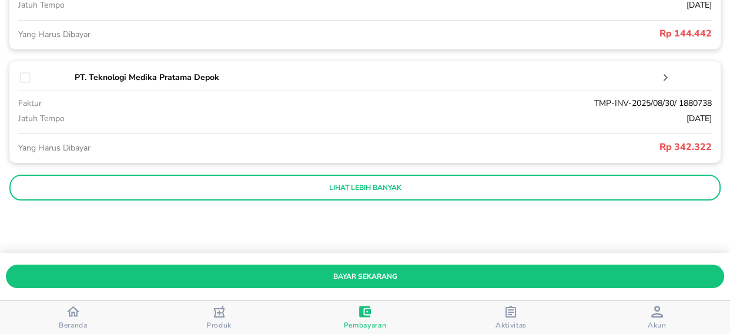
click at [402, 185] on p "lihat lebih banyak" at bounding box center [365, 187] width 695 height 9
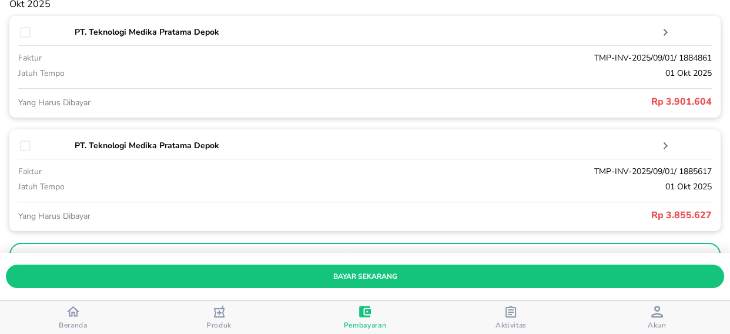
scroll to position [3534, 0]
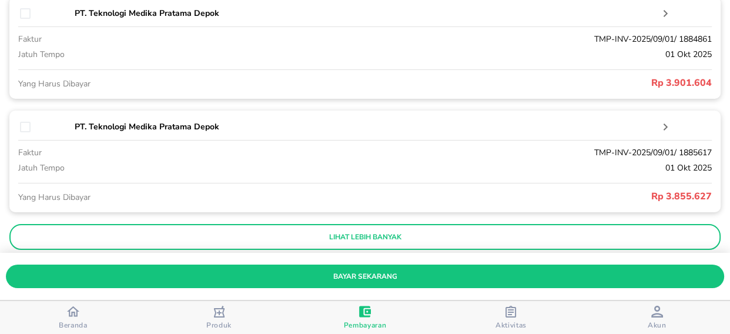
click at [384, 237] on p "lihat lebih banyak" at bounding box center [365, 236] width 695 height 9
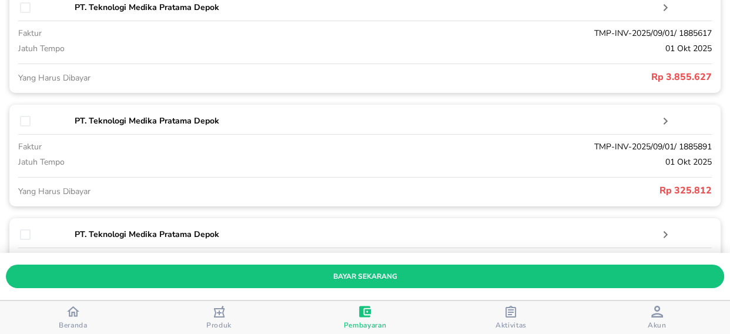
scroll to position [3693, 0]
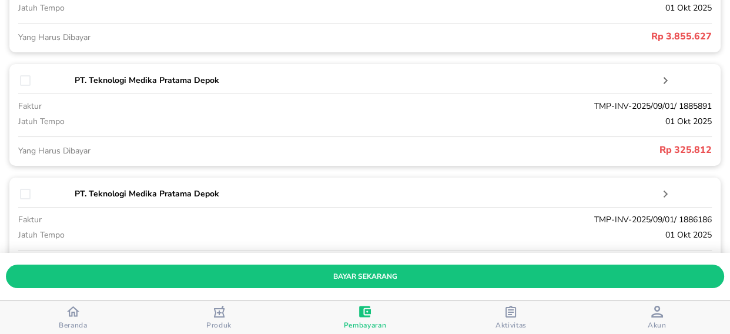
click at [25, 199] on div at bounding box center [45, 193] width 54 height 15
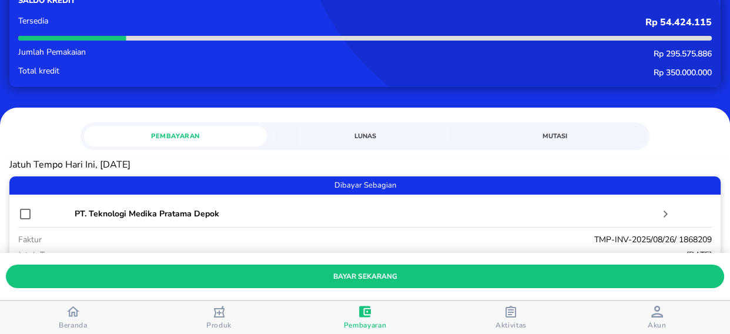
scroll to position [160, 0]
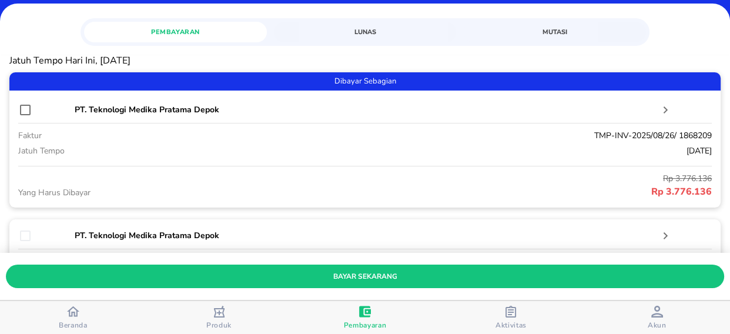
click at [23, 110] on input "checkbox" at bounding box center [25, 110] width 14 height 14
checkbox input "true"
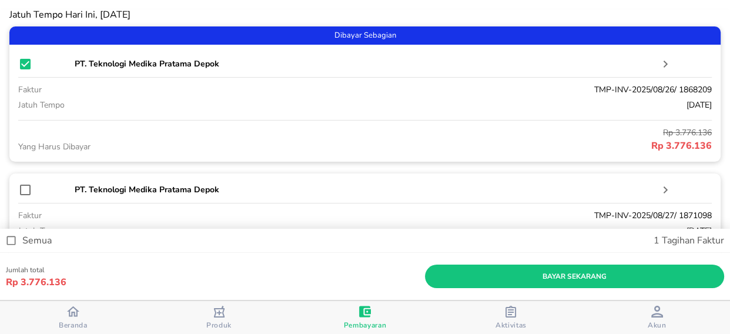
scroll to position [267, 0]
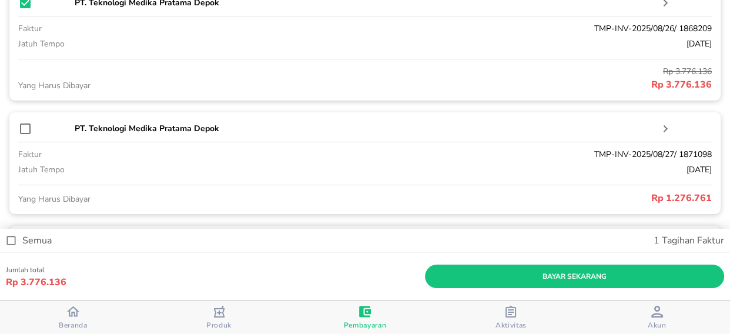
click at [26, 126] on input "checkbox" at bounding box center [25, 129] width 14 height 14
checkbox input "true"
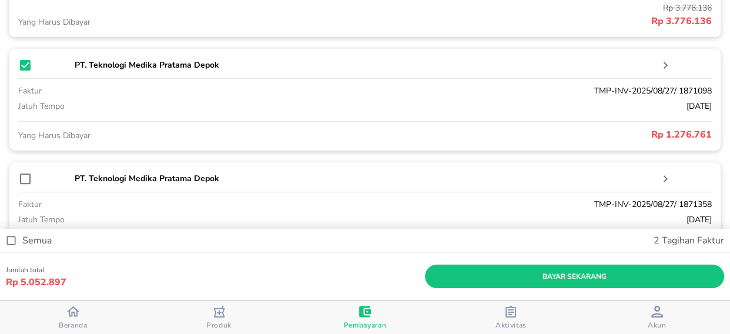
scroll to position [374, 0]
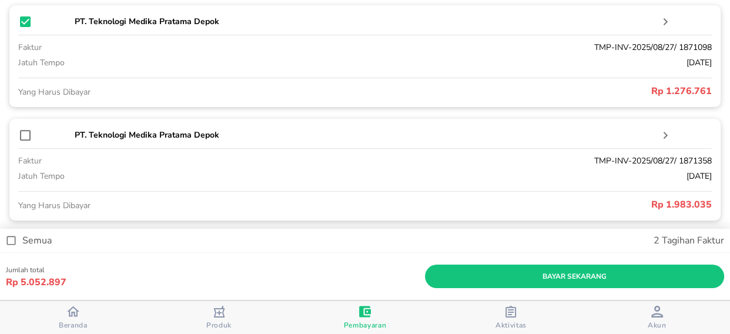
click at [24, 135] on input "checkbox" at bounding box center [25, 135] width 14 height 14
checkbox input "true"
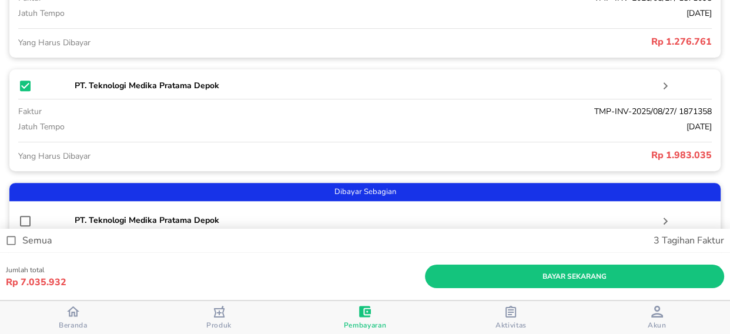
scroll to position [481, 0]
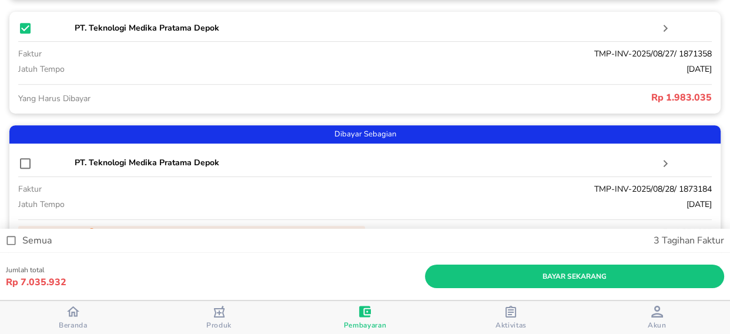
click at [27, 164] on input "checkbox" at bounding box center [25, 163] width 14 height 14
checkbox input "true"
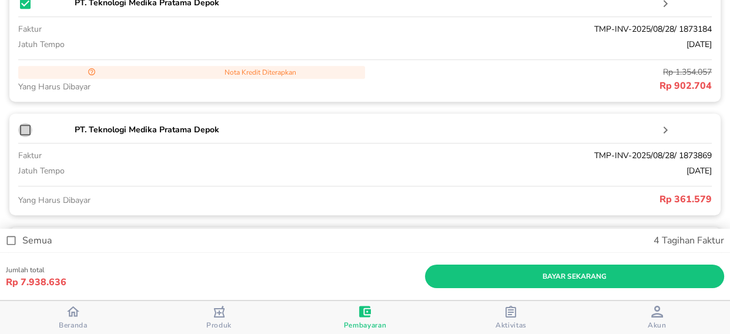
click at [24, 130] on input "checkbox" at bounding box center [25, 130] width 14 height 14
checkbox input "true"
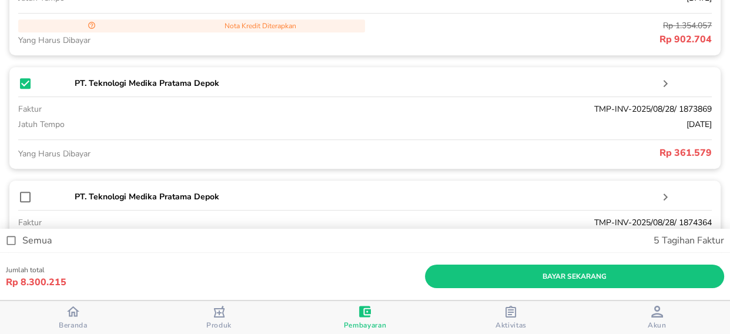
scroll to position [801, 0]
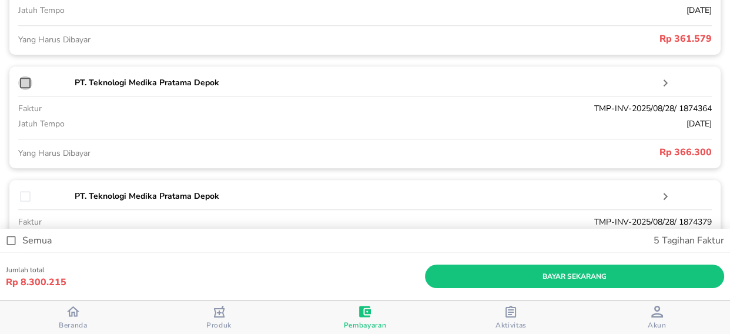
click at [22, 82] on input "checkbox" at bounding box center [25, 83] width 14 height 14
checkbox input "true"
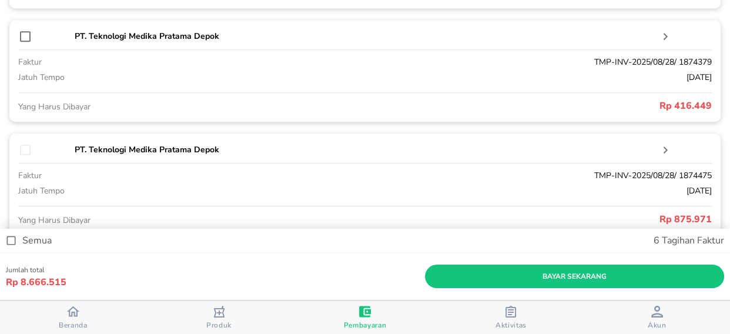
scroll to position [962, 0]
click at [24, 37] on input "checkbox" at bounding box center [25, 36] width 14 height 14
checkbox input "true"
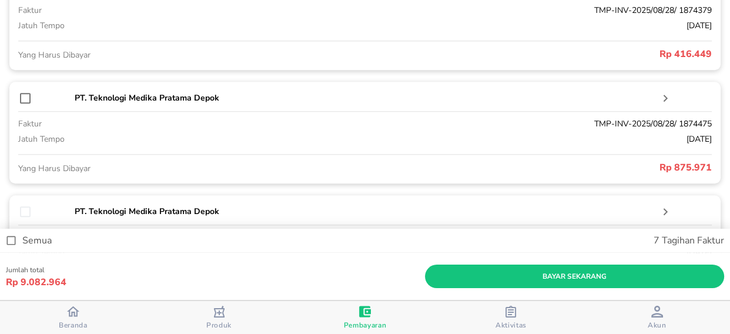
scroll to position [1069, 0]
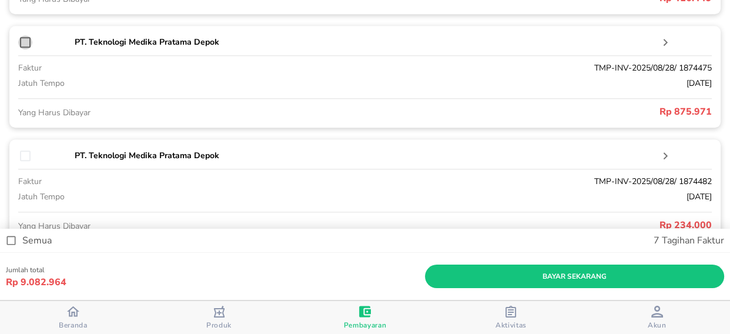
click at [24, 42] on input "checkbox" at bounding box center [25, 42] width 14 height 14
checkbox input "true"
click at [24, 158] on input "checkbox" at bounding box center [25, 156] width 14 height 14
checkbox input "true"
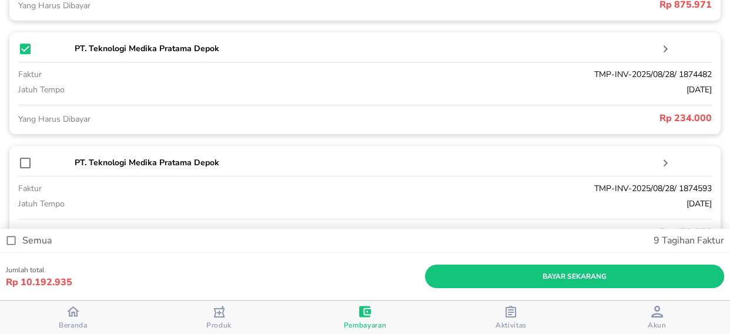
click at [24, 162] on input "checkbox" at bounding box center [25, 163] width 14 height 14
checkbox input "true"
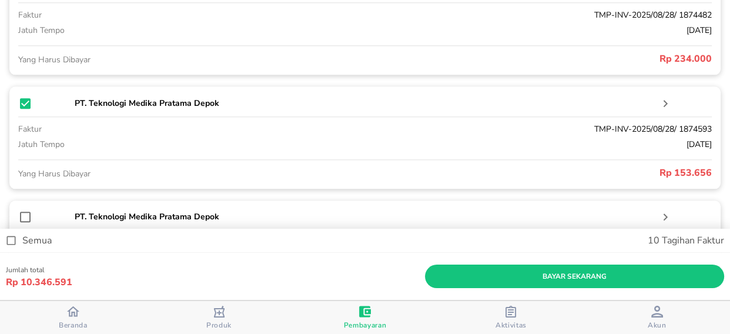
scroll to position [1282, 0]
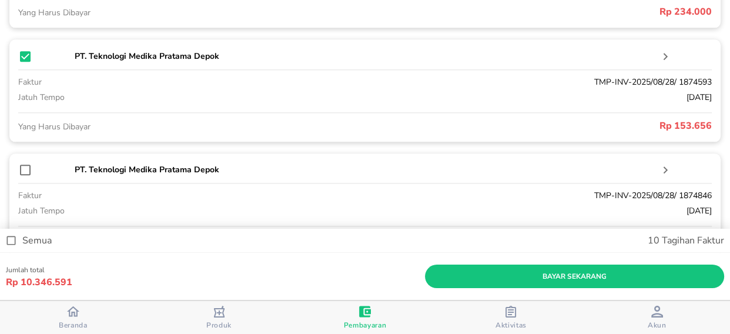
click at [24, 169] on input "checkbox" at bounding box center [25, 170] width 14 height 14
checkbox input "true"
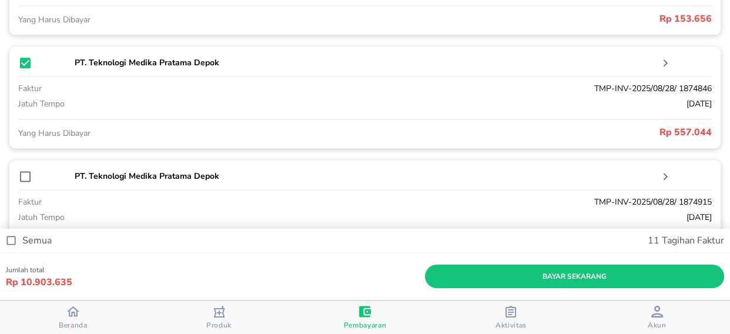
click at [26, 176] on input "checkbox" at bounding box center [25, 176] width 14 height 14
checkbox input "true"
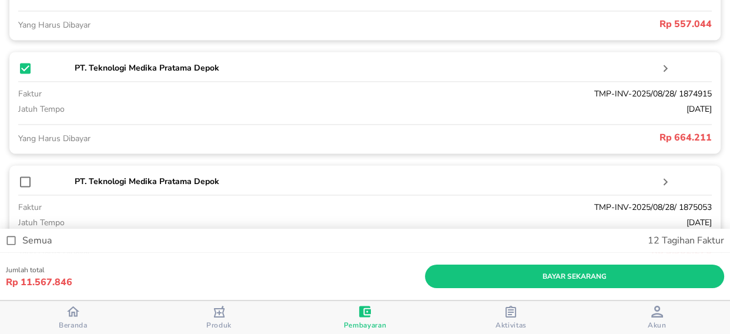
scroll to position [1550, 0]
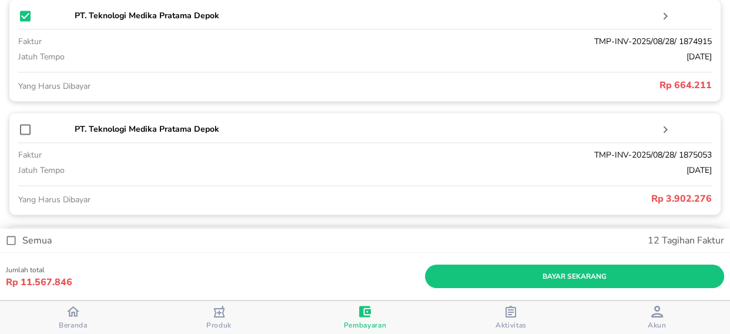
click at [22, 129] on input "checkbox" at bounding box center [25, 129] width 14 height 14
checkbox input "true"
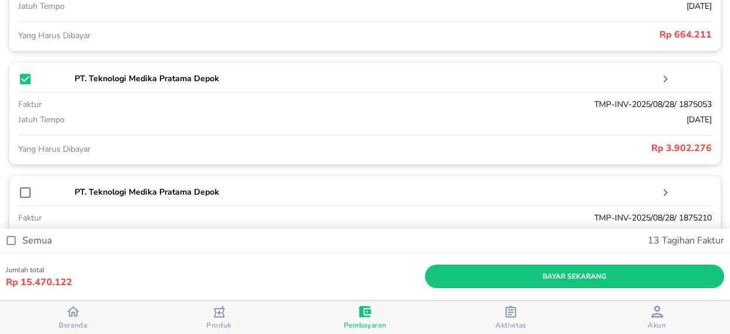
scroll to position [1657, 0]
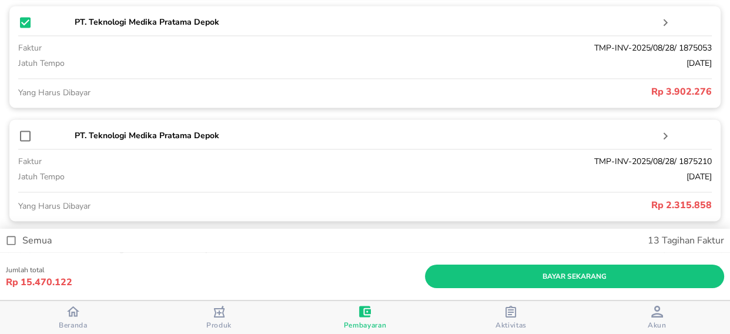
click at [24, 135] on input "checkbox" at bounding box center [25, 136] width 14 height 14
checkbox input "true"
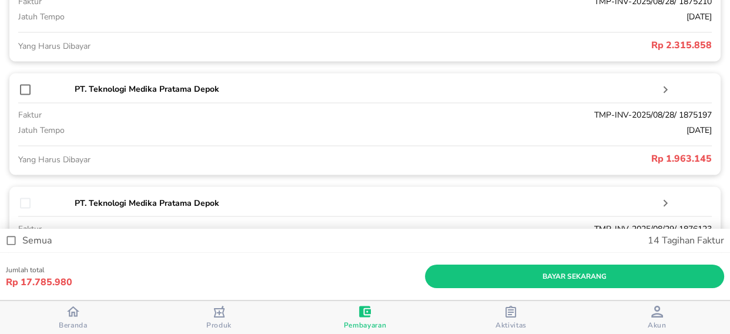
scroll to position [1817, 0]
click at [25, 89] on input "checkbox" at bounding box center [25, 89] width 14 height 14
checkbox input "true"
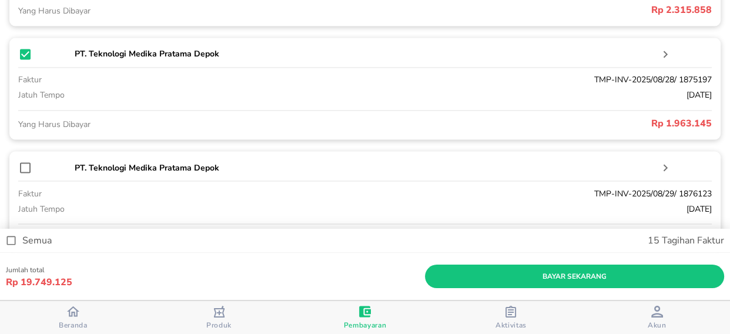
scroll to position [1870, 0]
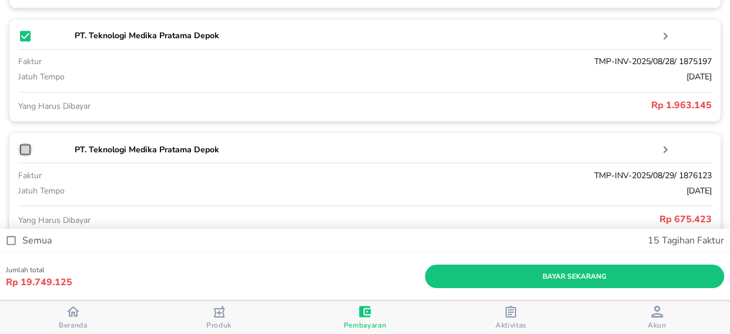
click at [24, 152] on input "checkbox" at bounding box center [25, 149] width 14 height 14
checkbox input "true"
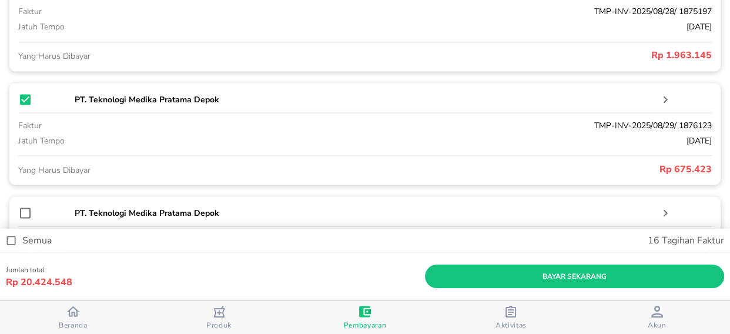
scroll to position [1977, 0]
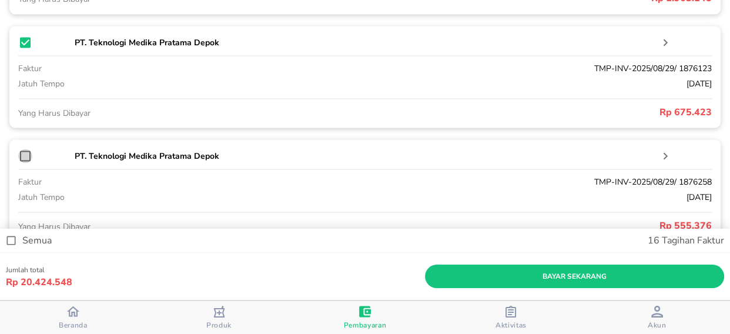
click at [22, 157] on input "checkbox" at bounding box center [25, 156] width 14 height 14
checkbox input "true"
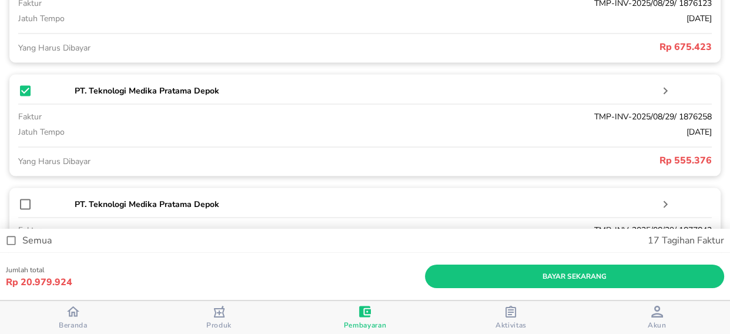
scroll to position [2084, 0]
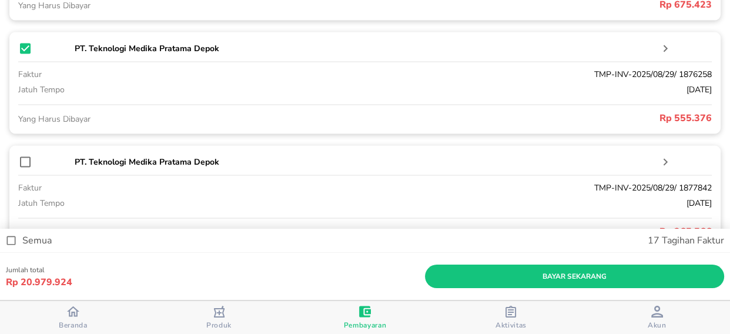
click at [22, 165] on input "checkbox" at bounding box center [25, 162] width 14 height 14
checkbox input "true"
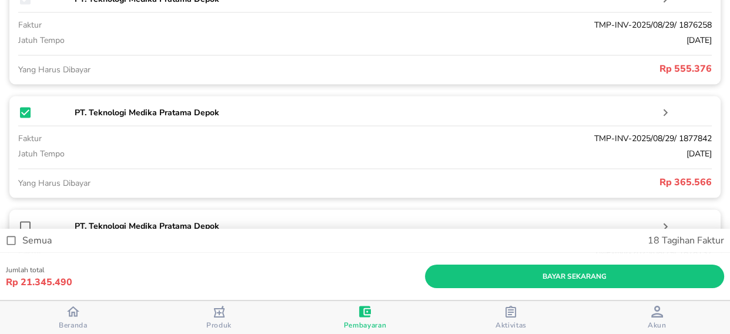
scroll to position [2245, 0]
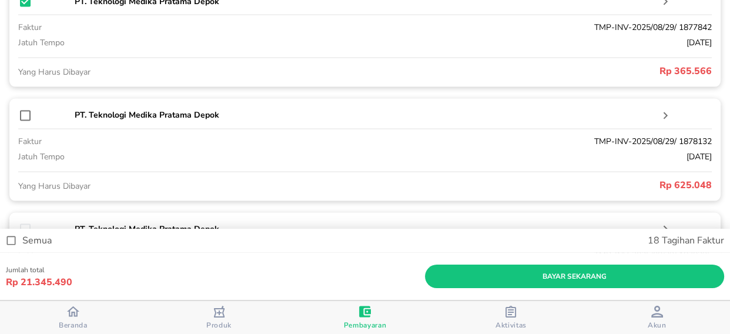
click at [24, 121] on input "checkbox" at bounding box center [25, 116] width 14 height 14
checkbox input "true"
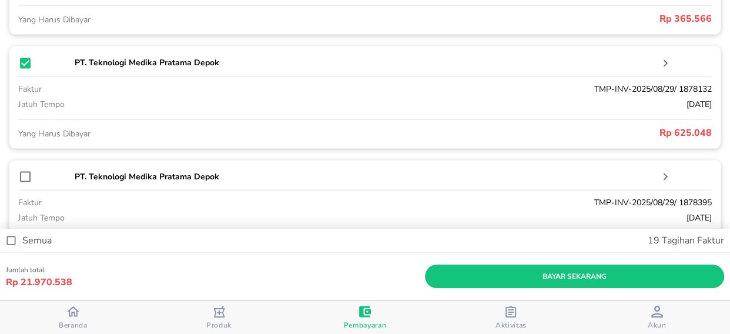
scroll to position [2352, 0]
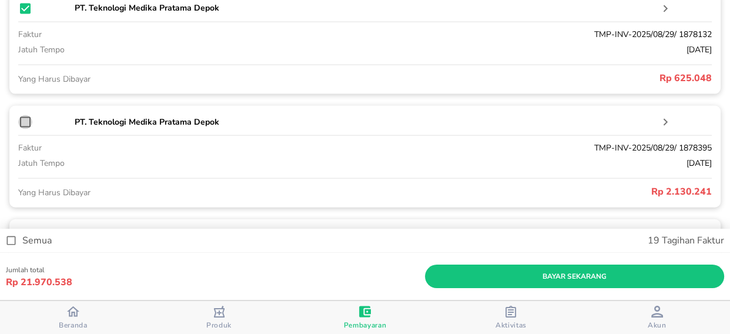
click at [22, 126] on input "checkbox" at bounding box center [25, 122] width 14 height 14
checkbox input "true"
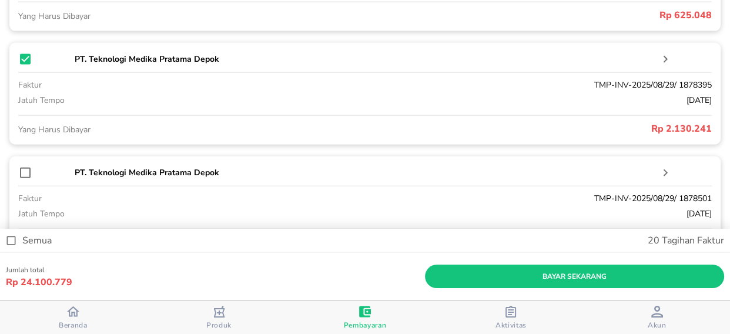
scroll to position [2458, 0]
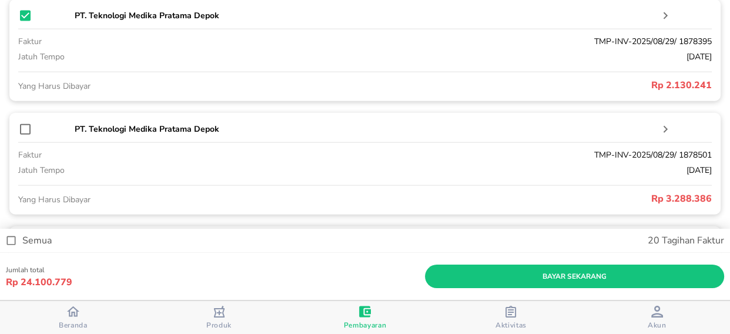
click at [24, 133] on input "checkbox" at bounding box center [25, 129] width 14 height 14
checkbox input "true"
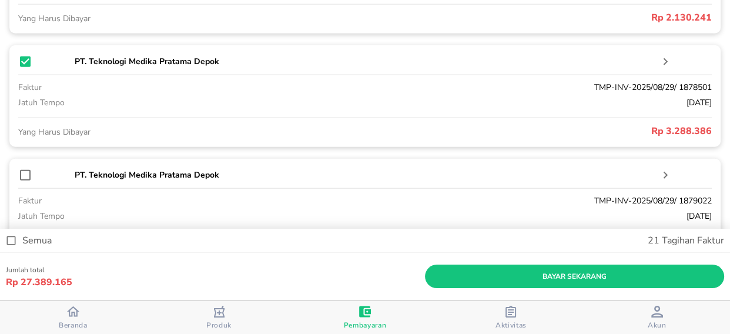
scroll to position [2619, 0]
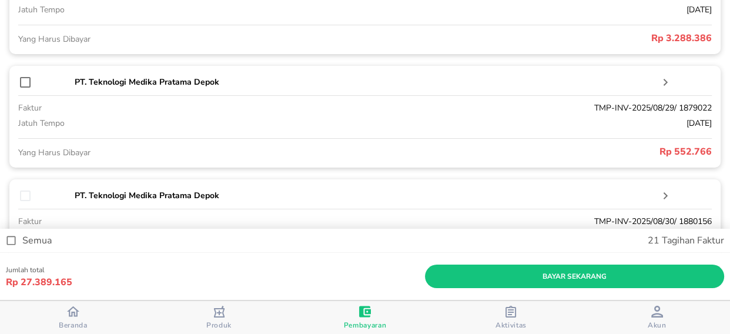
click at [24, 86] on input "checkbox" at bounding box center [25, 82] width 14 height 14
checkbox input "true"
click at [26, 195] on input "checkbox" at bounding box center [25, 196] width 14 height 14
checkbox input "true"
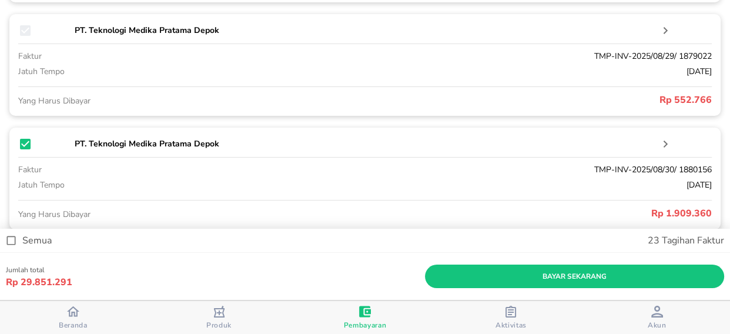
scroll to position [2726, 0]
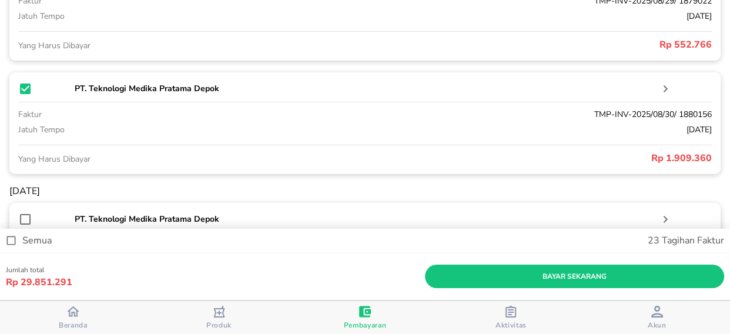
click at [24, 221] on input "checkbox" at bounding box center [25, 219] width 14 height 14
checkbox input "true"
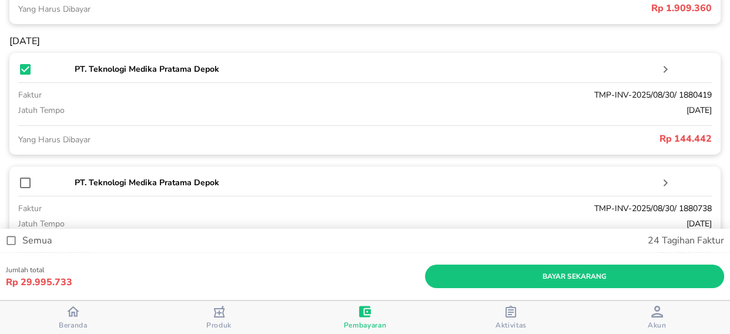
scroll to position [2940, 0]
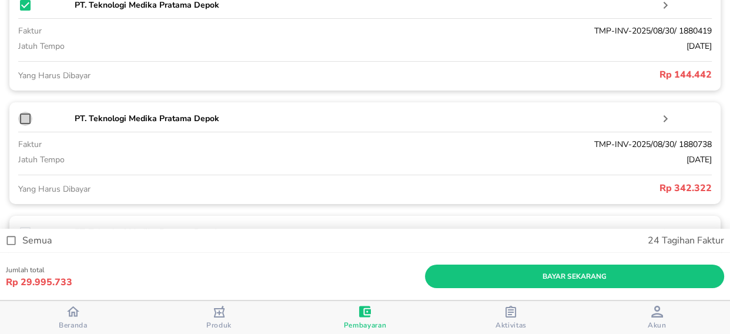
drag, startPoint x: 20, startPoint y: 121, endPoint x: 61, endPoint y: 138, distance: 44.3
click at [21, 121] on input "checkbox" at bounding box center [25, 119] width 14 height 14
checkbox input "true"
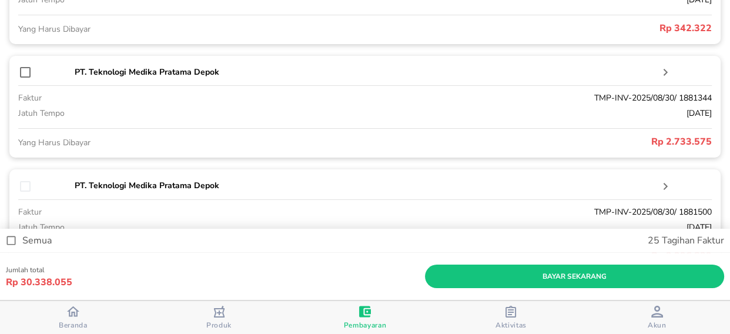
click at [25, 78] on input "checkbox" at bounding box center [25, 72] width 14 height 14
checkbox input "true"
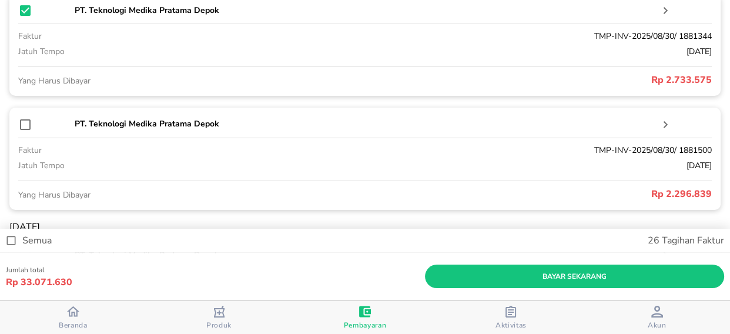
scroll to position [3207, 0]
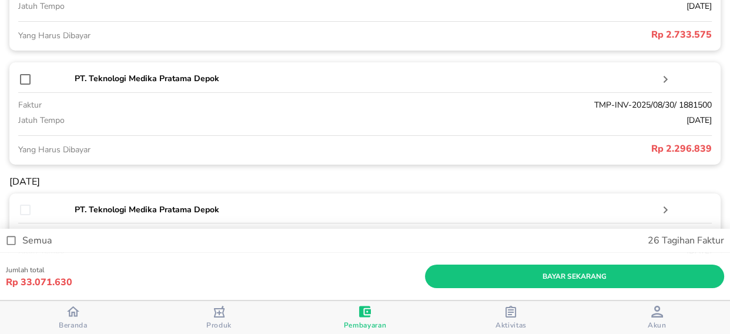
click at [24, 83] on input "checkbox" at bounding box center [25, 79] width 14 height 14
checkbox input "true"
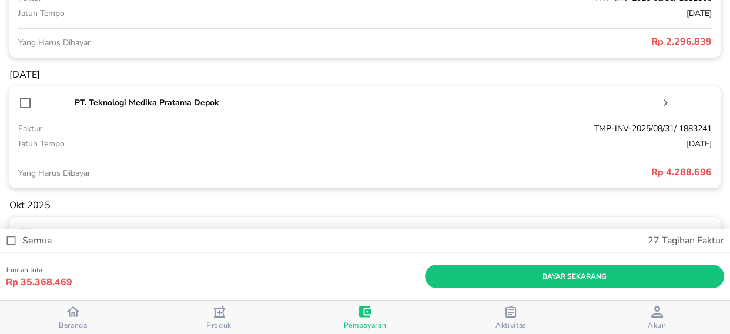
click at [25, 103] on input "checkbox" at bounding box center [25, 103] width 14 height 14
checkbox input "true"
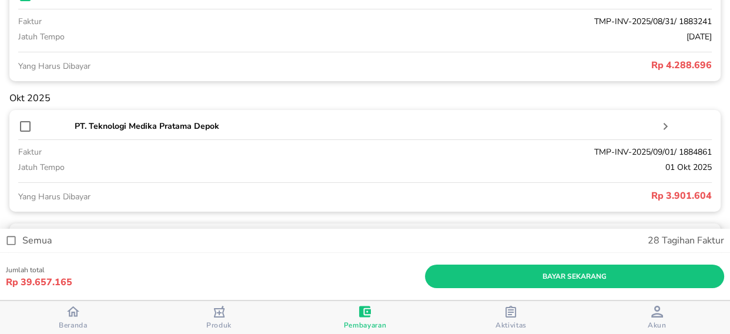
click at [22, 129] on input "checkbox" at bounding box center [25, 126] width 14 height 14
checkbox input "true"
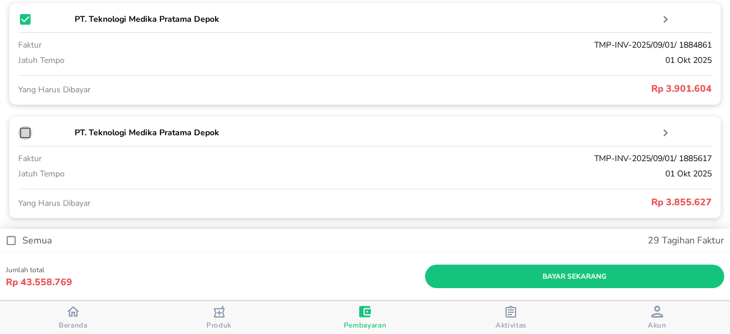
click at [23, 139] on input "checkbox" at bounding box center [25, 133] width 14 height 14
checkbox input "true"
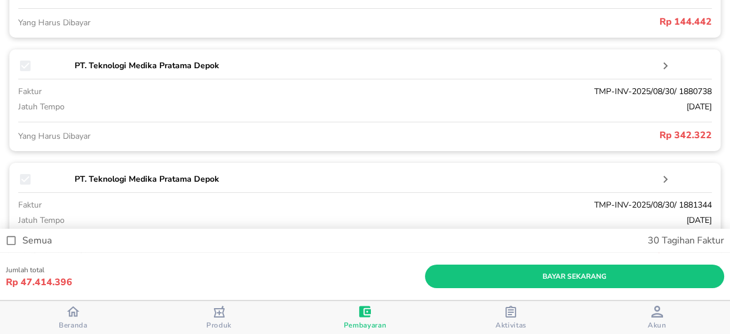
scroll to position [2672, 0]
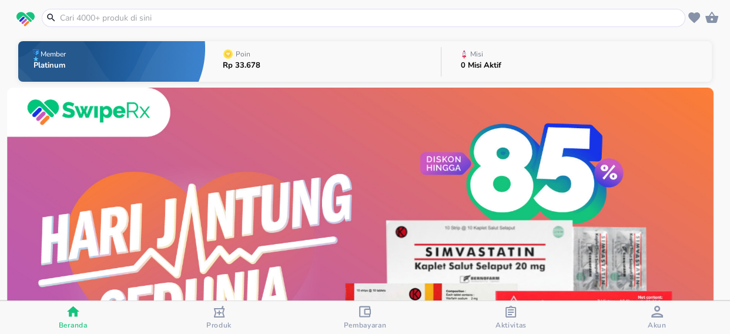
click at [111, 13] on input "text" at bounding box center [371, 18] width 624 height 12
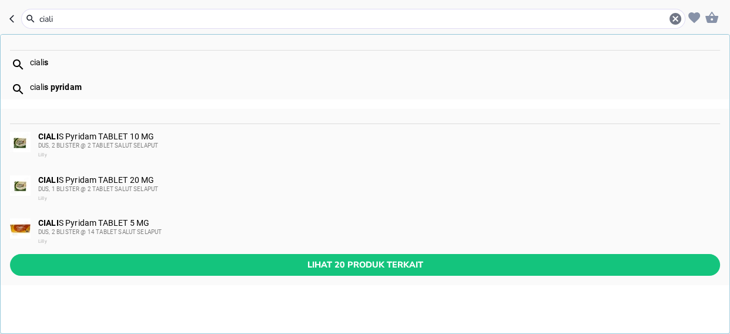
type input "[MEDICAL_DATA]"
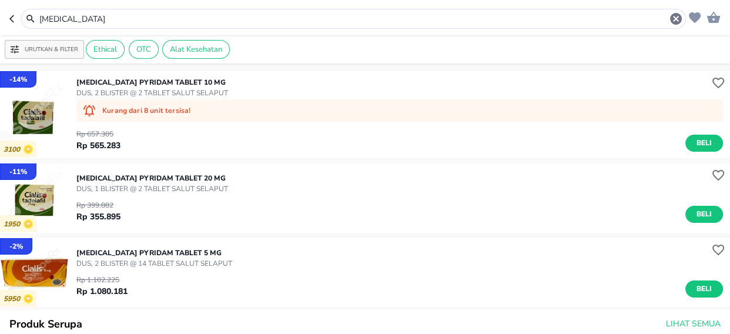
click at [136, 85] on p "[MEDICAL_DATA] Pyridam TABLET 10 MG" at bounding box center [152, 82] width 152 height 11
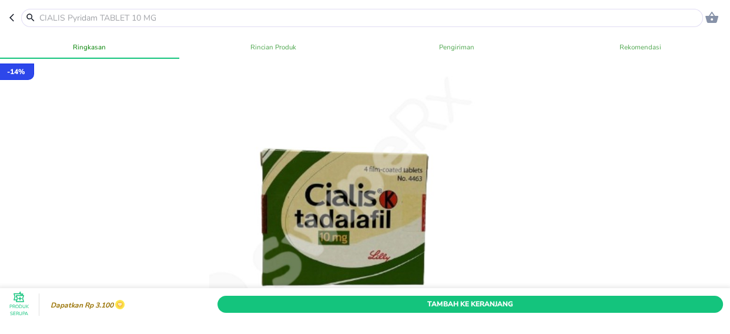
scroll to position [213, 0]
